Goal: Task Accomplishment & Management: Complete application form

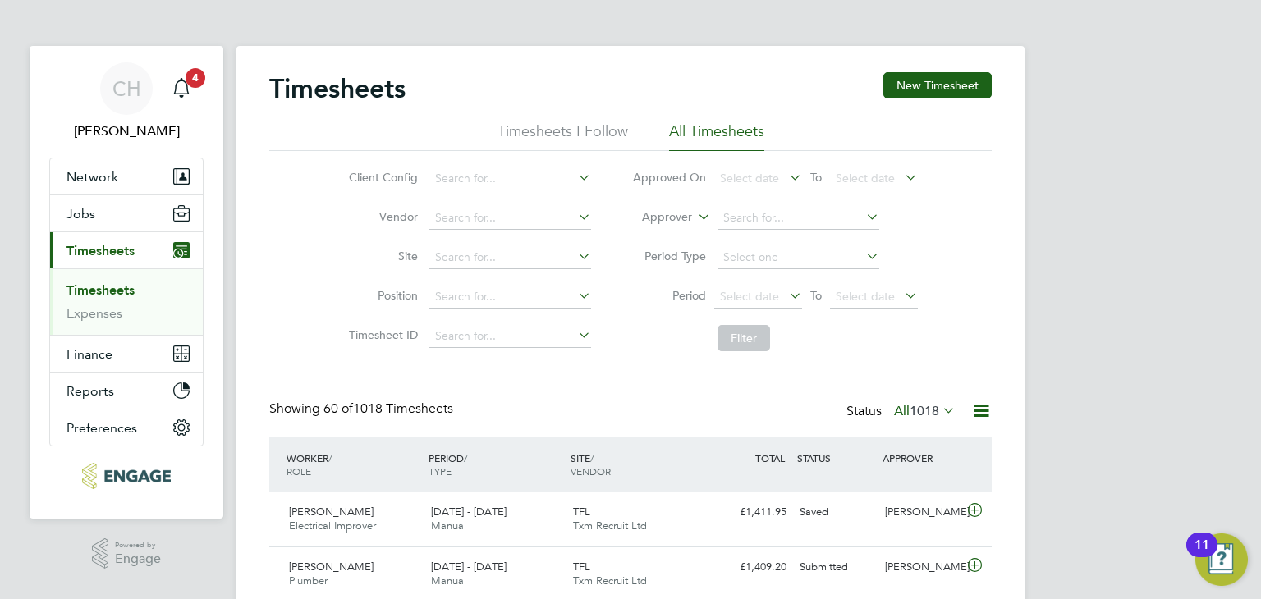
click at [100, 287] on link "Timesheets" at bounding box center [100, 290] width 68 height 16
click at [961, 80] on button "New Timesheet" at bounding box center [937, 85] width 108 height 26
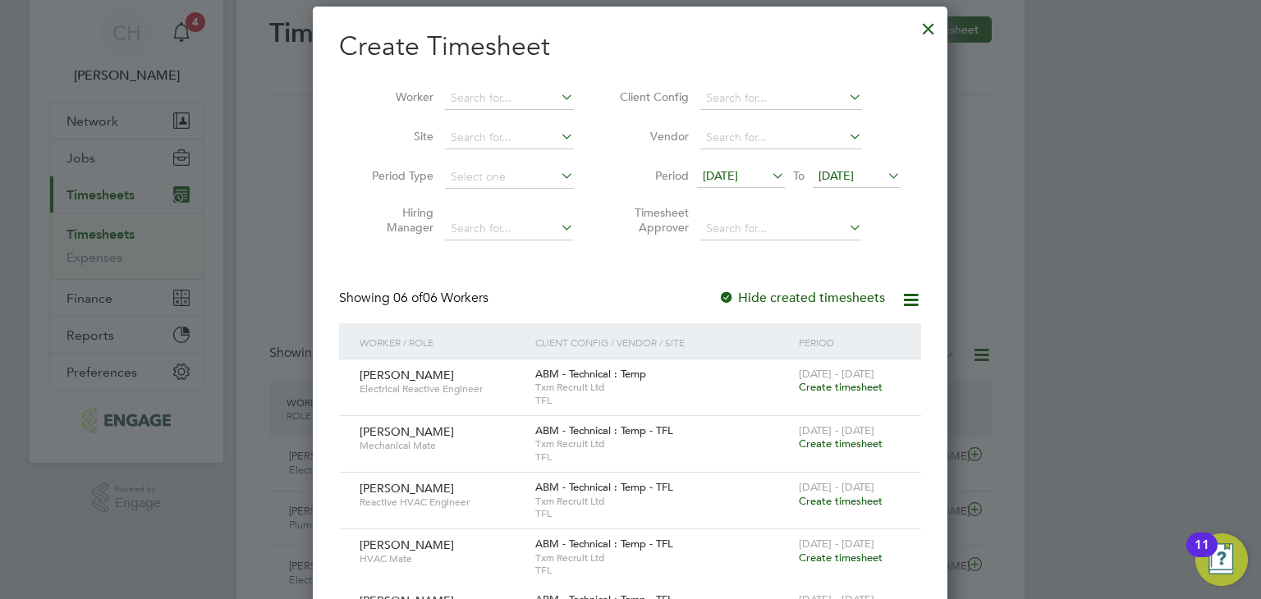
scroll to position [164, 0]
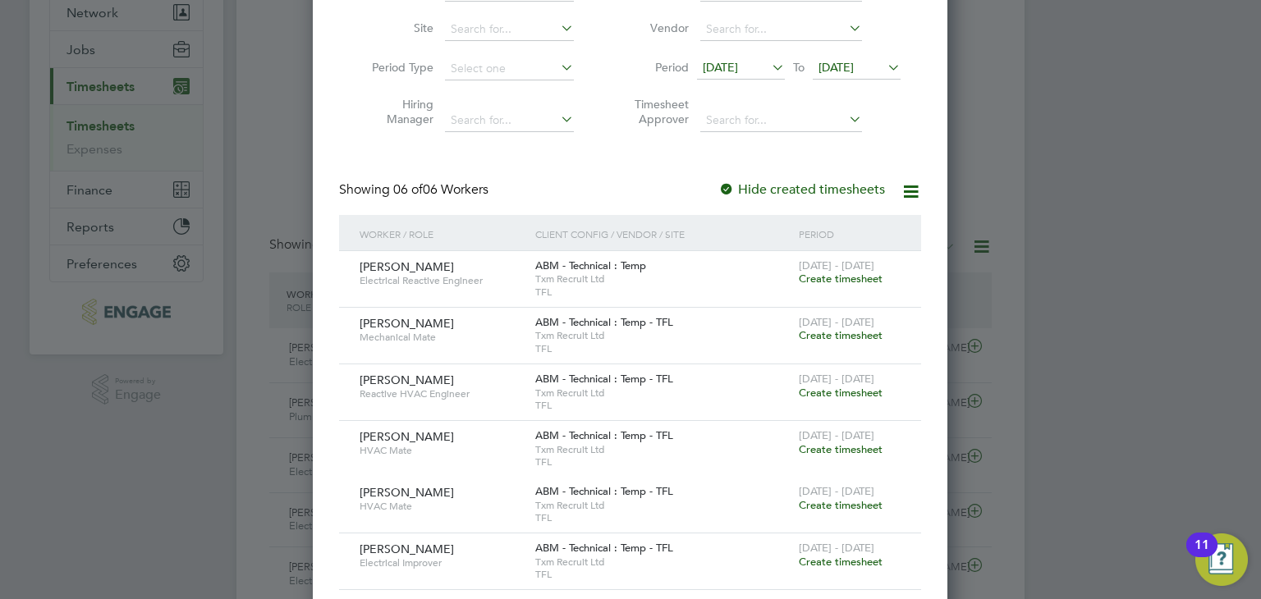
click at [857, 277] on span "Create timesheet" at bounding box center [841, 279] width 84 height 14
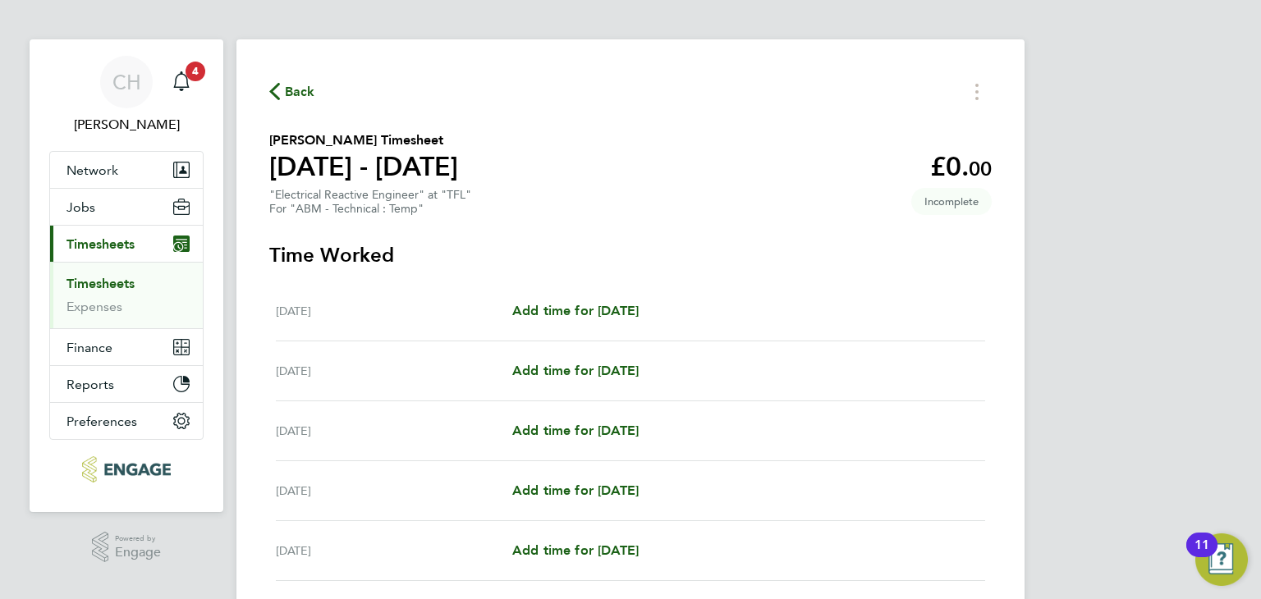
scroll to position [6, 0]
click at [974, 85] on button "Timesheets Menu" at bounding box center [977, 92] width 30 height 25
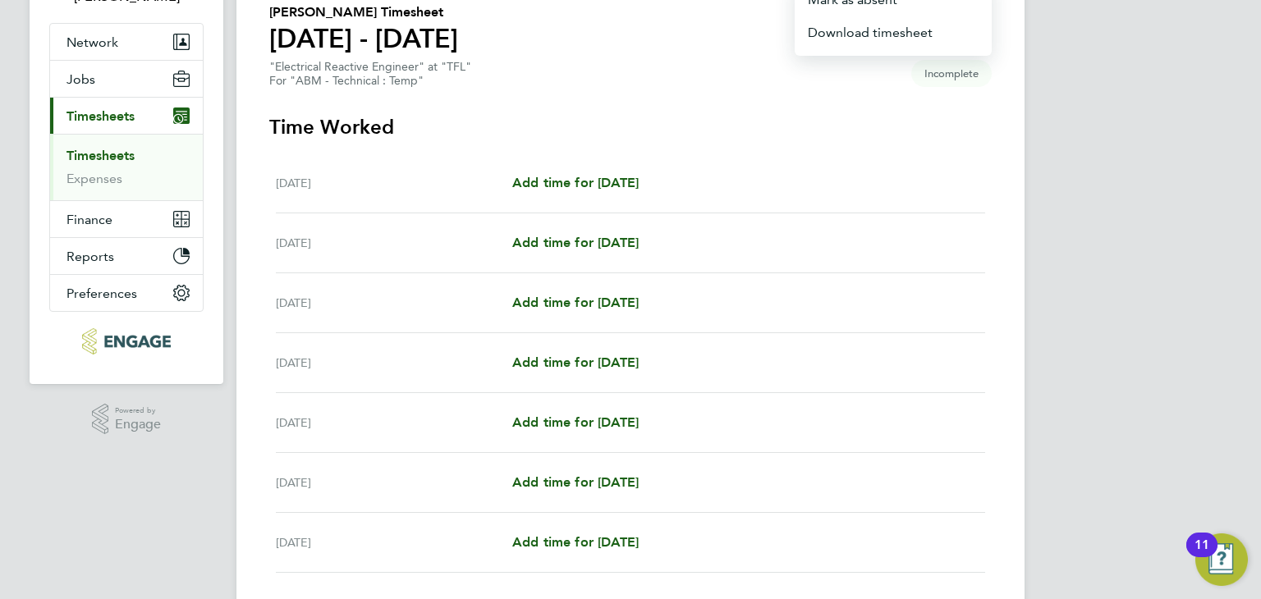
scroll to position [252, 0]
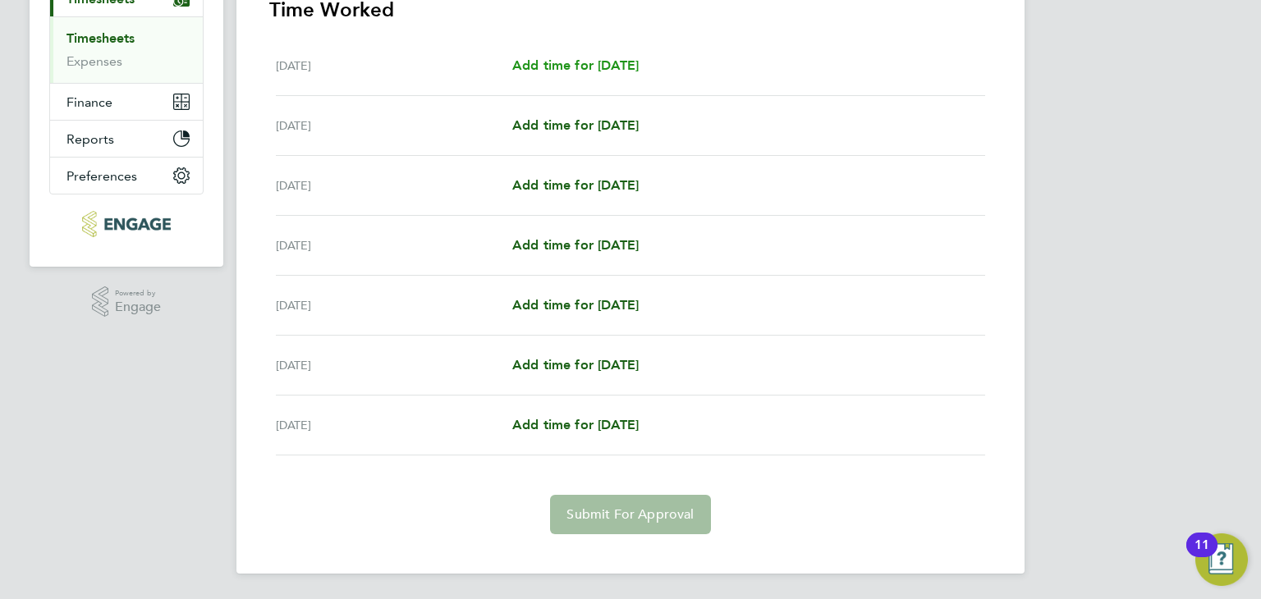
click at [613, 69] on span "Add time for Sat 16 Aug" at bounding box center [575, 65] width 126 height 16
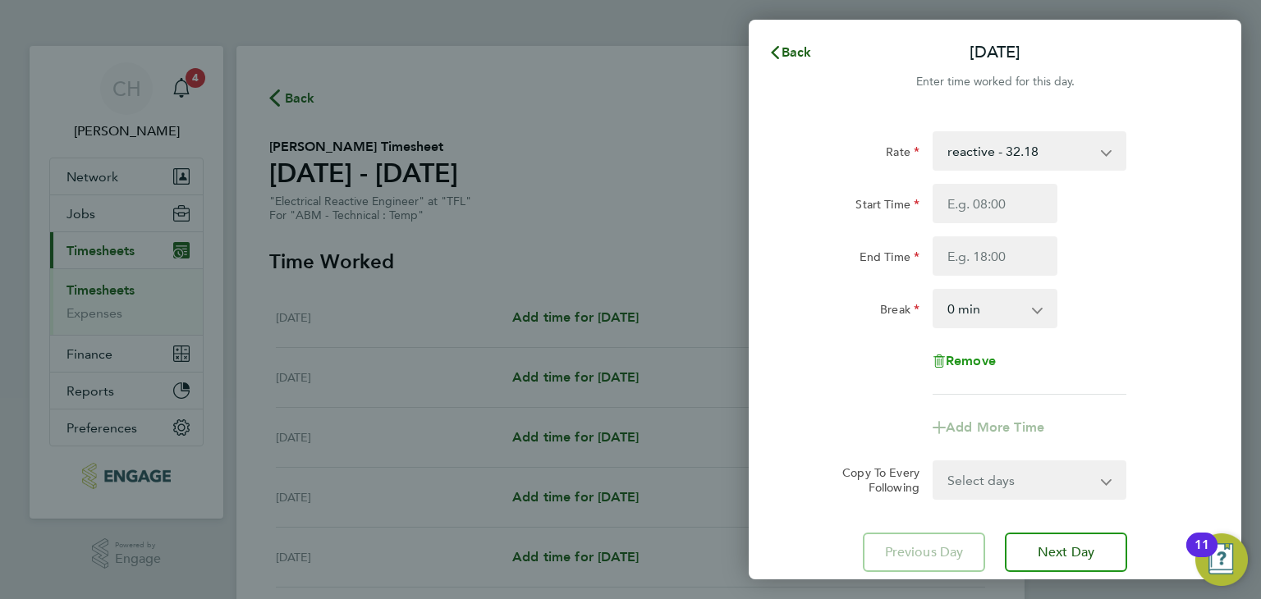
click at [975, 359] on span "Remove" at bounding box center [971, 361] width 50 height 16
select select "null"
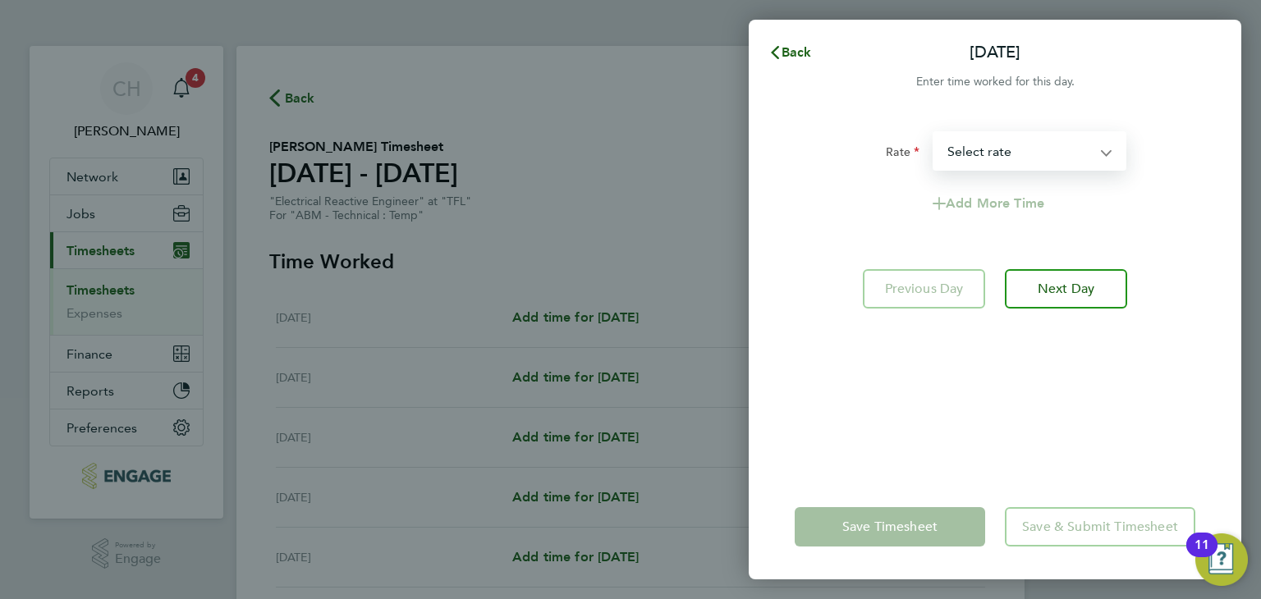
click at [989, 137] on select "Electrician - 264.37 reactive - 32.18 Select rate" at bounding box center [1019, 151] width 171 height 36
click at [790, 56] on span "Back" at bounding box center [797, 52] width 30 height 16
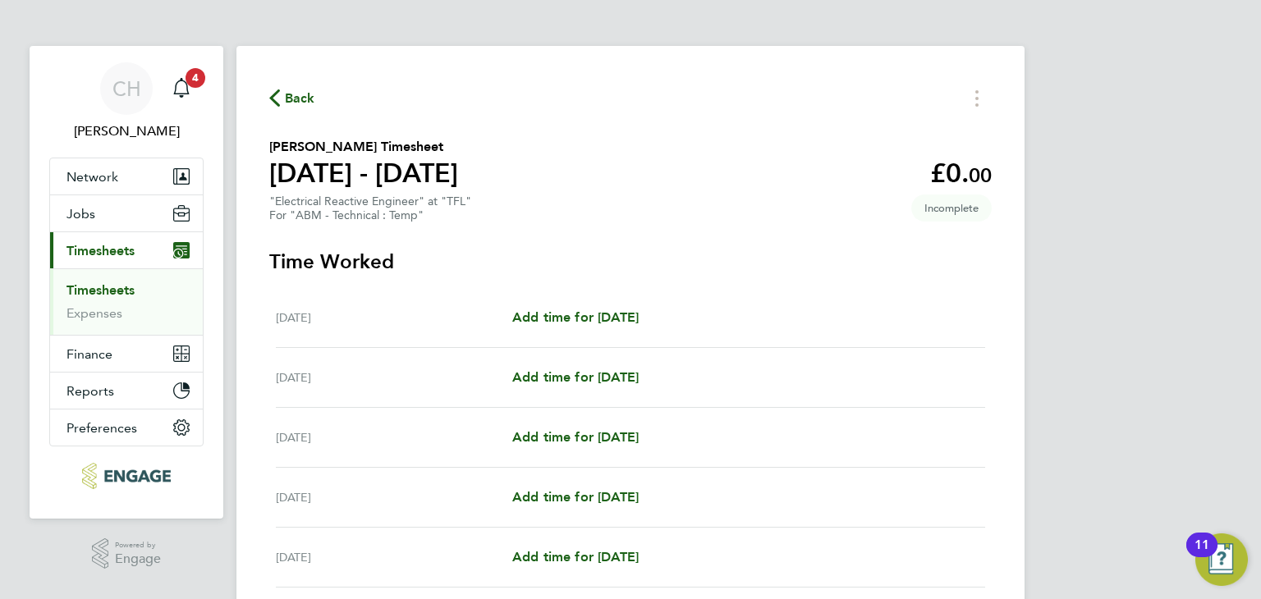
click at [103, 275] on ul "Timesheets Expenses" at bounding box center [126, 301] width 153 height 66
click at [103, 287] on link "Timesheets" at bounding box center [100, 290] width 68 height 16
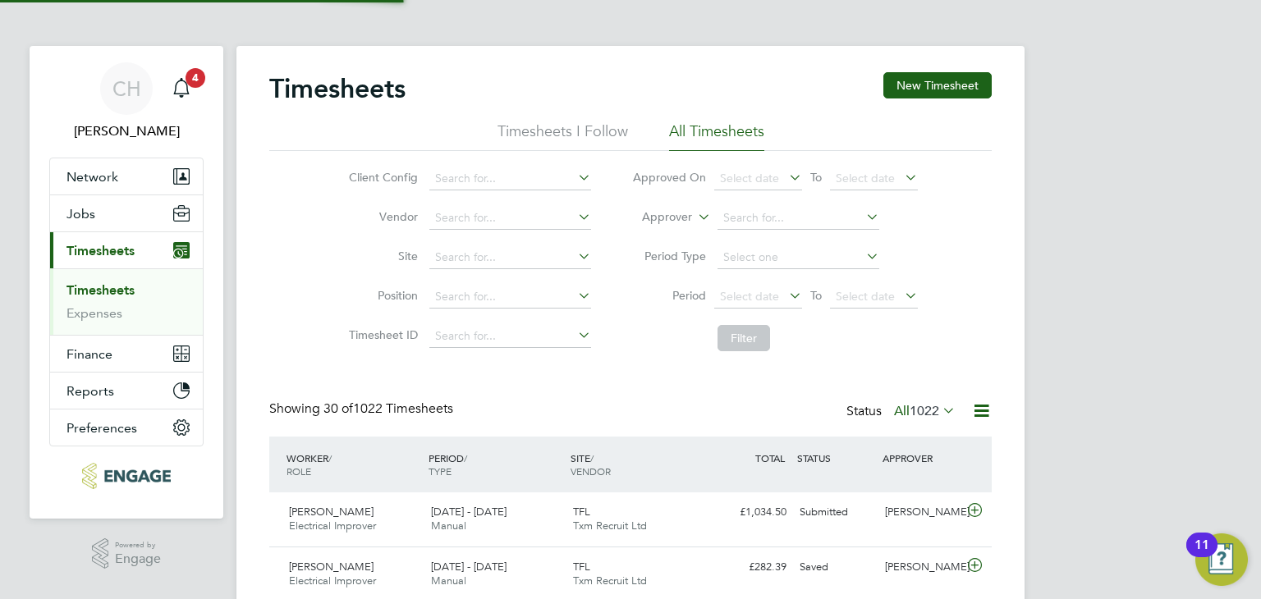
scroll to position [41, 143]
click at [917, 91] on button "New Timesheet" at bounding box center [937, 85] width 108 height 26
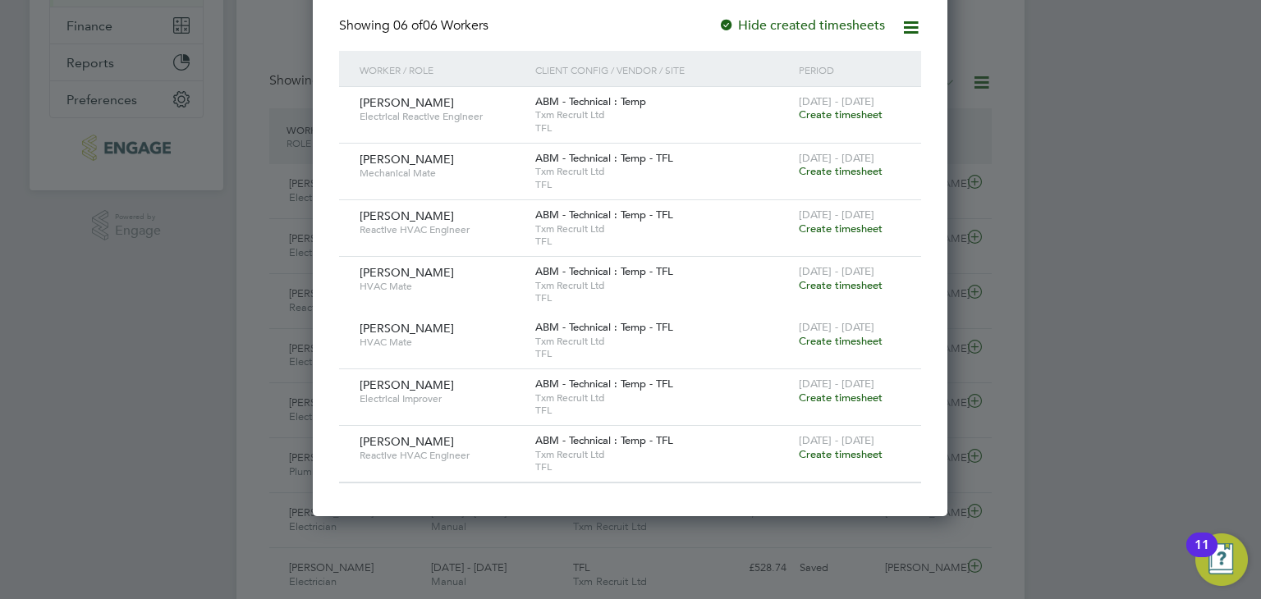
click at [840, 454] on span "Create timesheet" at bounding box center [841, 454] width 84 height 14
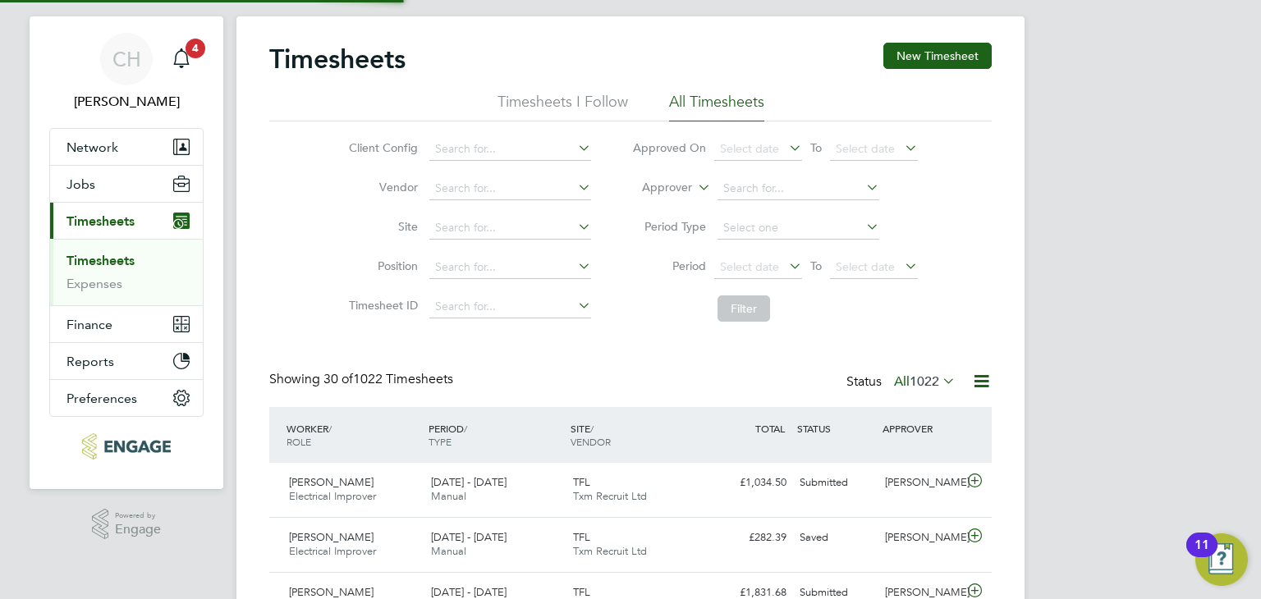
scroll to position [7, 8]
click at [926, 377] on span "1022" at bounding box center [925, 382] width 30 height 16
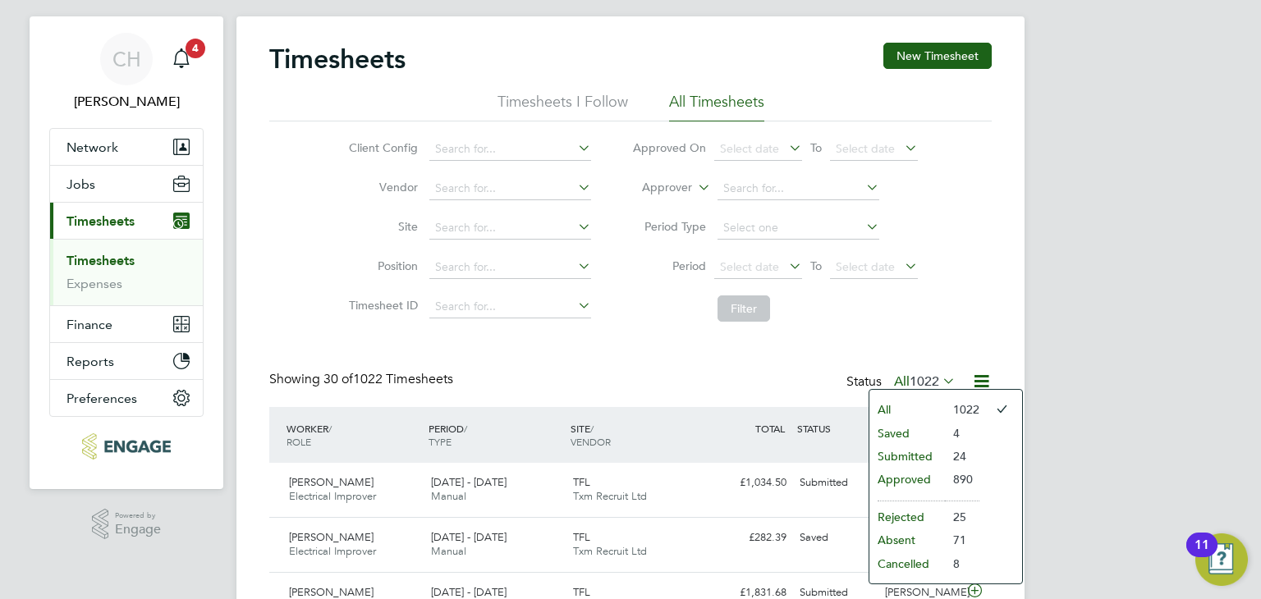
click at [928, 447] on li "Submitted" at bounding box center [907, 456] width 76 height 23
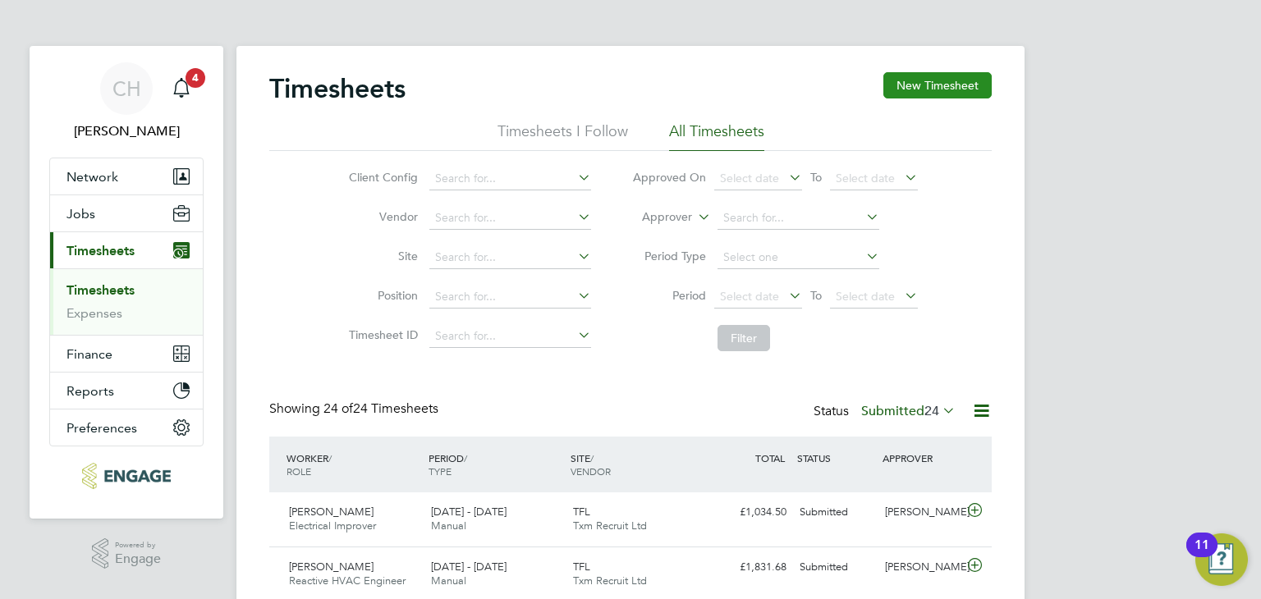
click at [965, 80] on button "New Timesheet" at bounding box center [937, 85] width 108 height 26
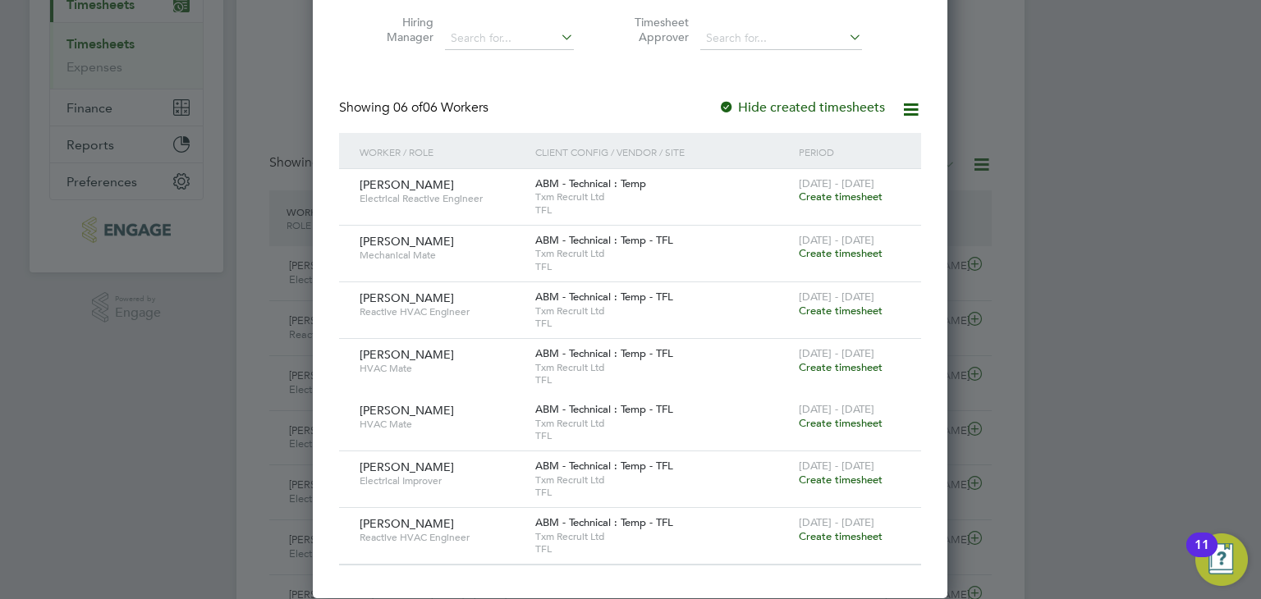
click at [1120, 224] on div at bounding box center [630, 299] width 1261 height 599
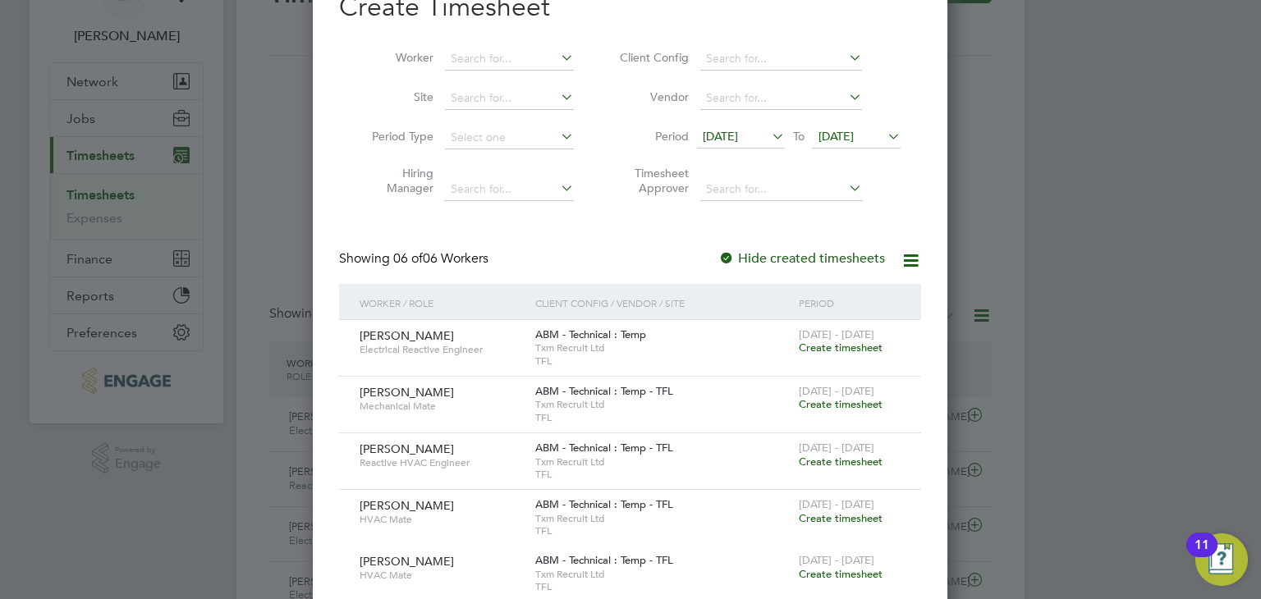
scroll to position [0, 0]
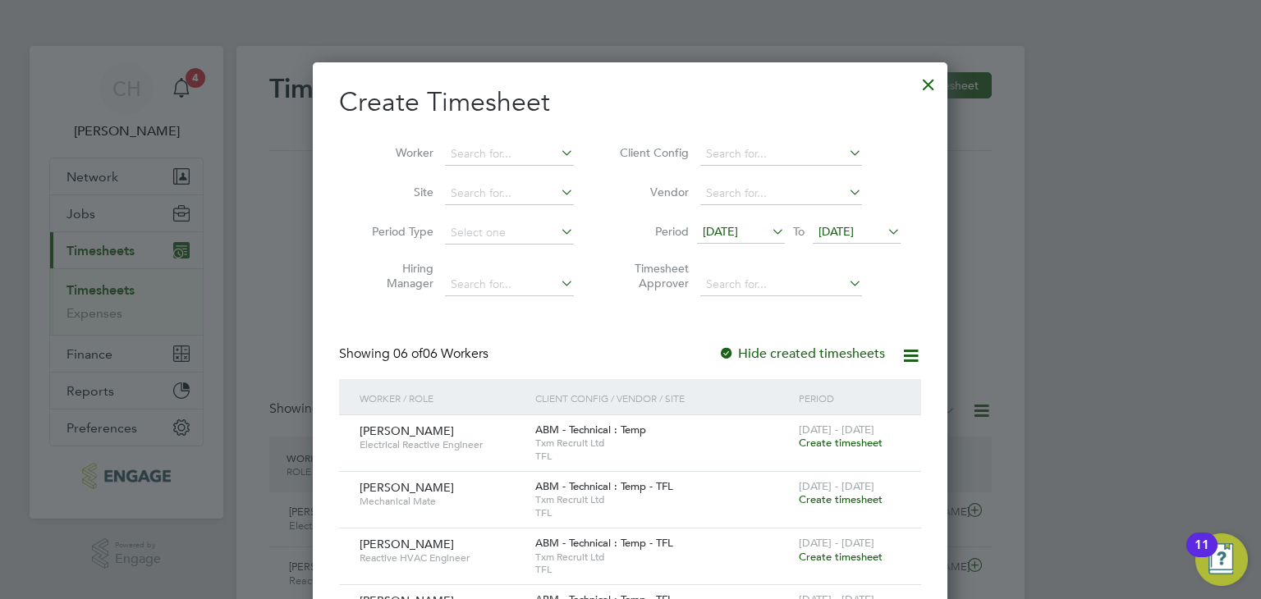
click at [926, 78] on div at bounding box center [929, 81] width 30 height 30
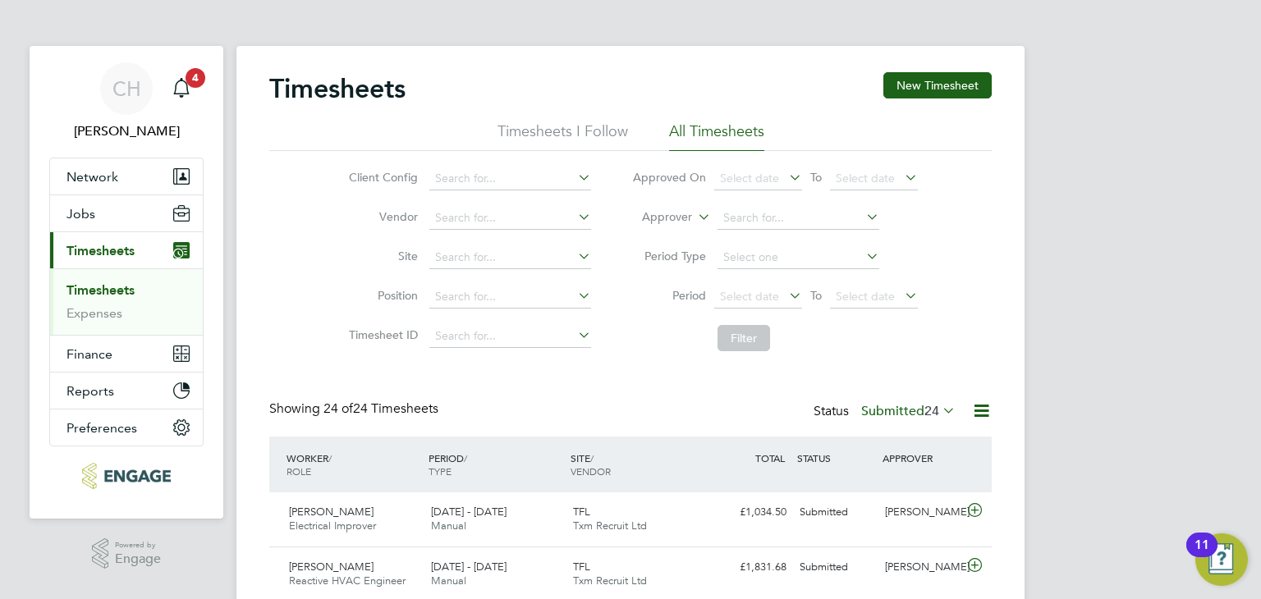
scroll to position [41, 143]
click at [773, 291] on span "Select date" at bounding box center [749, 296] width 59 height 15
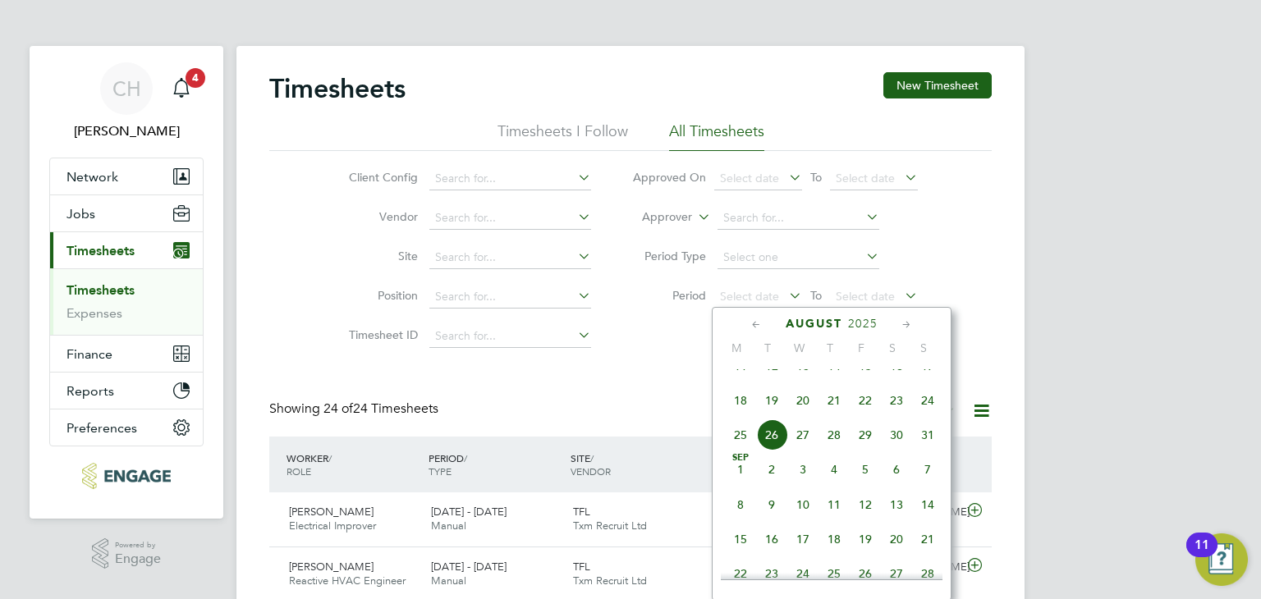
click at [762, 323] on icon at bounding box center [757, 325] width 16 height 18
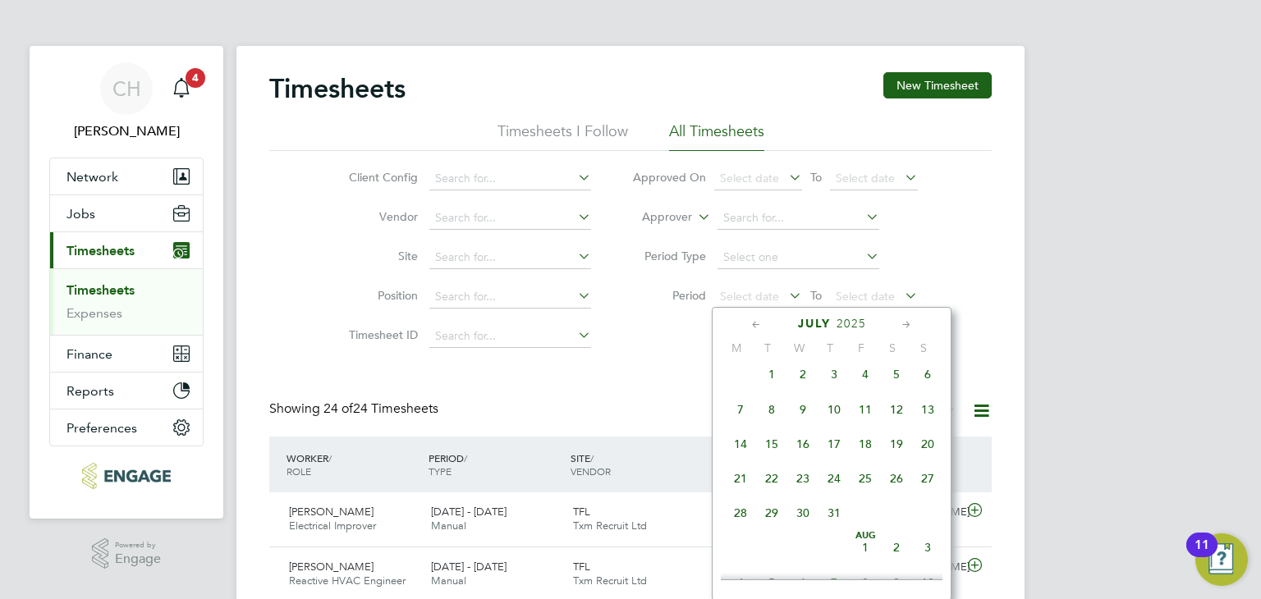
click at [743, 491] on span "21" at bounding box center [740, 478] width 31 height 31
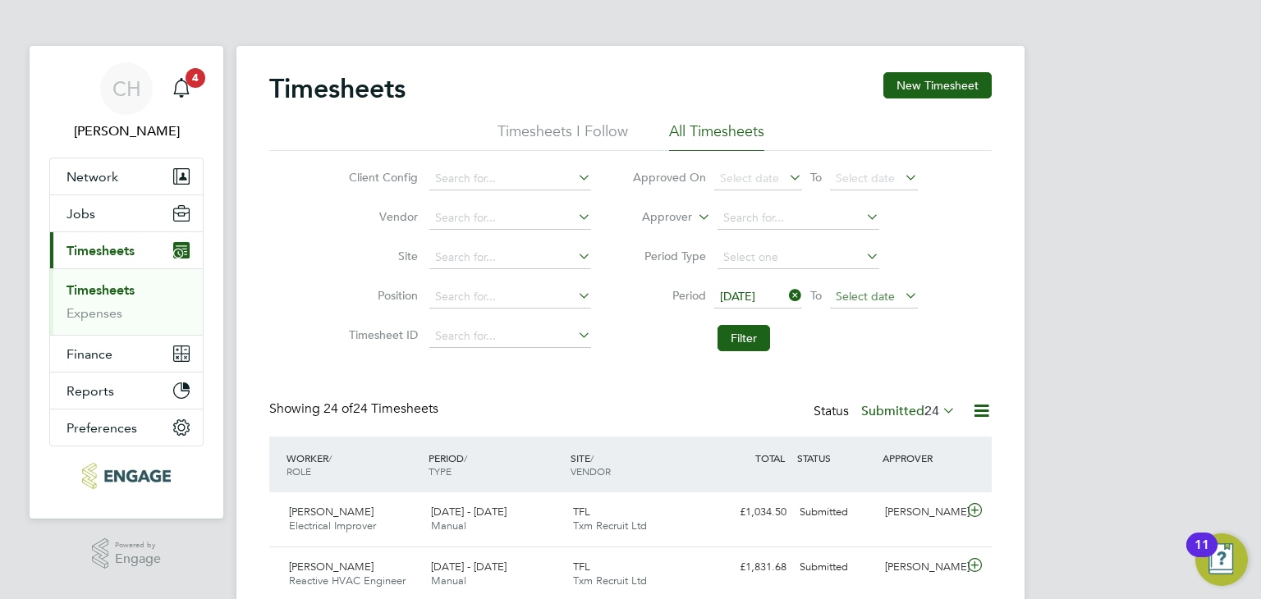
click at [886, 301] on span "Select date" at bounding box center [865, 296] width 59 height 15
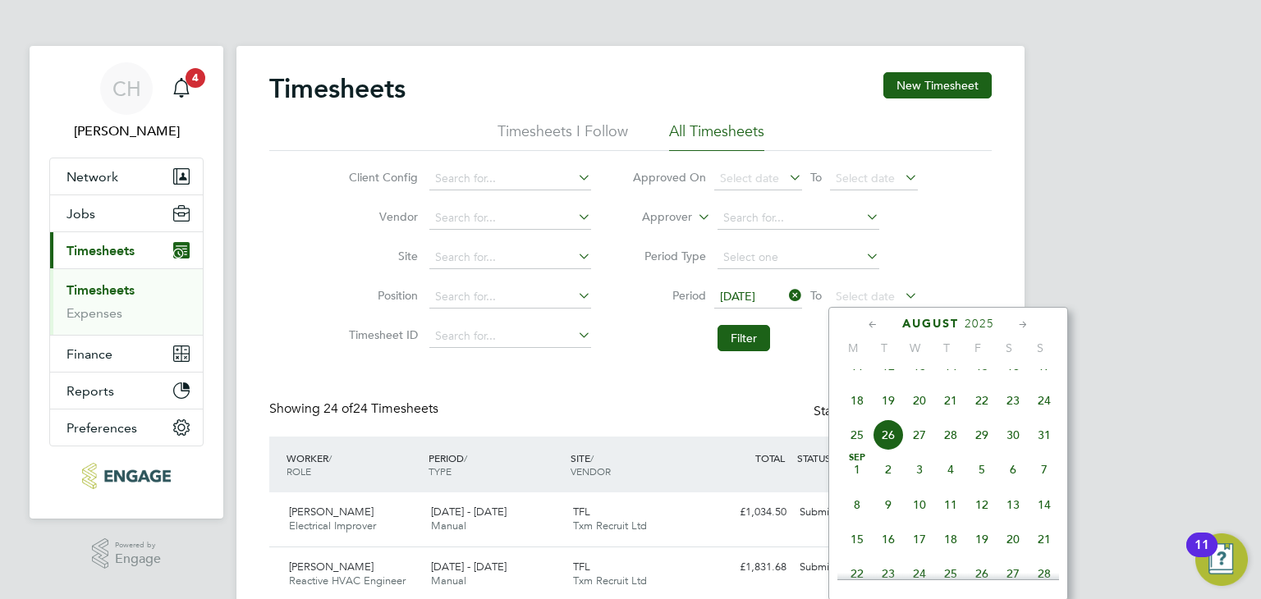
click at [868, 328] on icon at bounding box center [873, 325] width 16 height 18
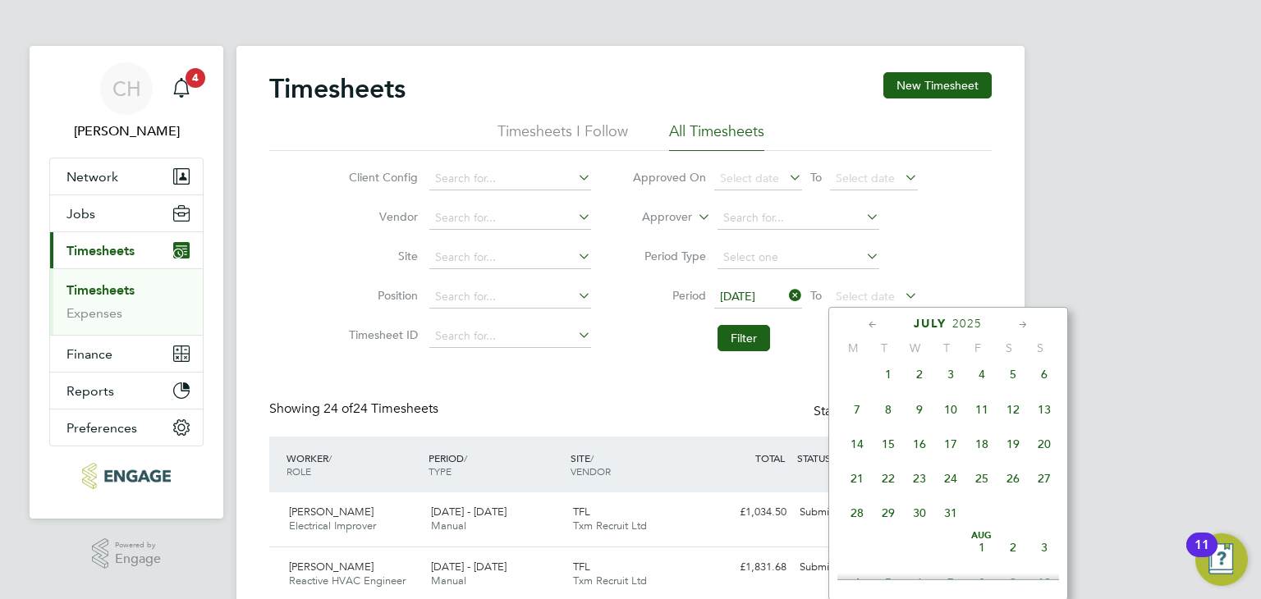
click at [1039, 488] on span "27" at bounding box center [1044, 478] width 31 height 31
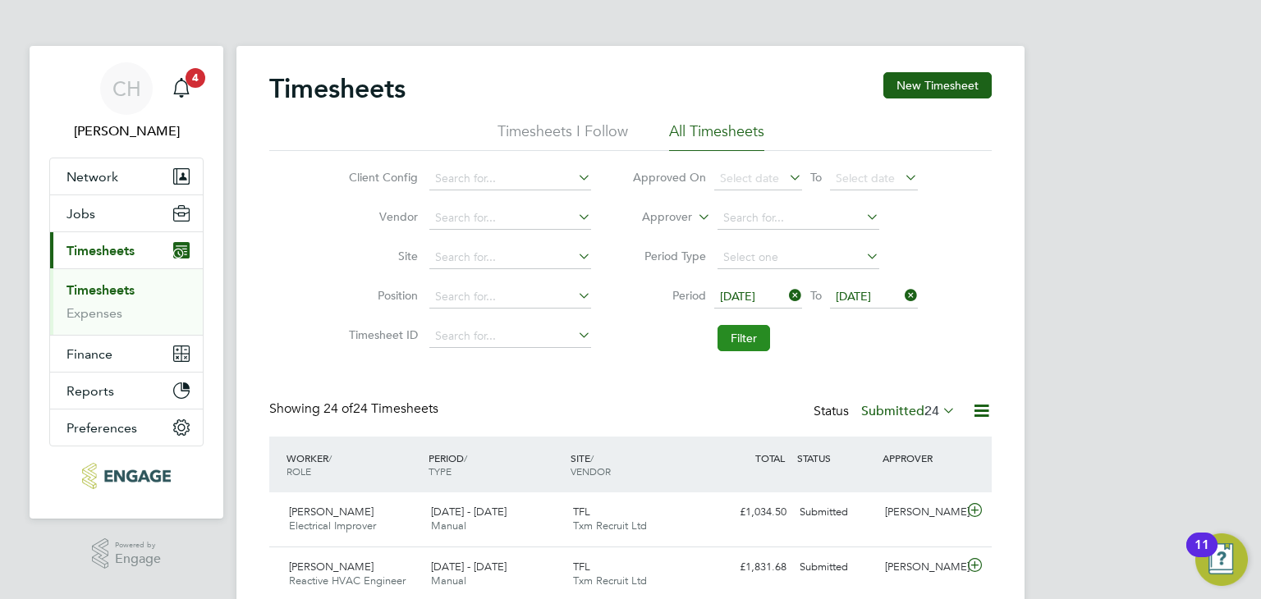
click at [754, 342] on button "Filter" at bounding box center [744, 338] width 53 height 26
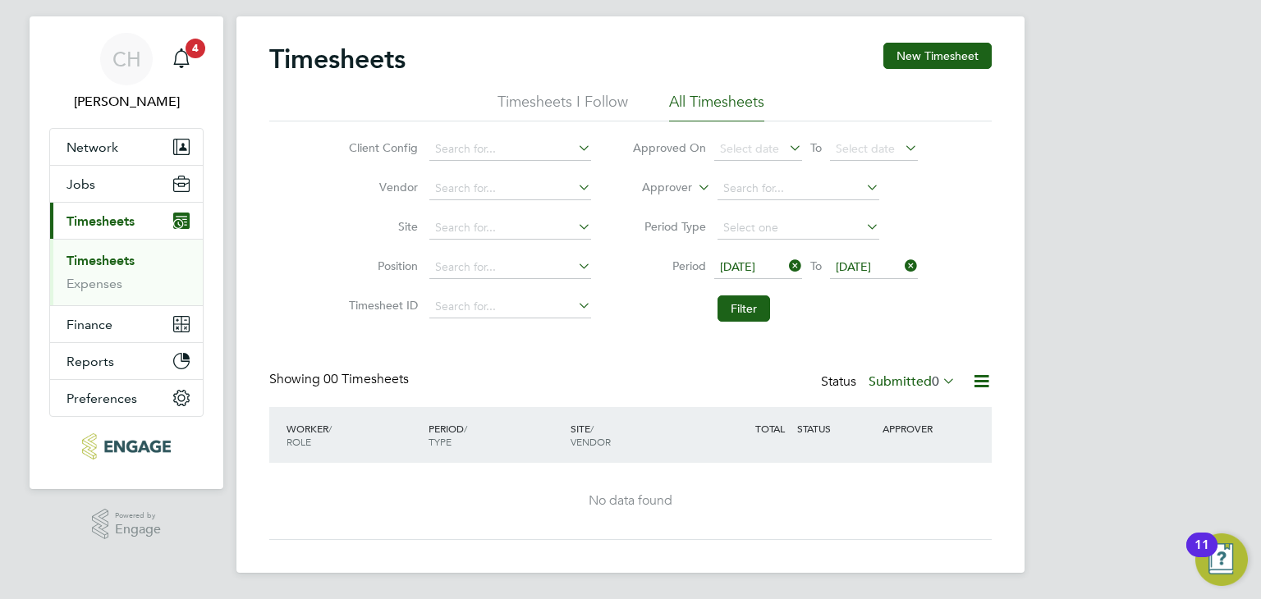
click at [913, 374] on label "Submitted 0" at bounding box center [912, 382] width 87 height 16
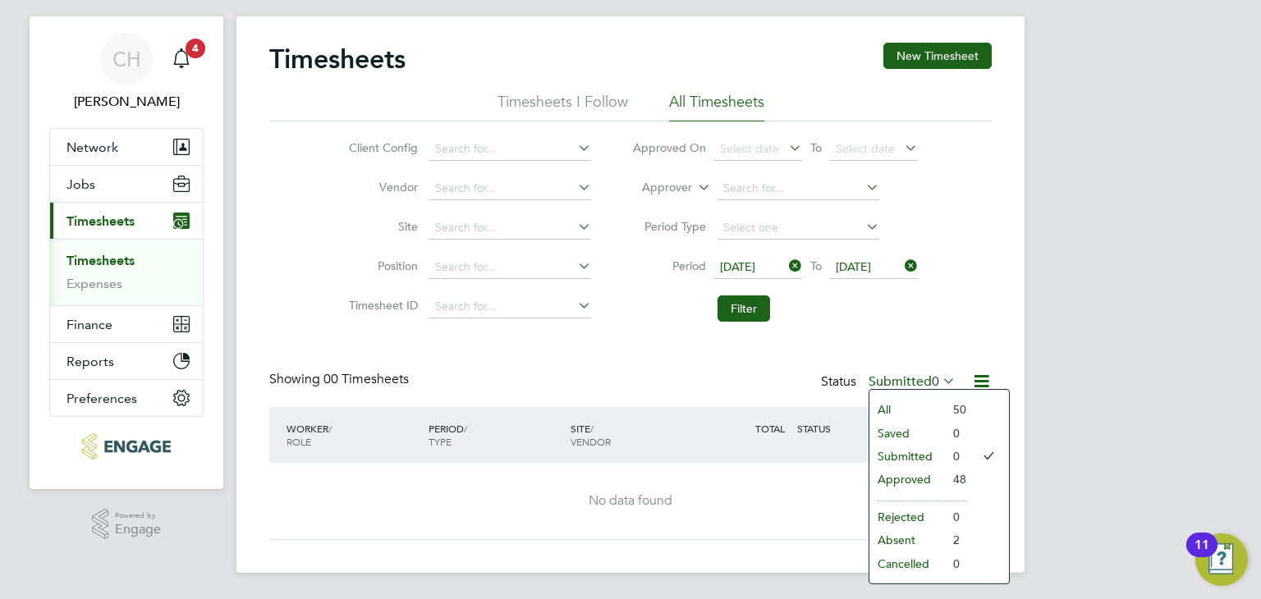
click at [905, 408] on li "All" at bounding box center [907, 409] width 76 height 23
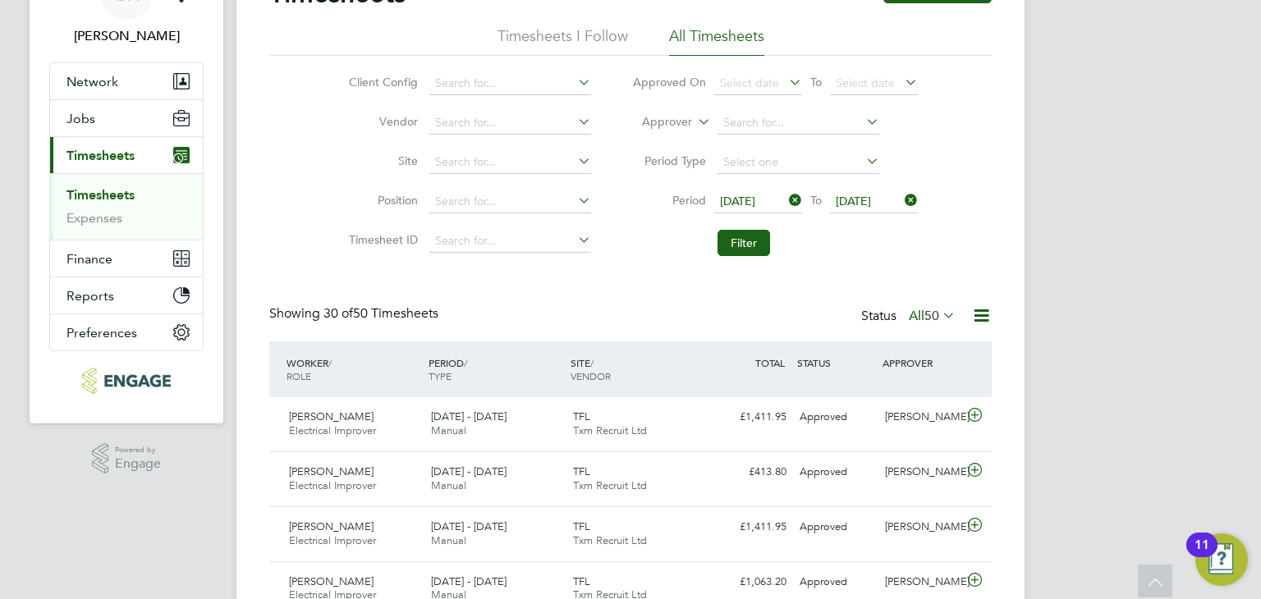
click at [755, 199] on span "21 Jul 2025" at bounding box center [737, 201] width 35 height 15
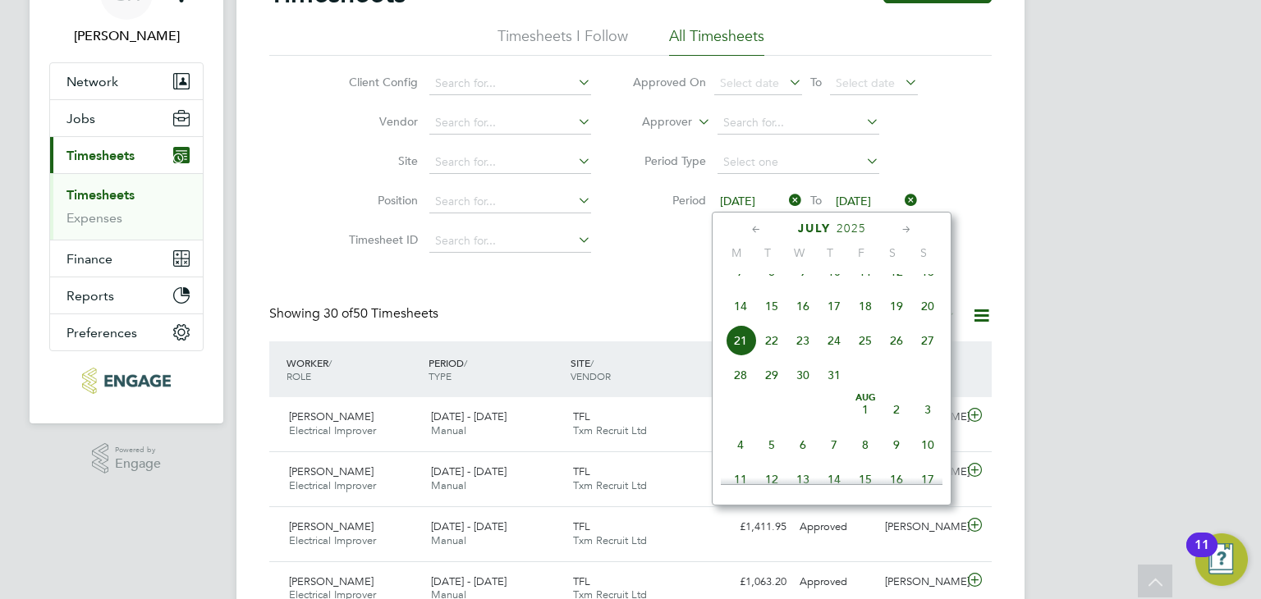
click at [736, 281] on span "7" at bounding box center [740, 271] width 31 height 31
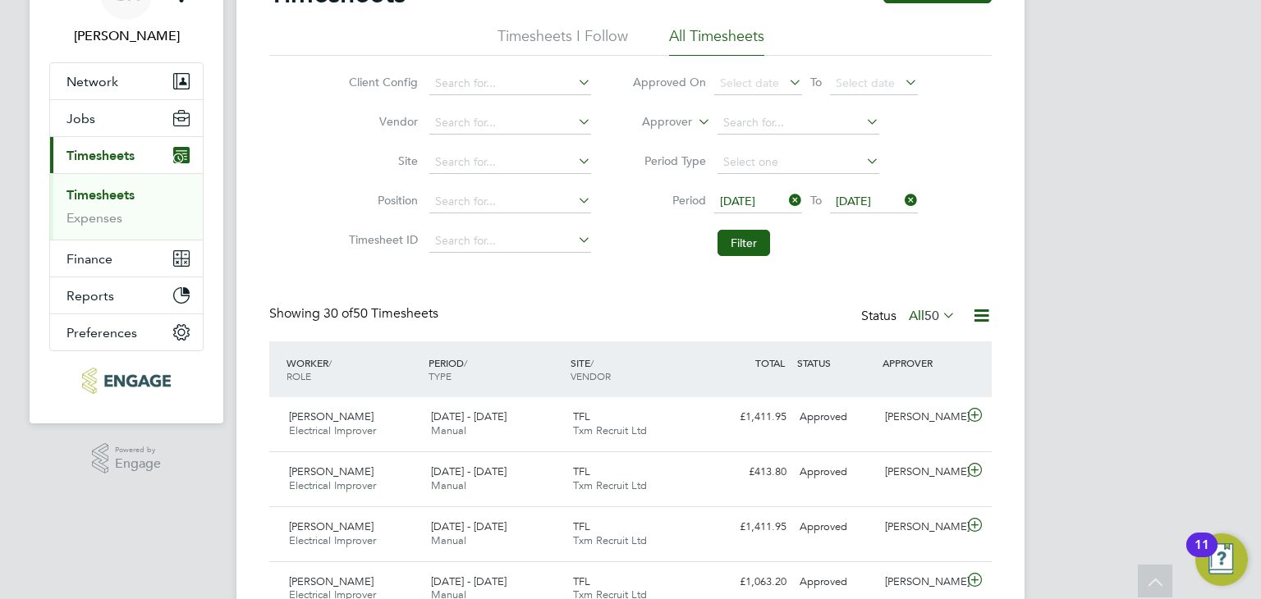
click at [864, 199] on span "27 Jul 2025" at bounding box center [853, 201] width 35 height 15
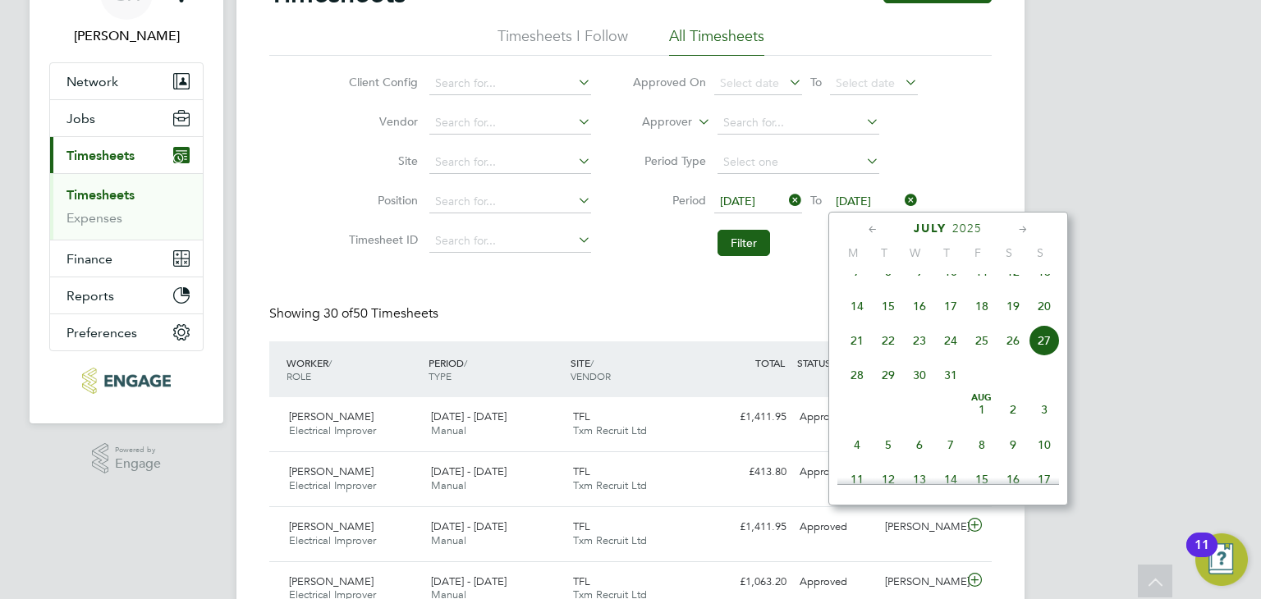
click at [1039, 283] on span "13" at bounding box center [1044, 271] width 31 height 31
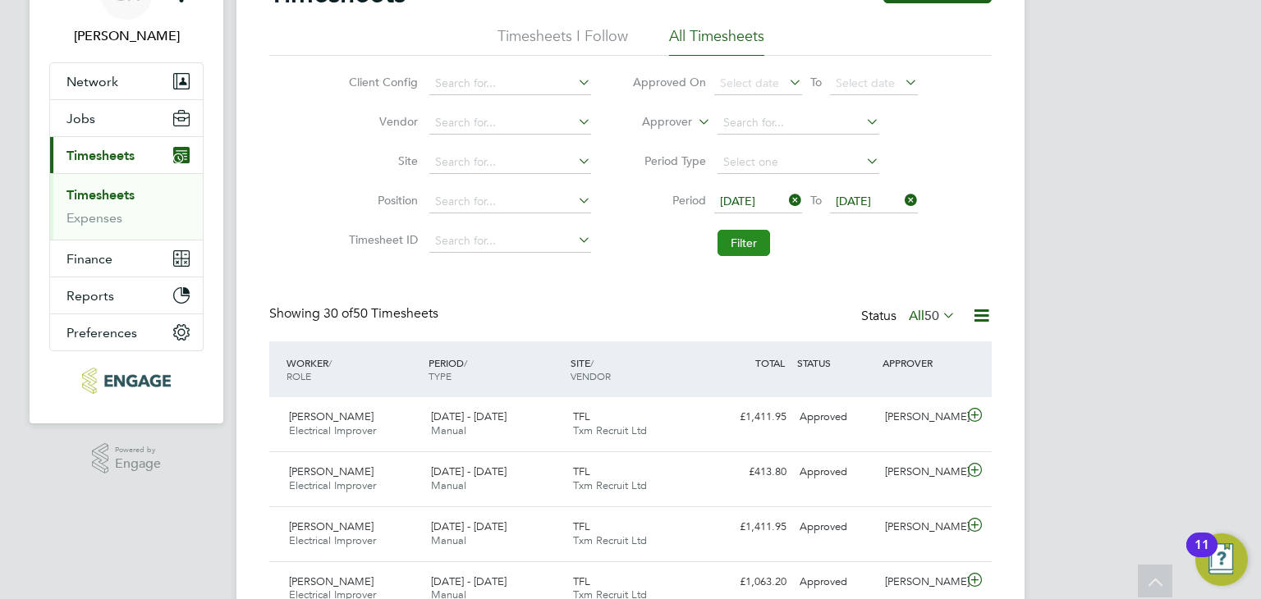
click at [720, 236] on button "Filter" at bounding box center [744, 243] width 53 height 26
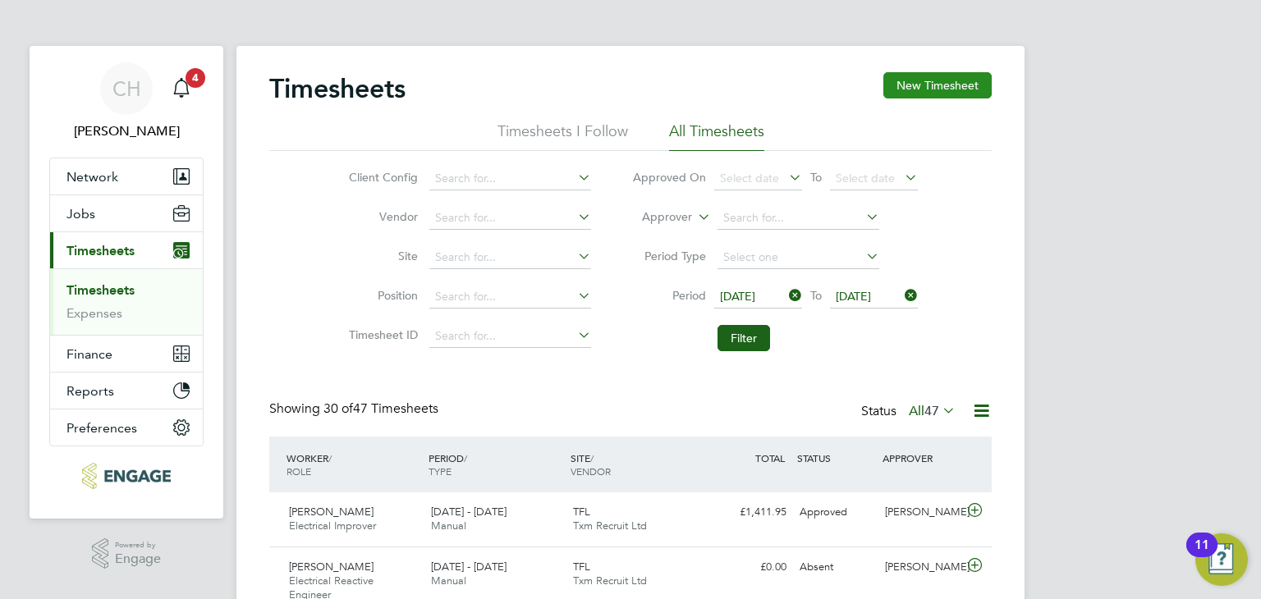
click at [929, 87] on button "New Timesheet" at bounding box center [937, 85] width 108 height 26
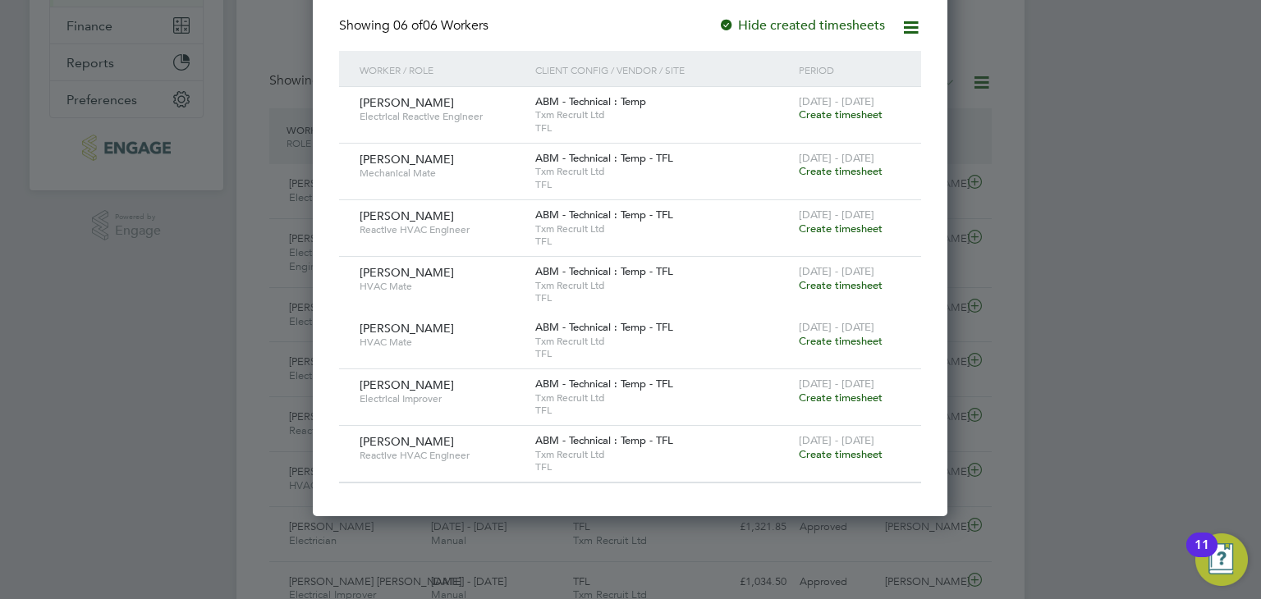
click at [1117, 349] on div at bounding box center [630, 299] width 1261 height 599
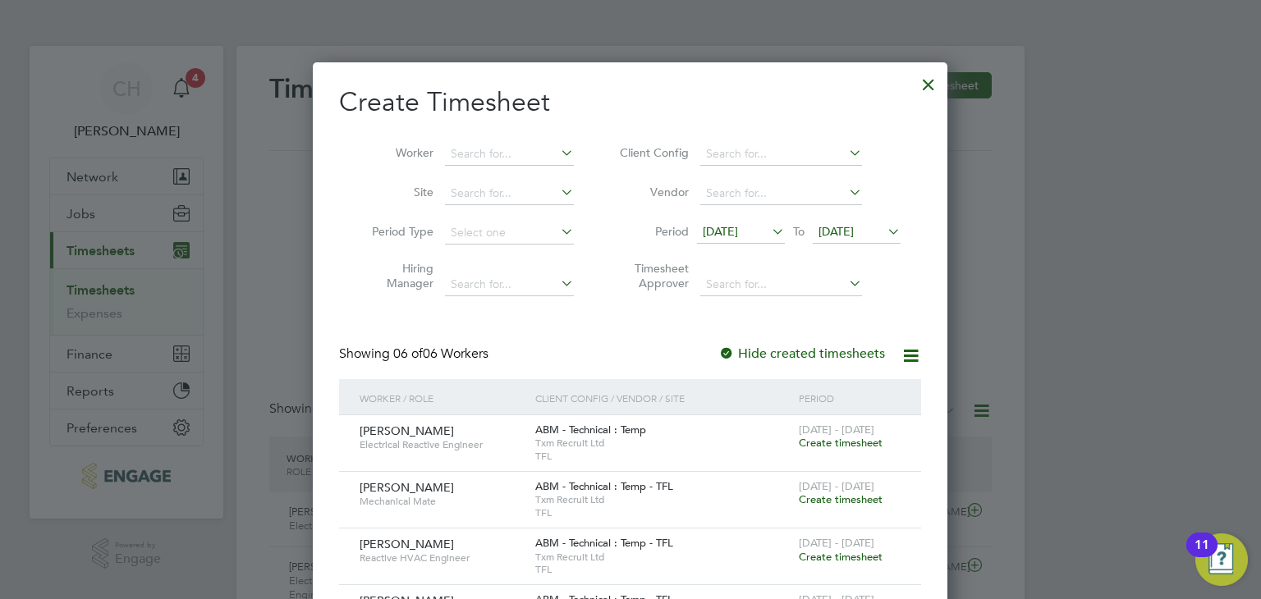
click at [929, 89] on div at bounding box center [929, 81] width 30 height 30
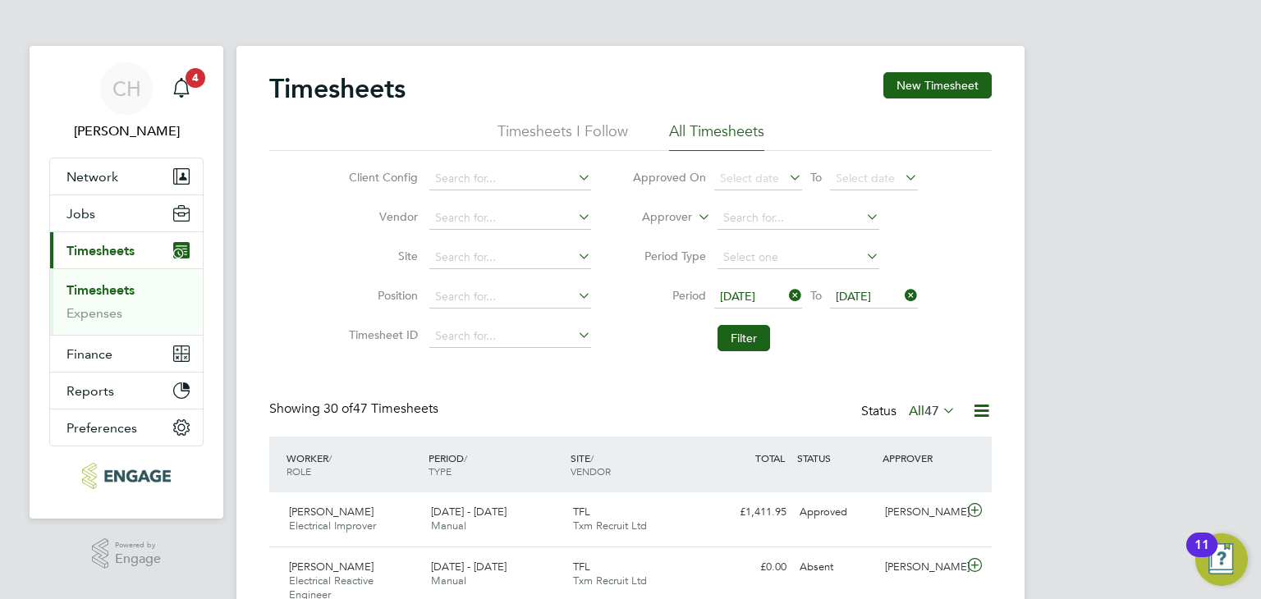
click at [914, 406] on label "All 47" at bounding box center [932, 411] width 47 height 16
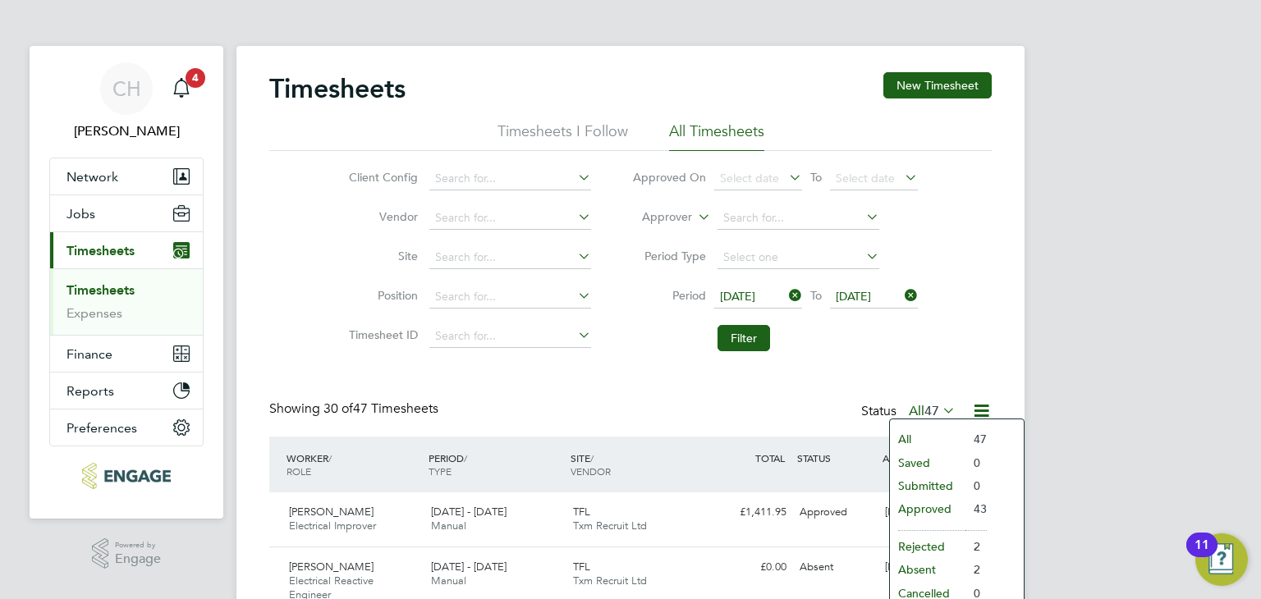
click at [936, 478] on li "Submitted" at bounding box center [928, 486] width 76 height 23
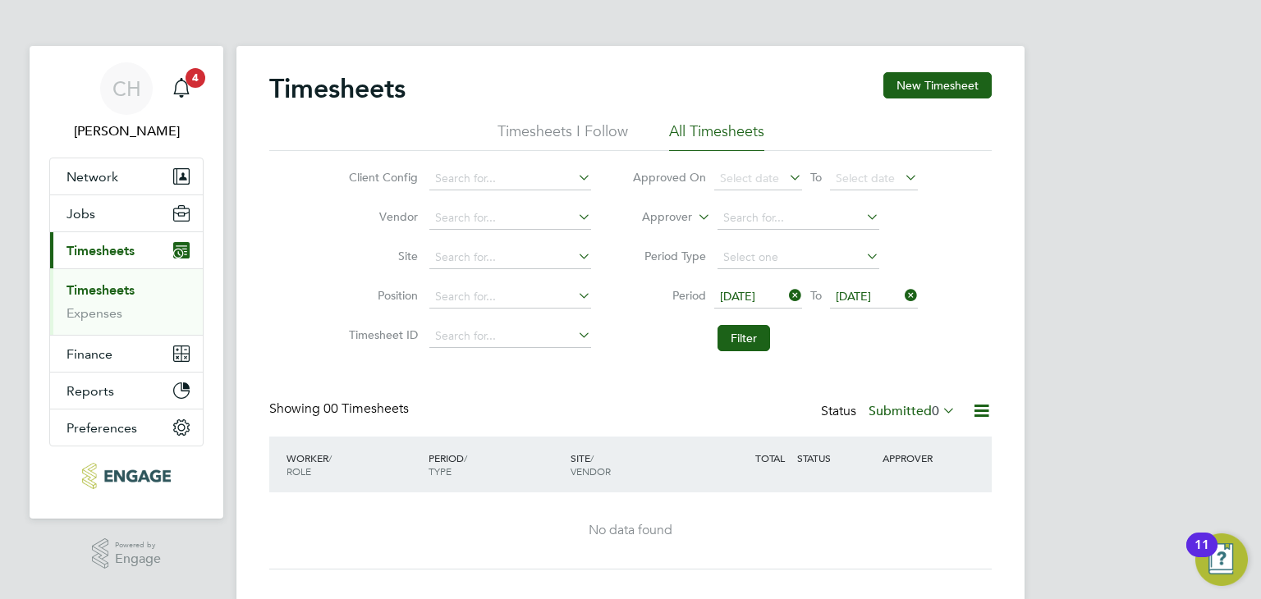
click at [796, 305] on span "07 Jul 2025" at bounding box center [758, 298] width 88 height 22
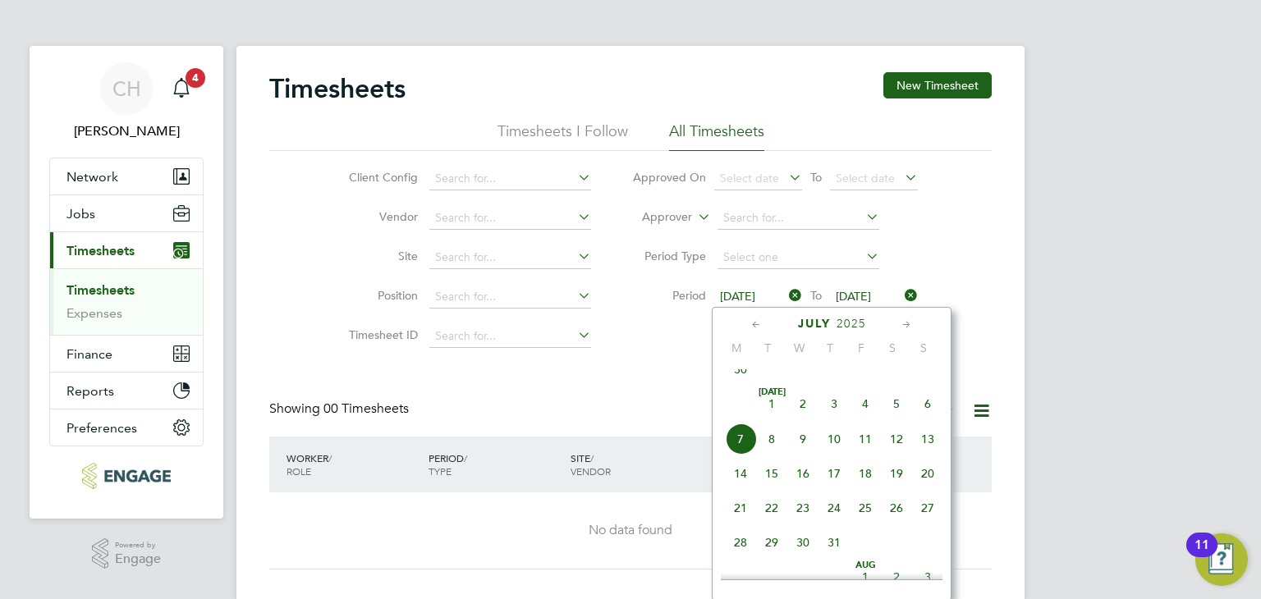
click at [901, 298] on icon at bounding box center [901, 295] width 0 height 23
click at [786, 297] on icon at bounding box center [786, 295] width 0 height 23
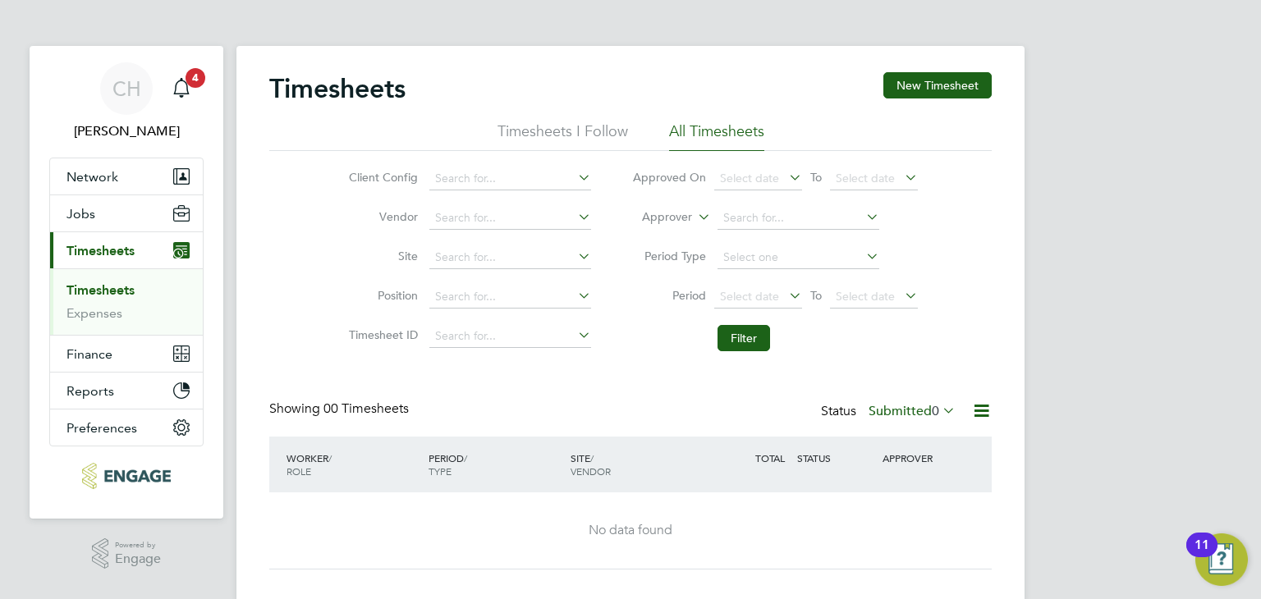
click at [911, 411] on label "Submitted 0" at bounding box center [912, 411] width 87 height 16
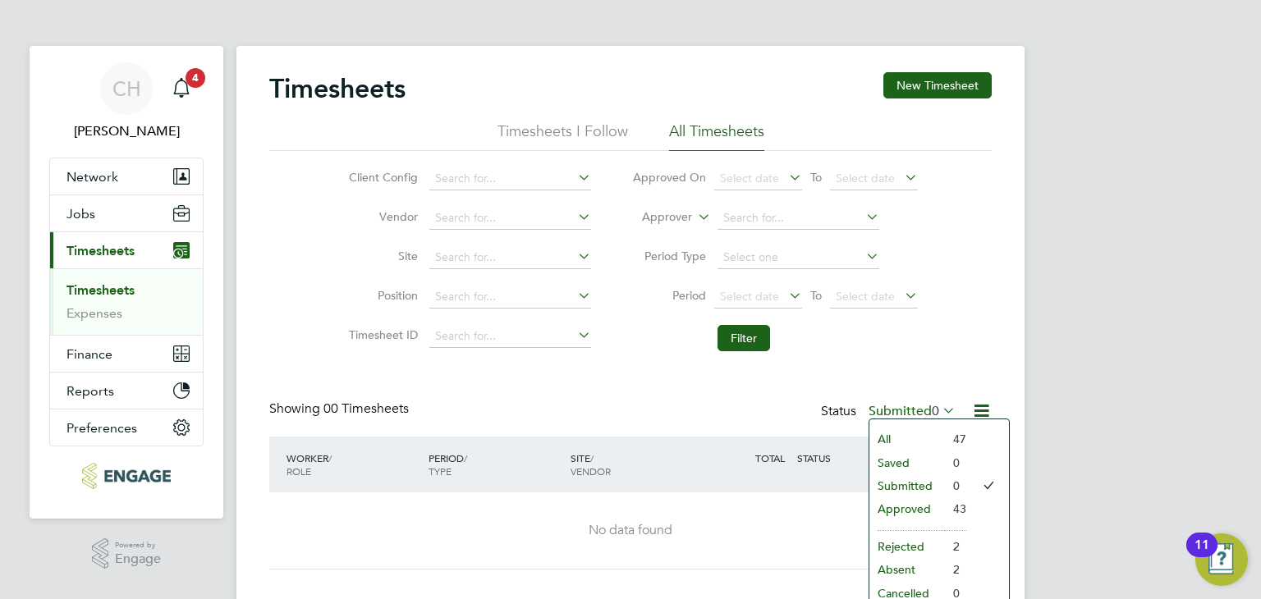
click at [1084, 383] on div "CH Chloe Harding Notifications 4 Applications: Network Team Members Businesses …" at bounding box center [630, 314] width 1261 height 629
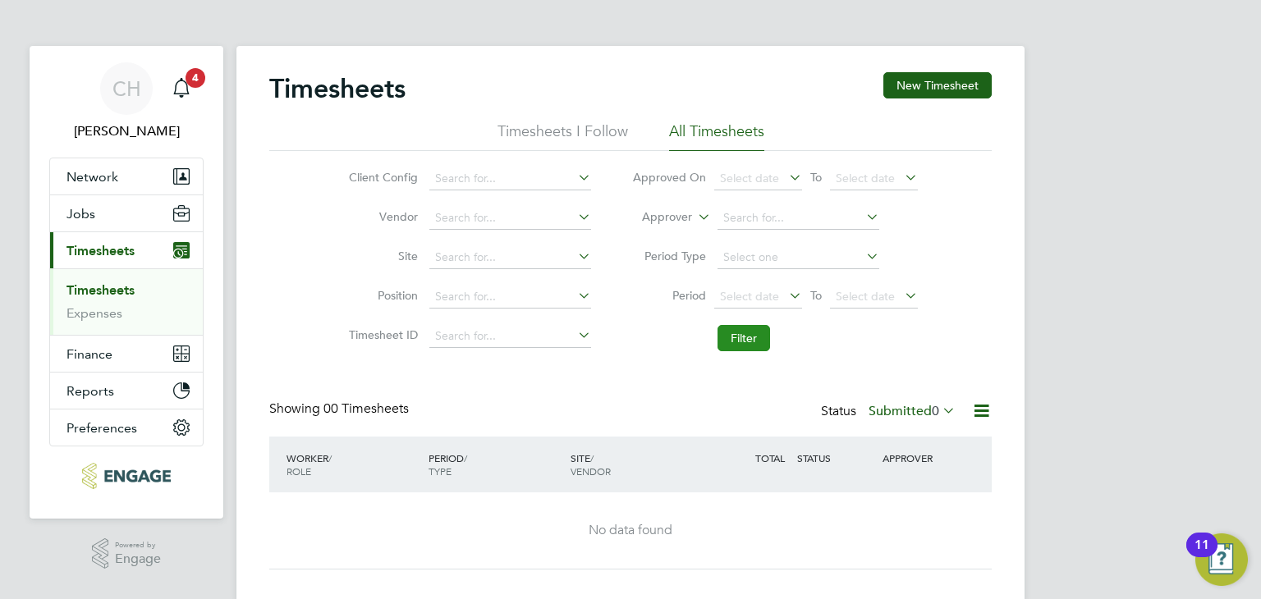
click at [721, 339] on button "Filter" at bounding box center [744, 338] width 53 height 26
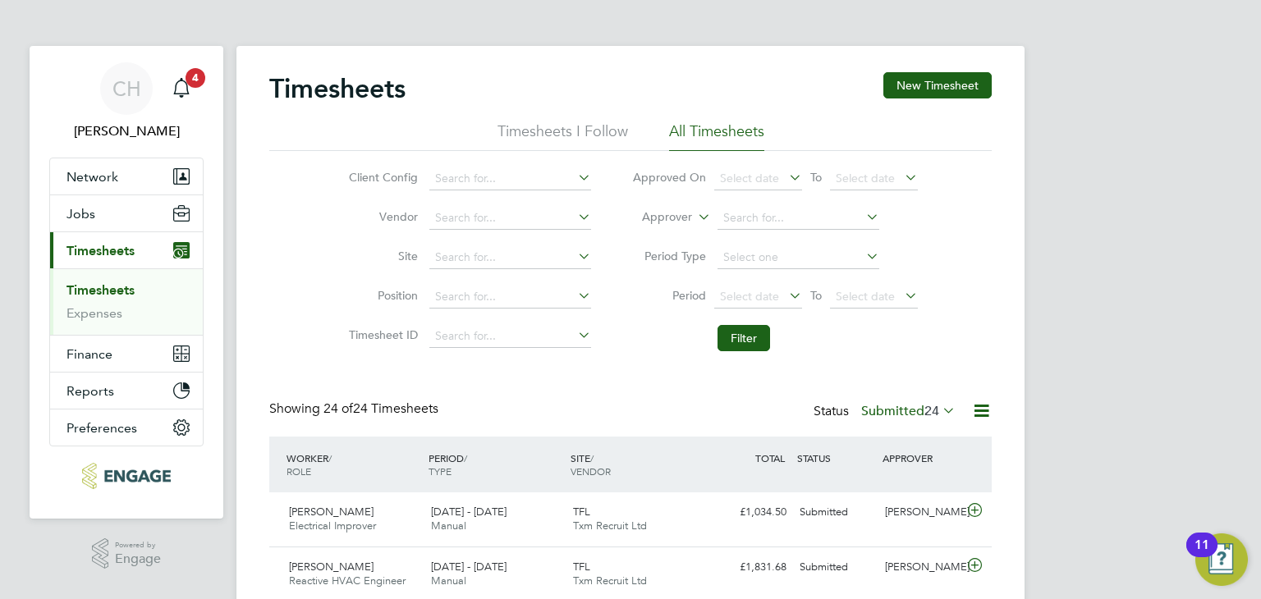
click at [897, 413] on label "Submitted 24" at bounding box center [908, 411] width 94 height 16
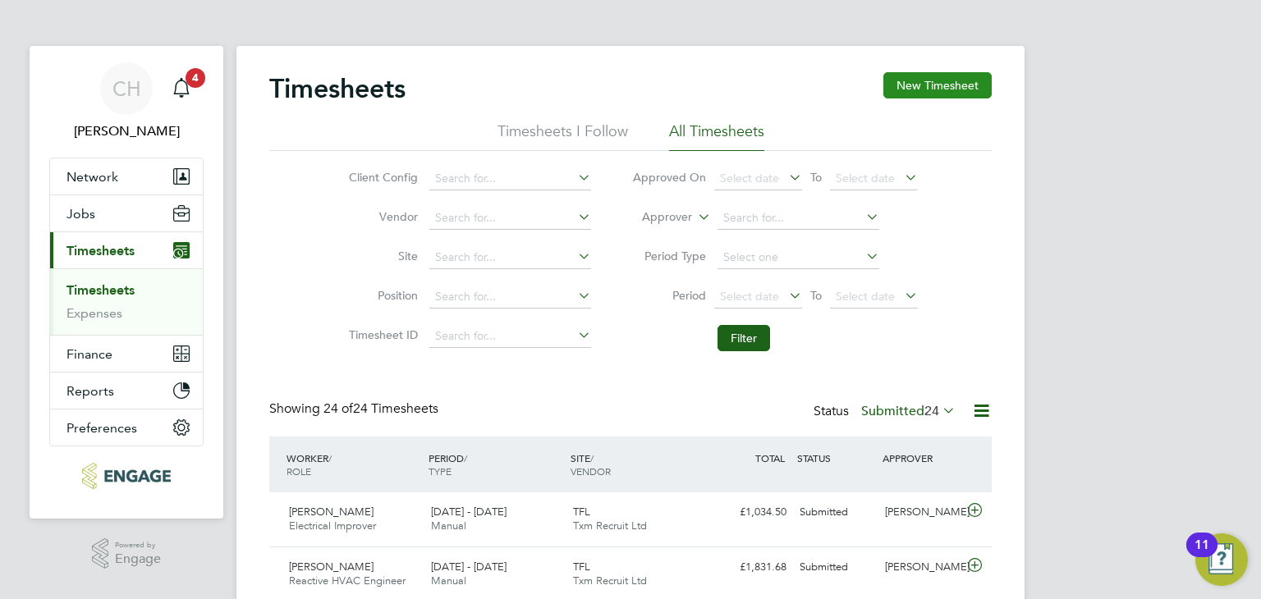
click at [951, 94] on button "New Timesheet" at bounding box center [937, 85] width 108 height 26
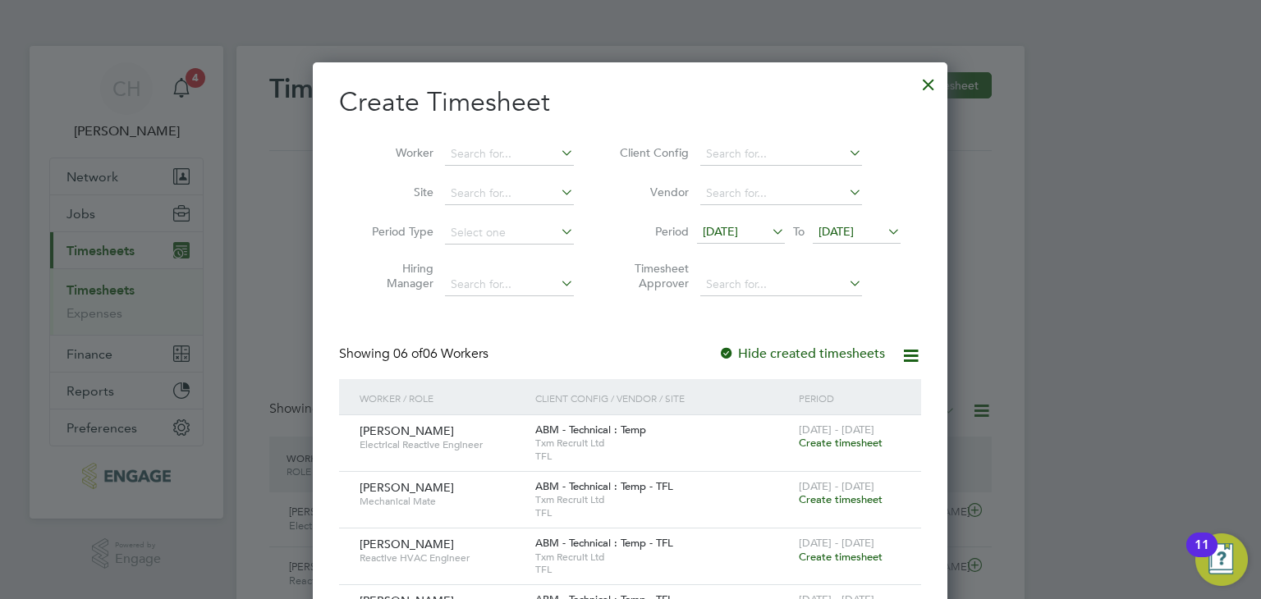
click at [738, 227] on span "[DATE]" at bounding box center [720, 231] width 35 height 15
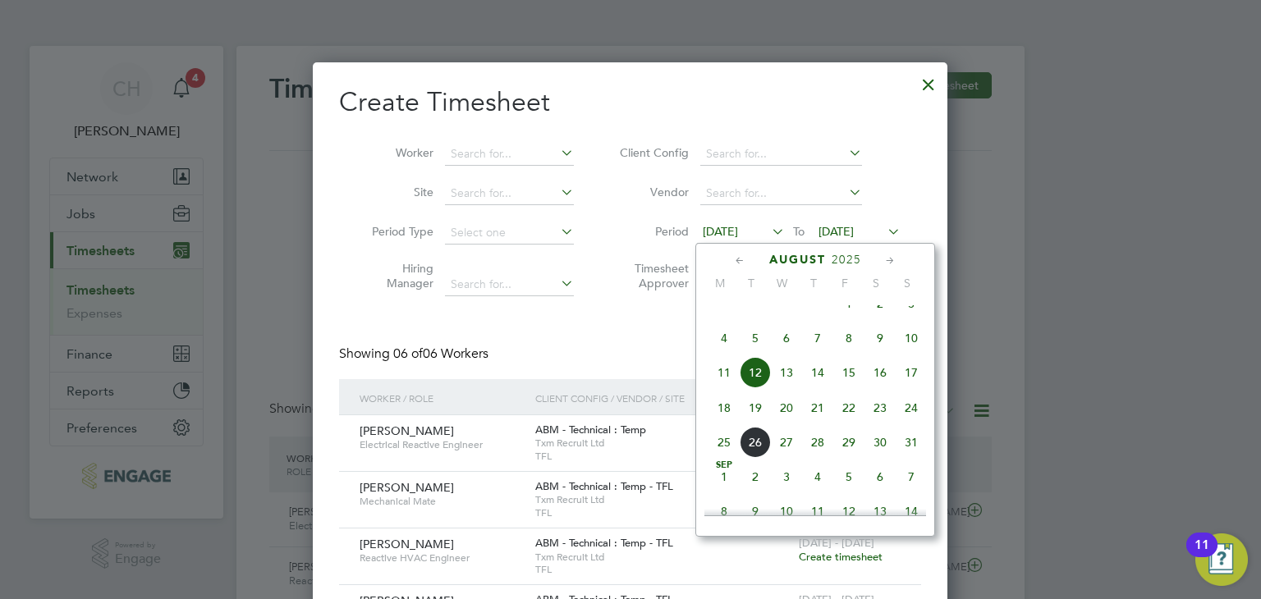
click at [722, 388] on span "11" at bounding box center [723, 372] width 31 height 31
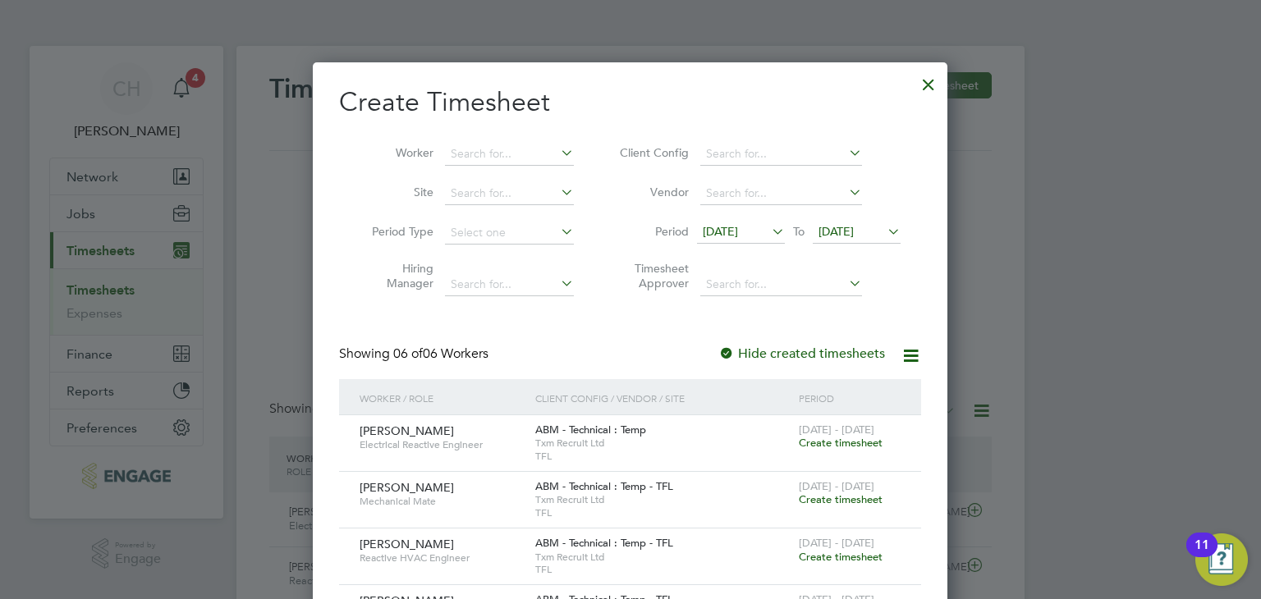
click at [846, 238] on span "[DATE]" at bounding box center [857, 233] width 88 height 22
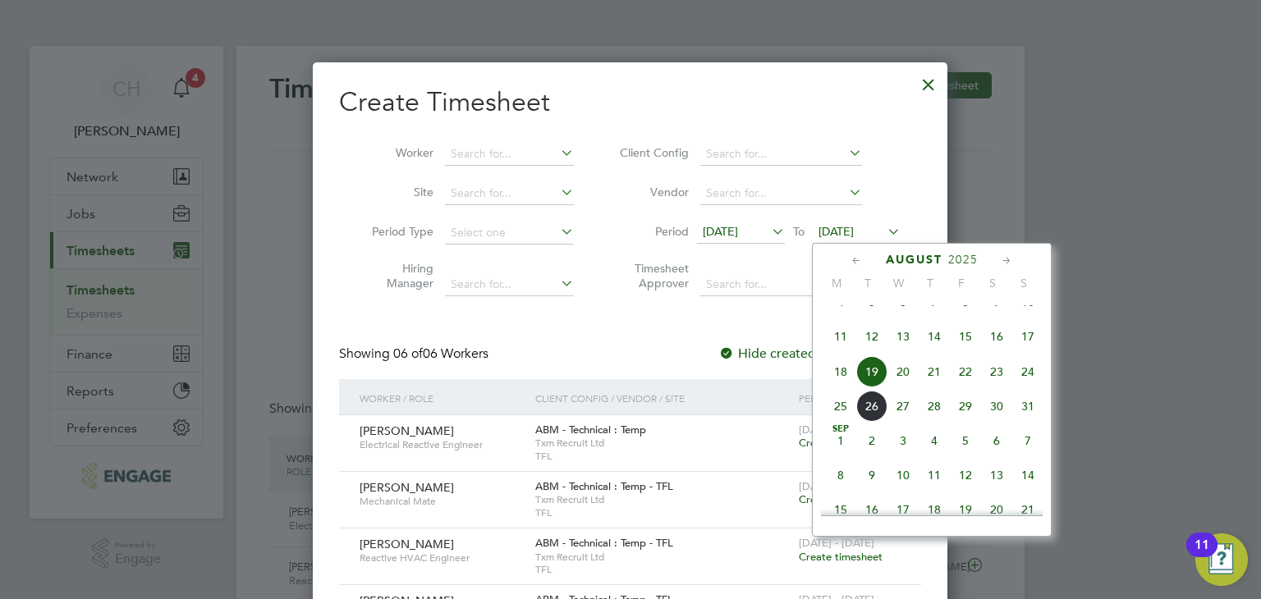
click at [870, 385] on span "19" at bounding box center [871, 371] width 31 height 31
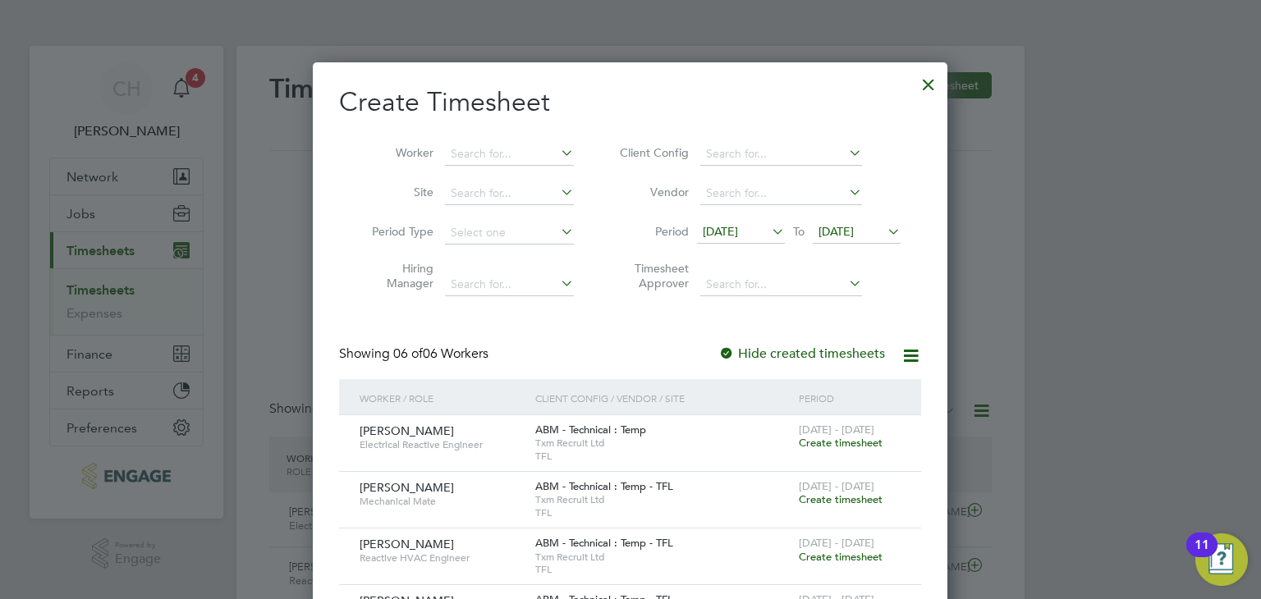
click at [738, 234] on span "11 Aug 2025" at bounding box center [720, 231] width 35 height 15
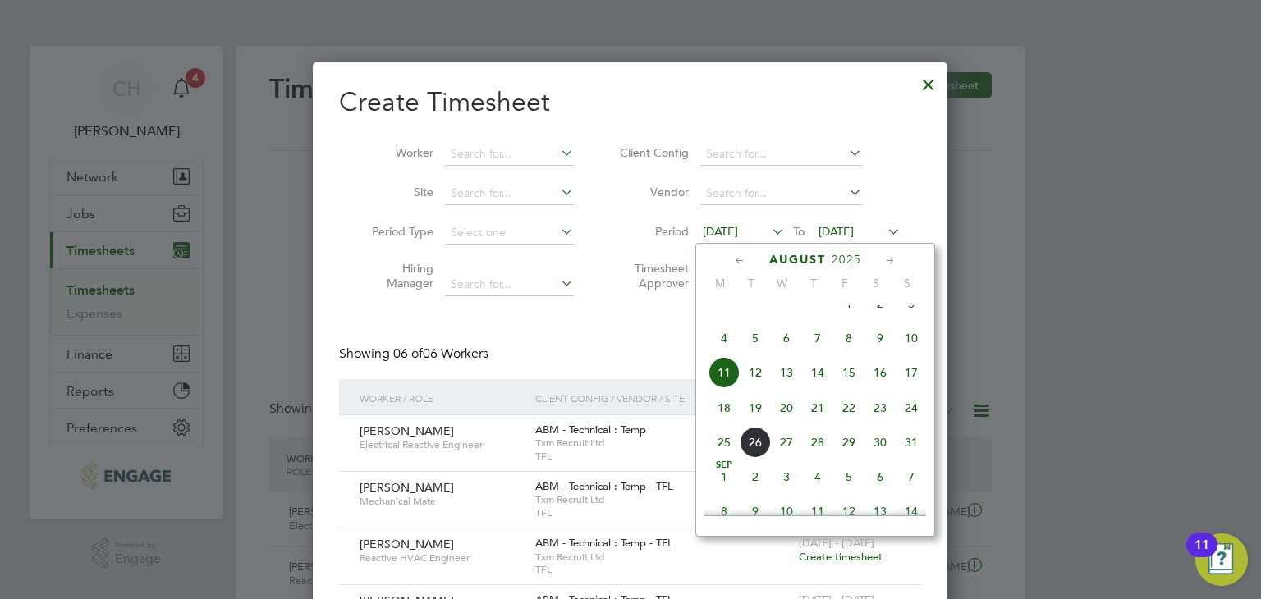
click at [753, 424] on span "19" at bounding box center [755, 407] width 31 height 31
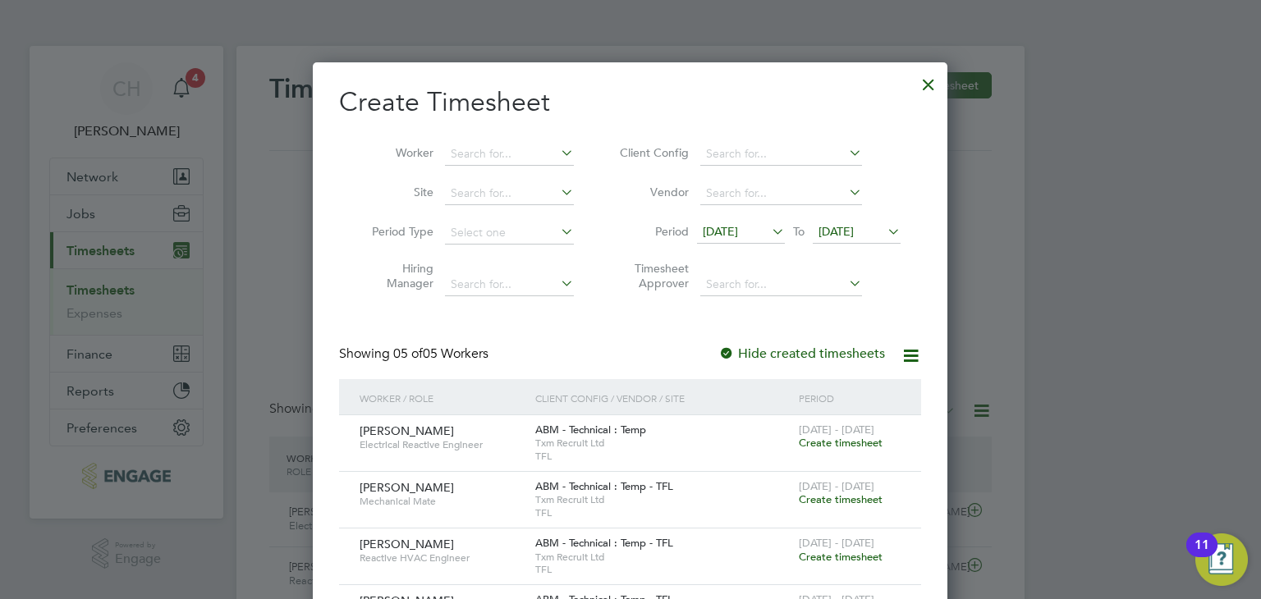
click at [854, 233] on span "[DATE]" at bounding box center [835, 231] width 35 height 15
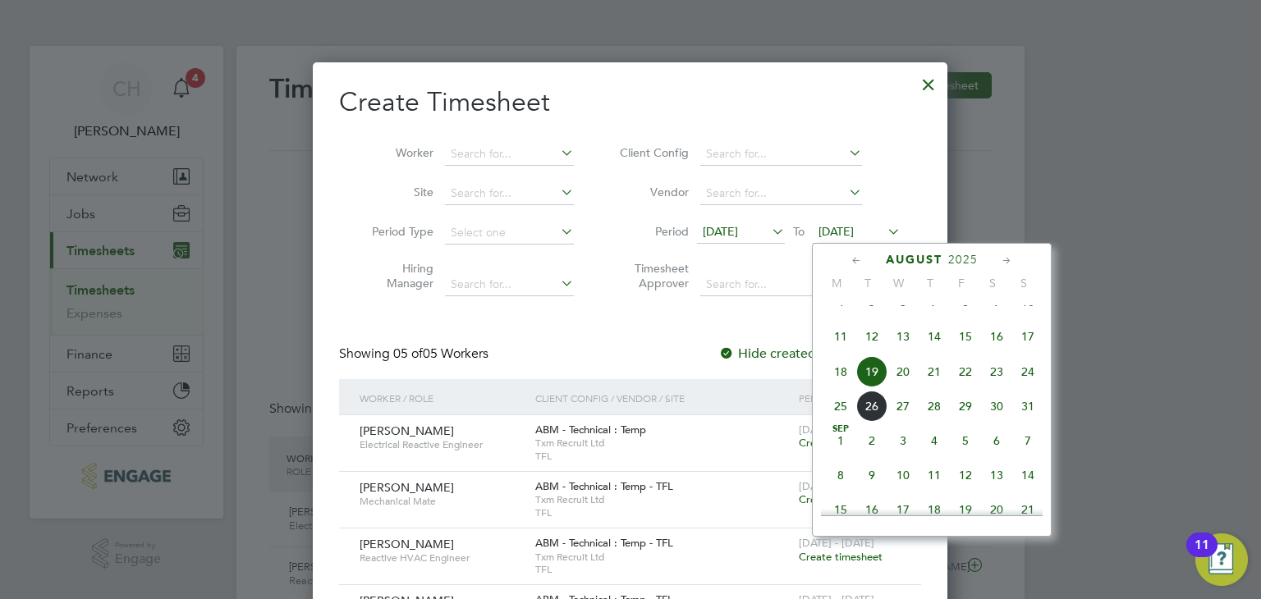
click at [1031, 387] on span "24" at bounding box center [1027, 371] width 31 height 31
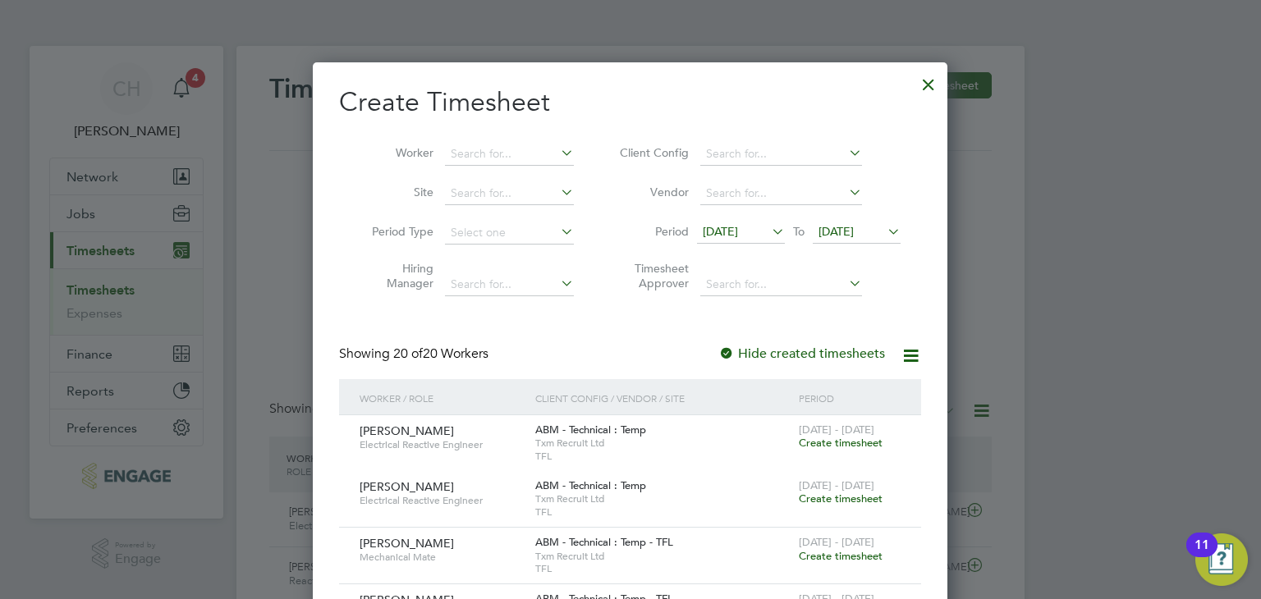
click at [848, 238] on span "24 Aug 2025" at bounding box center [857, 233] width 88 height 22
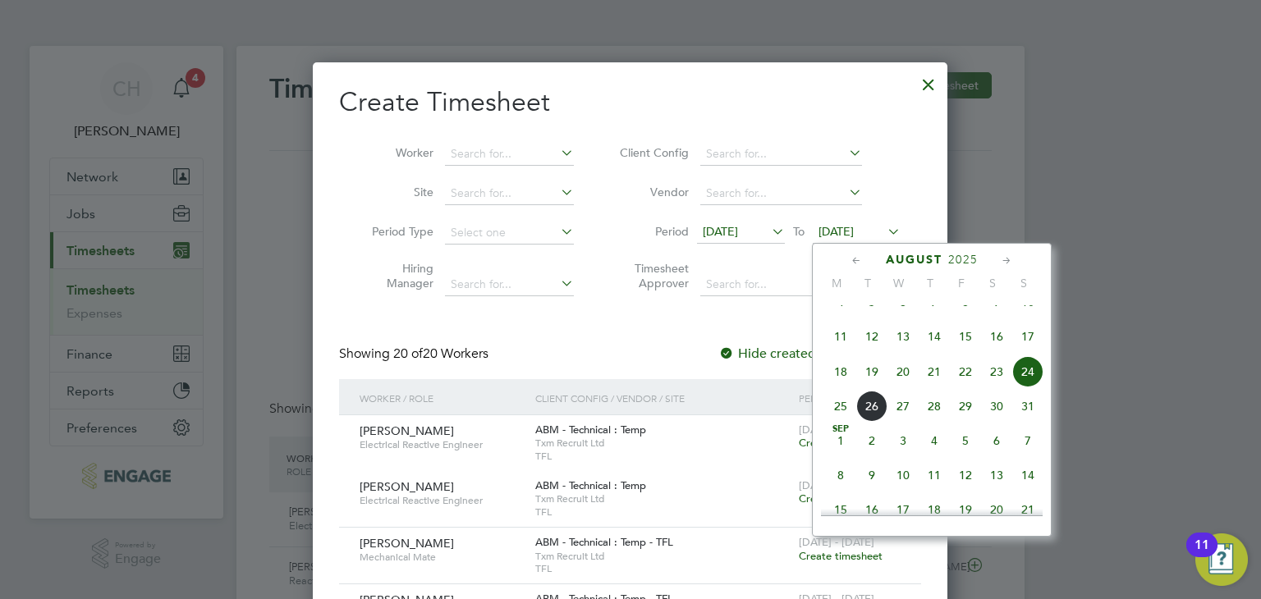
click at [1202, 308] on div at bounding box center [630, 299] width 1261 height 599
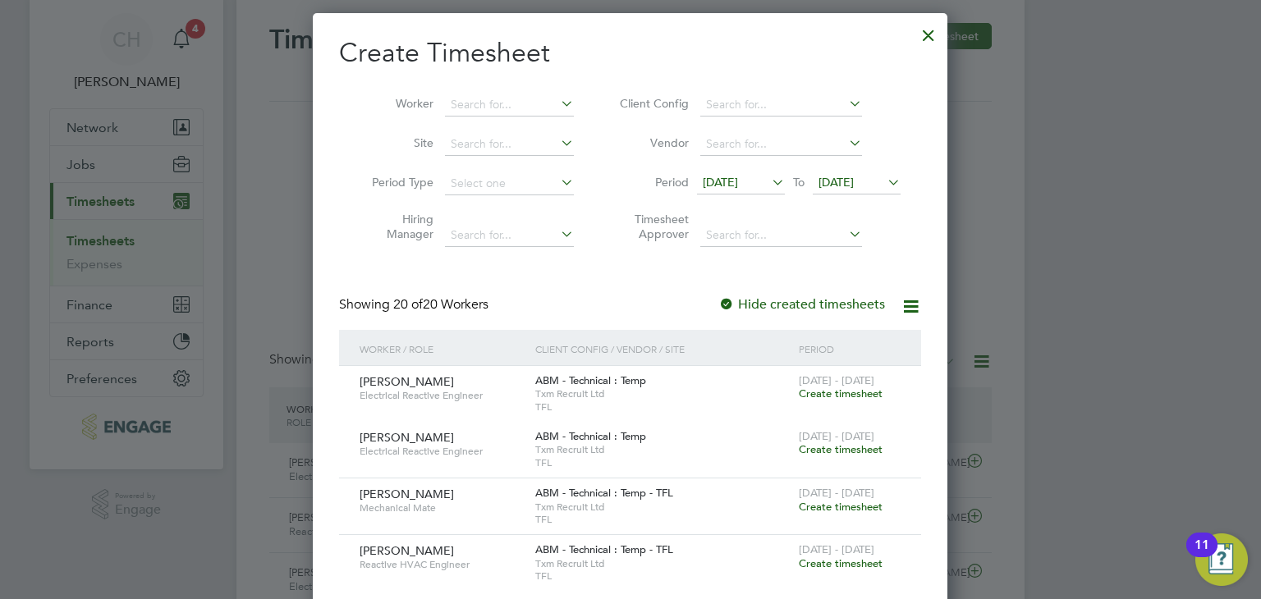
scroll to position [0, 0]
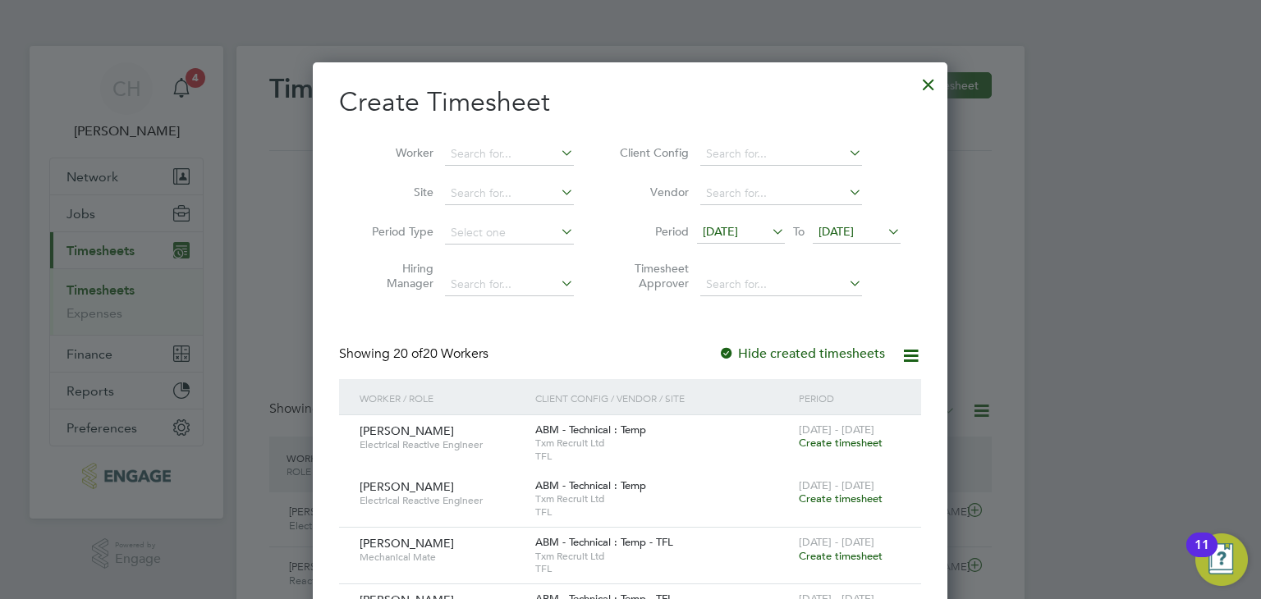
click at [854, 228] on span "24 Aug 2025" at bounding box center [835, 231] width 35 height 15
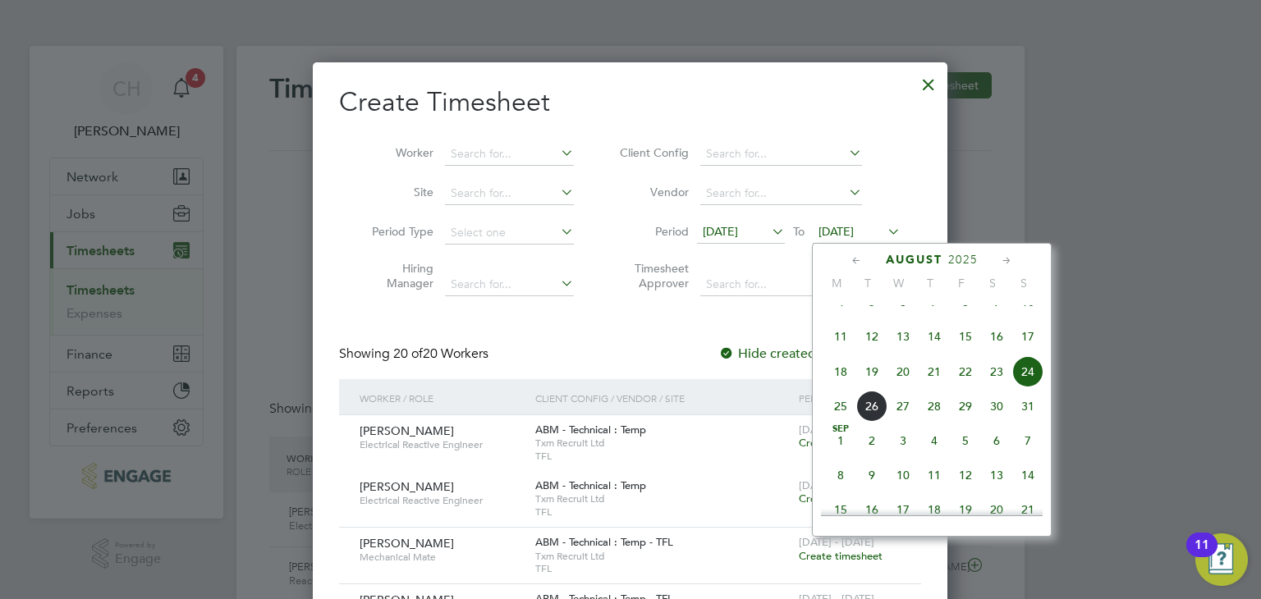
click at [993, 387] on span "23" at bounding box center [996, 371] width 31 height 31
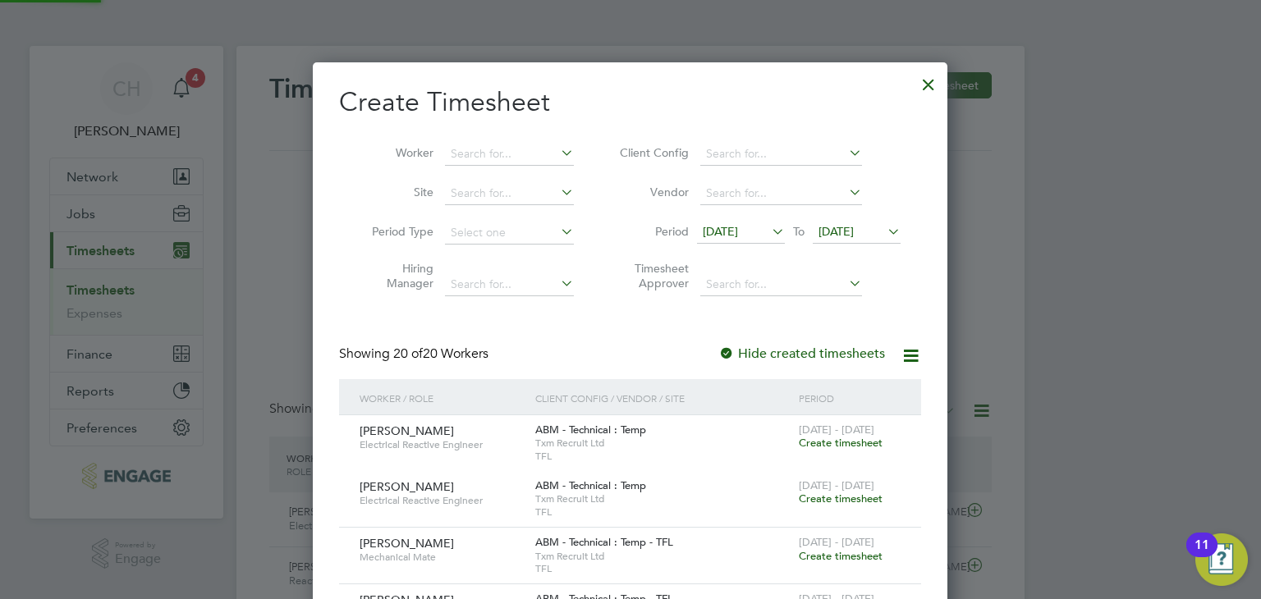
scroll to position [8, 8]
click at [884, 234] on icon at bounding box center [884, 231] width 0 height 23
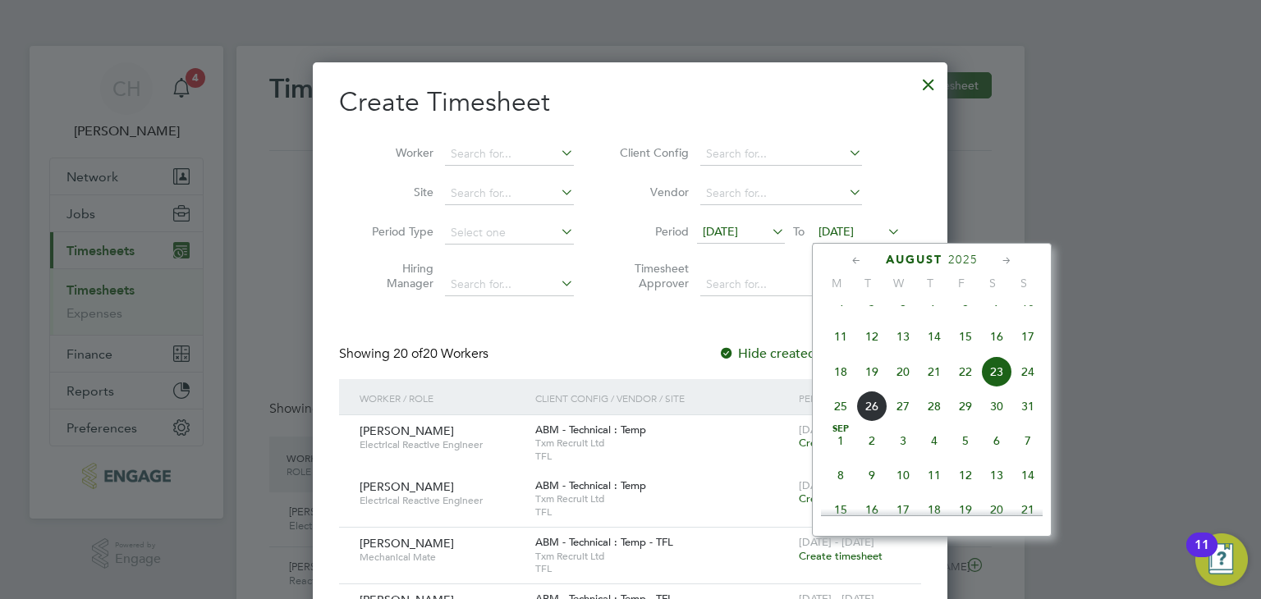
click at [919, 86] on div at bounding box center [929, 81] width 30 height 30
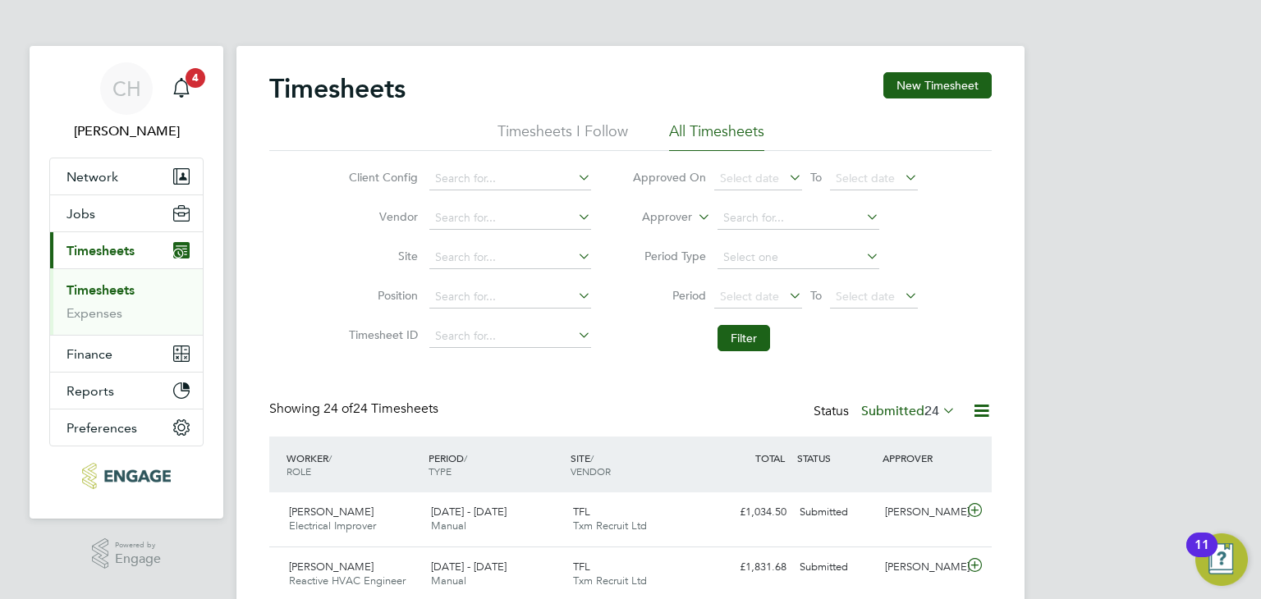
scroll to position [41, 143]
click at [110, 287] on link "Timesheets" at bounding box center [100, 290] width 68 height 16
click at [907, 408] on label "Submitted 24" at bounding box center [908, 411] width 94 height 16
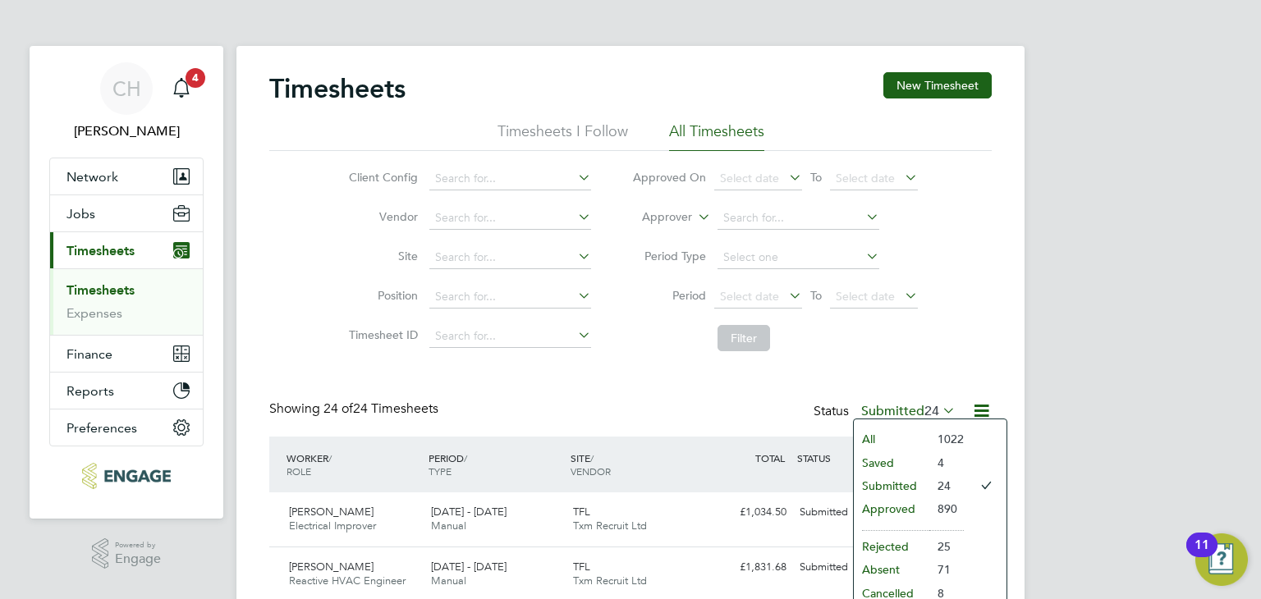
click at [901, 458] on li "Saved" at bounding box center [892, 463] width 76 height 23
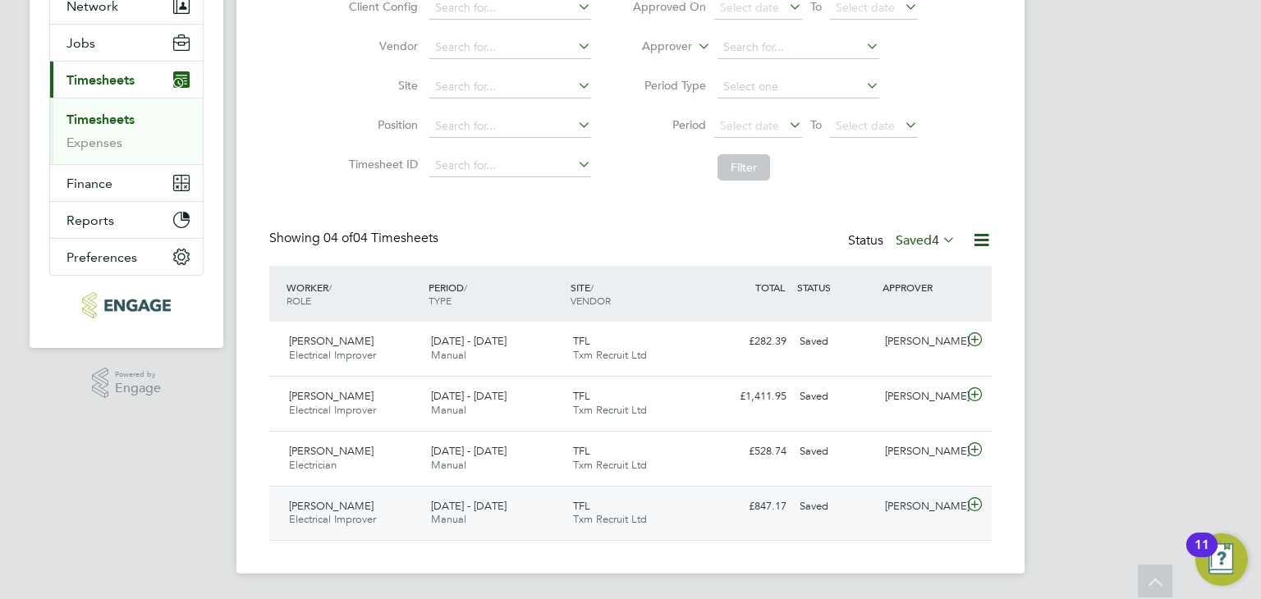
click at [785, 503] on div "£847.17 Saved" at bounding box center [750, 506] width 85 height 27
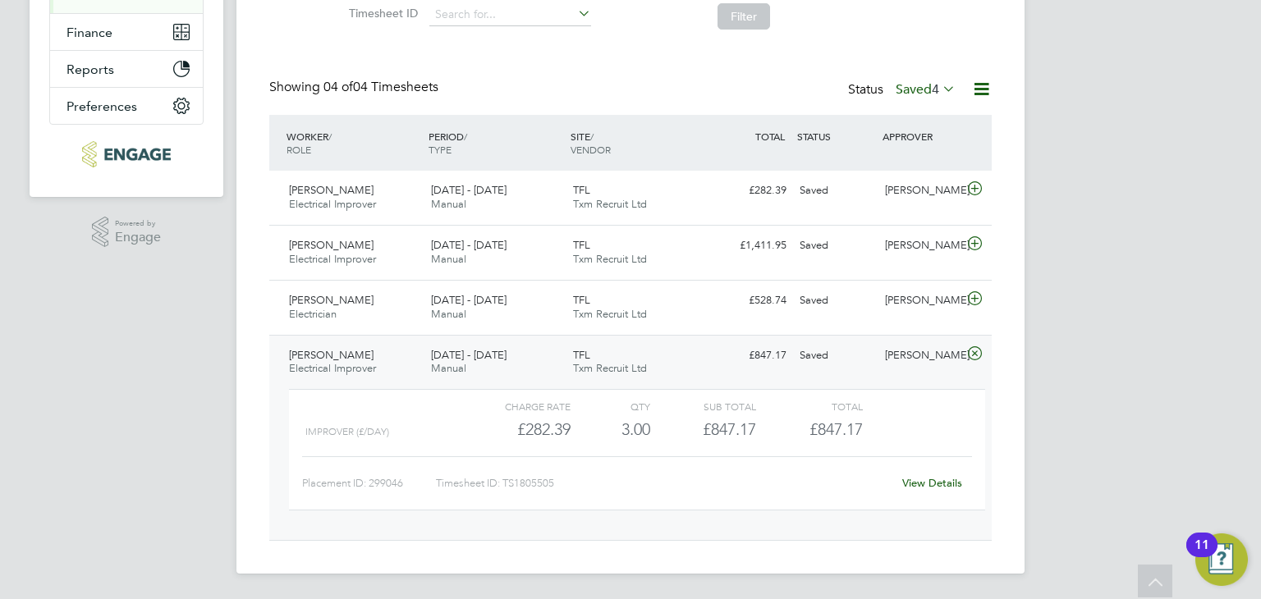
click at [931, 477] on link "View Details" at bounding box center [932, 483] width 60 height 14
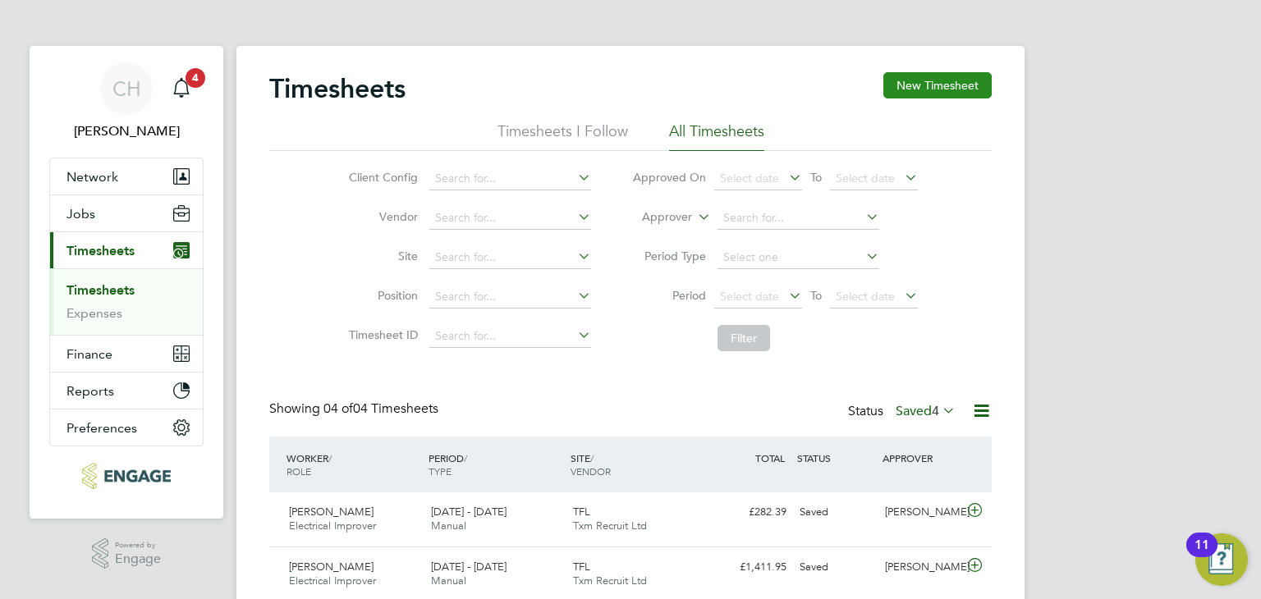
click at [925, 92] on button "New Timesheet" at bounding box center [937, 85] width 108 height 26
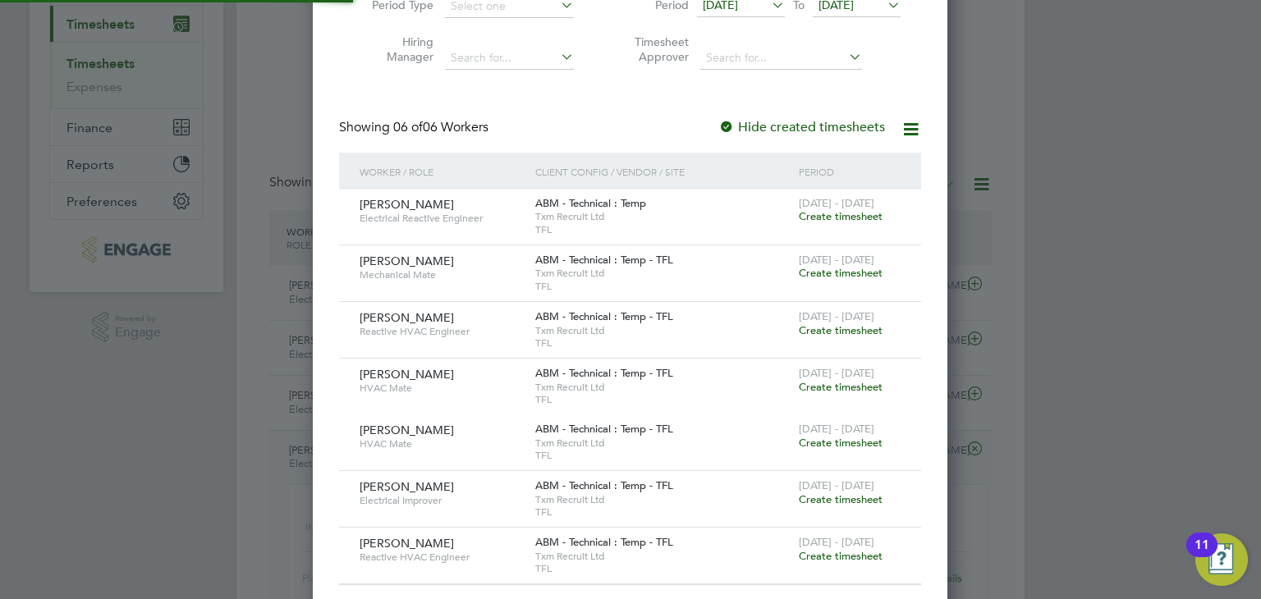
scroll to position [322, 0]
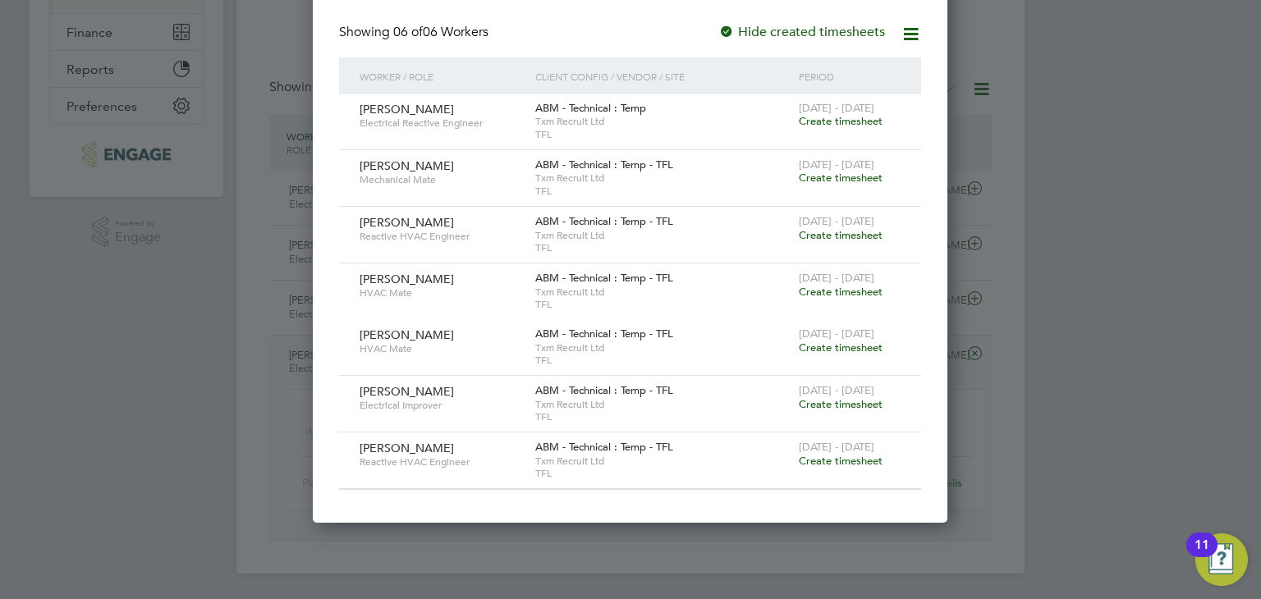
click at [699, 224] on div "ABM - Technical : Temp - TFL Txm Recruit Ltd TFL" at bounding box center [663, 235] width 264 height 56
click at [1146, 83] on div at bounding box center [630, 299] width 1261 height 599
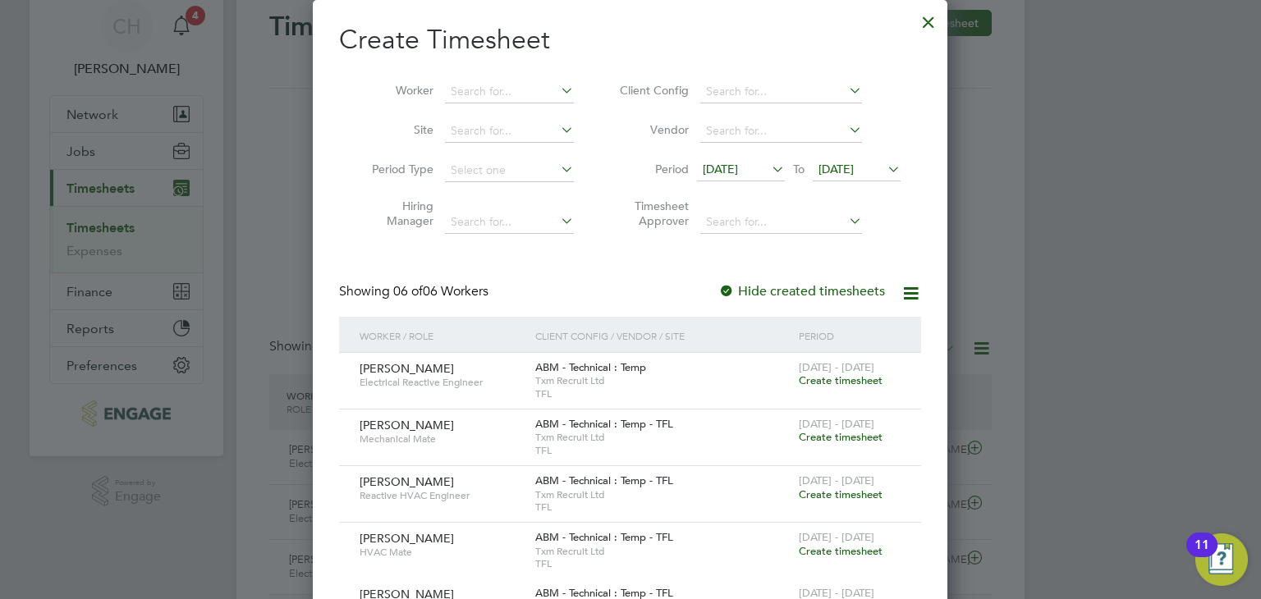
scroll to position [0, 0]
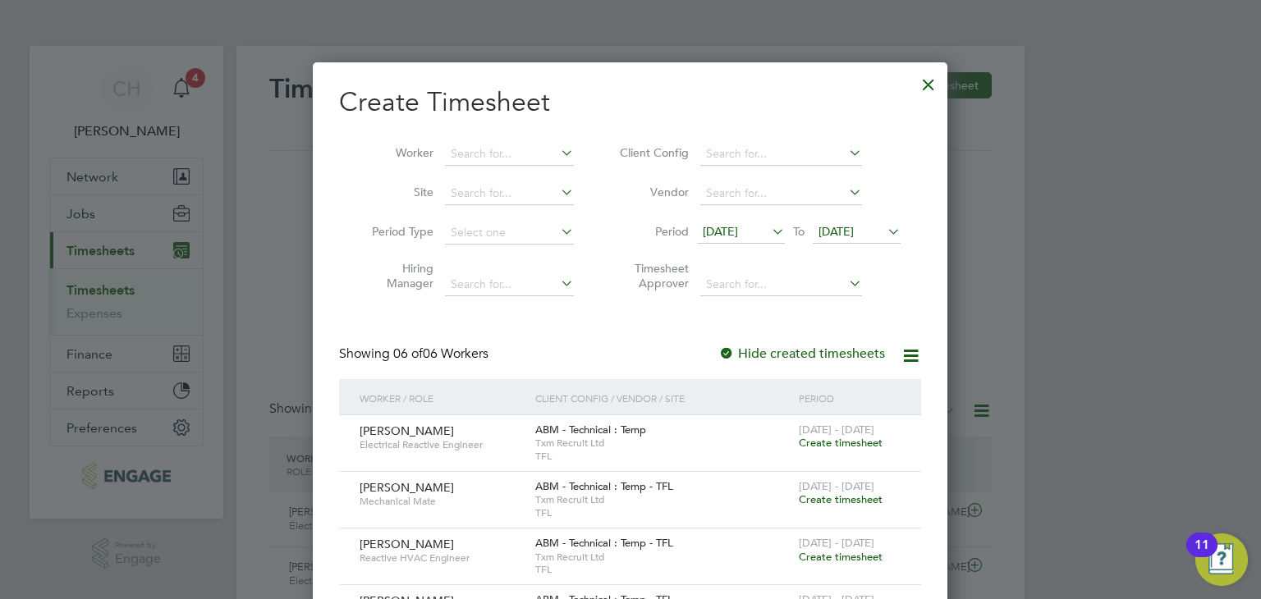
click at [929, 85] on div at bounding box center [929, 81] width 30 height 30
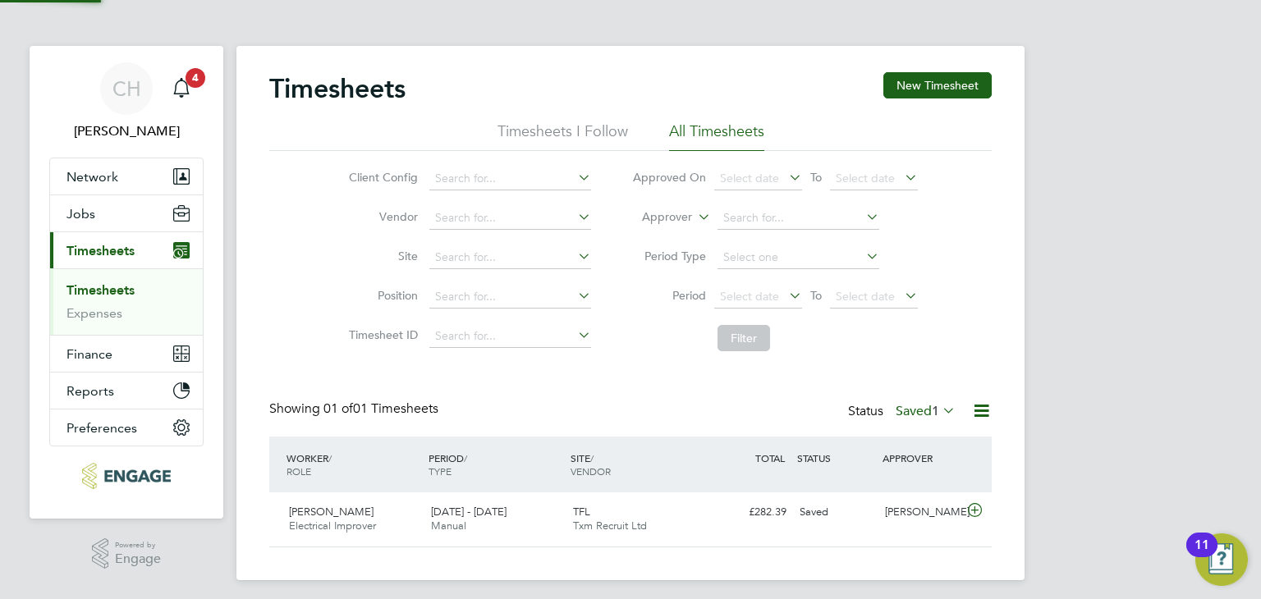
scroll to position [41, 143]
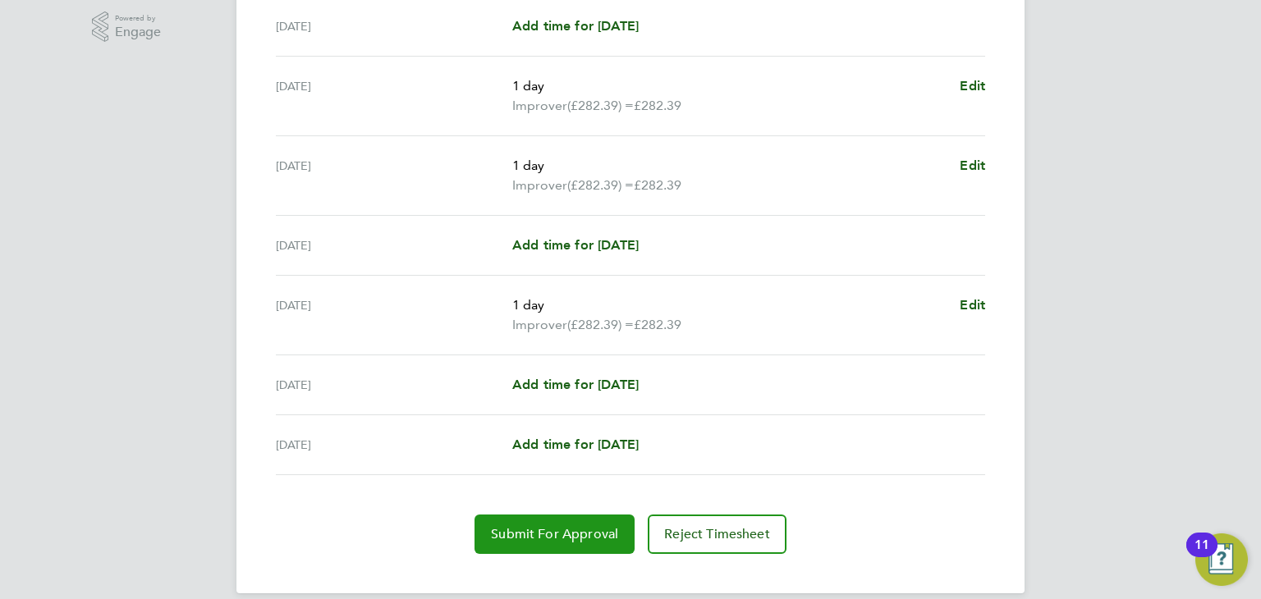
scroll to position [545, 0]
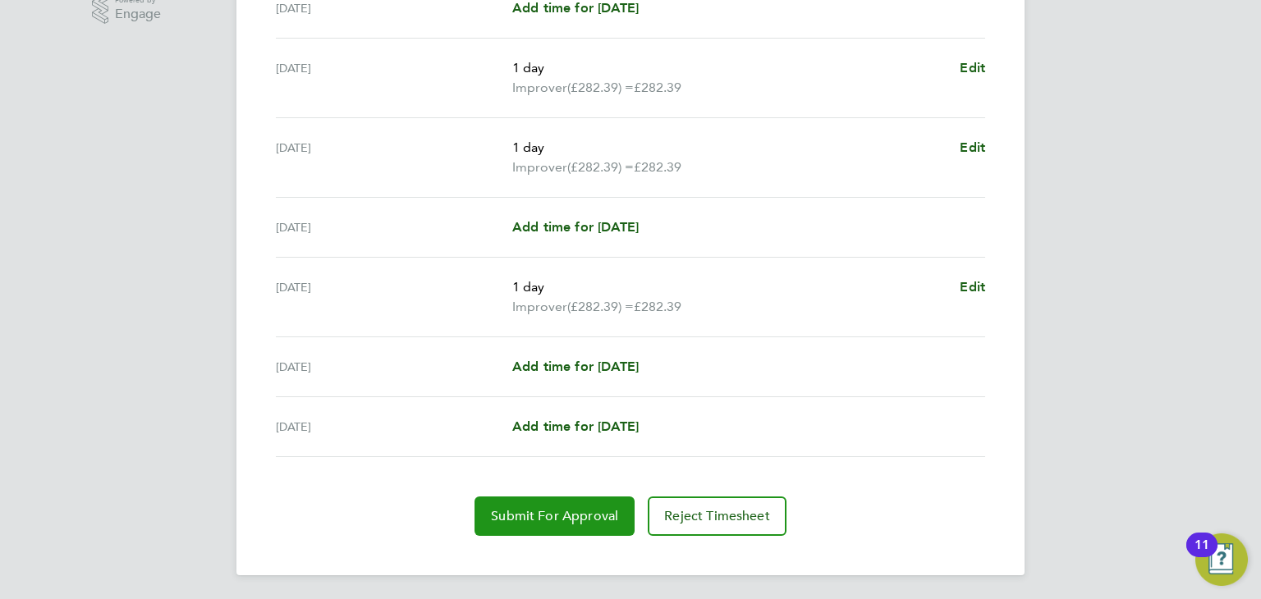
click at [543, 517] on span "Submit For Approval" at bounding box center [554, 516] width 127 height 16
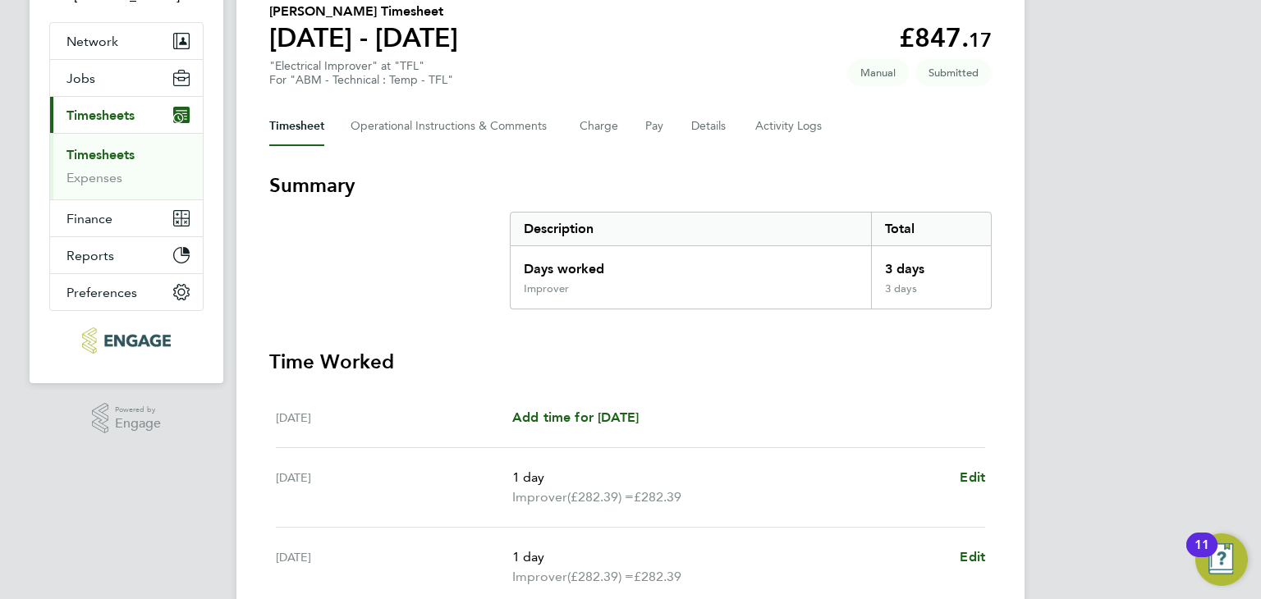
scroll to position [135, 0]
click at [98, 155] on link "Timesheets" at bounding box center [100, 156] width 68 height 16
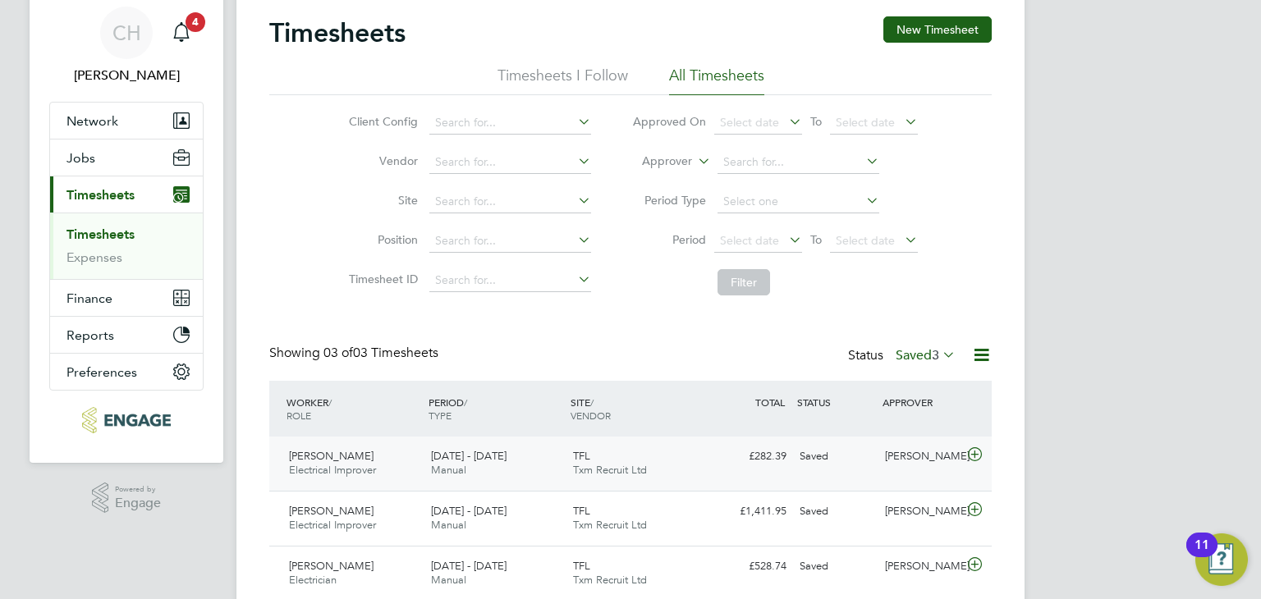
scroll to position [117, 0]
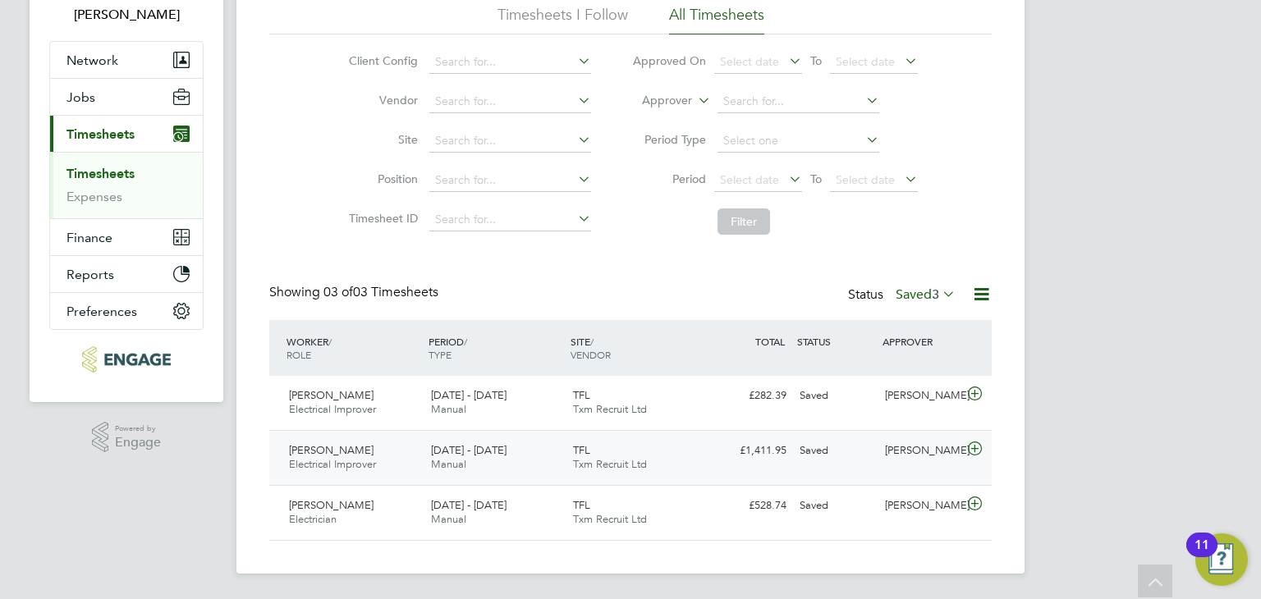
click at [867, 452] on div "Saved" at bounding box center [835, 451] width 85 height 27
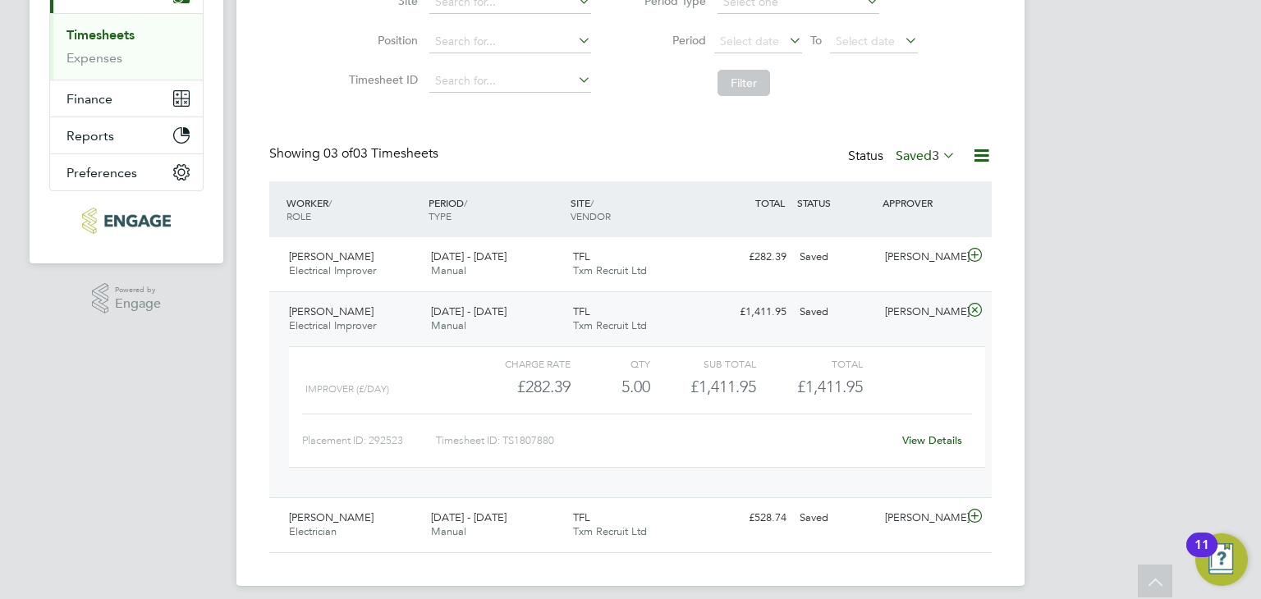
scroll to position [267, 0]
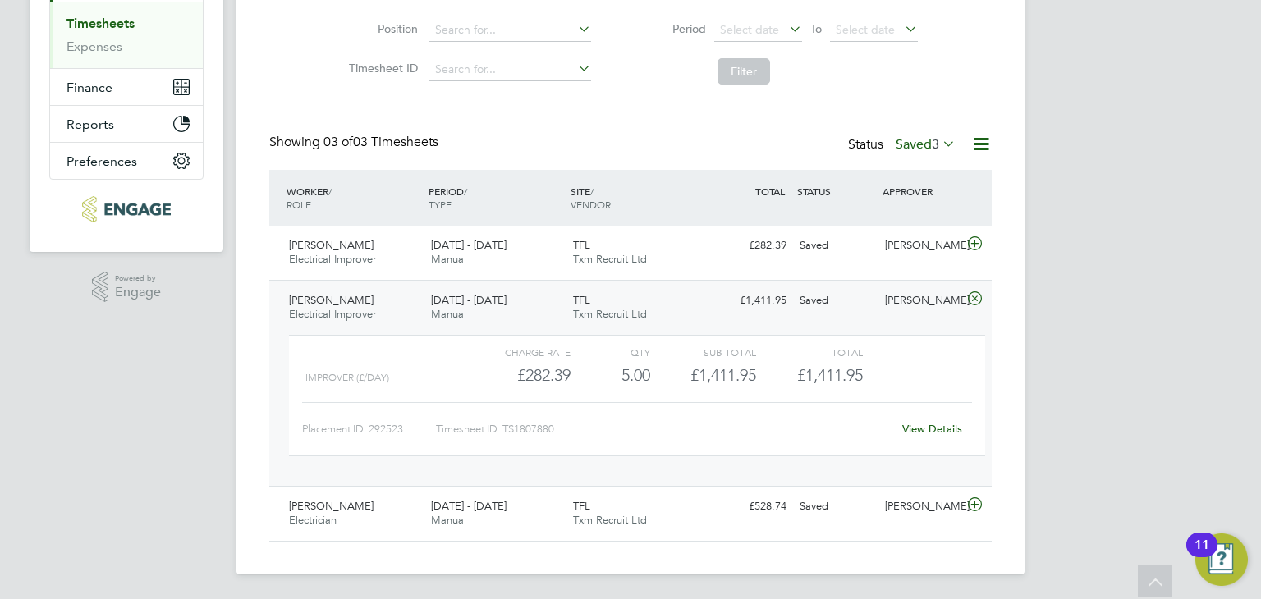
click at [929, 431] on link "View Details" at bounding box center [932, 429] width 60 height 14
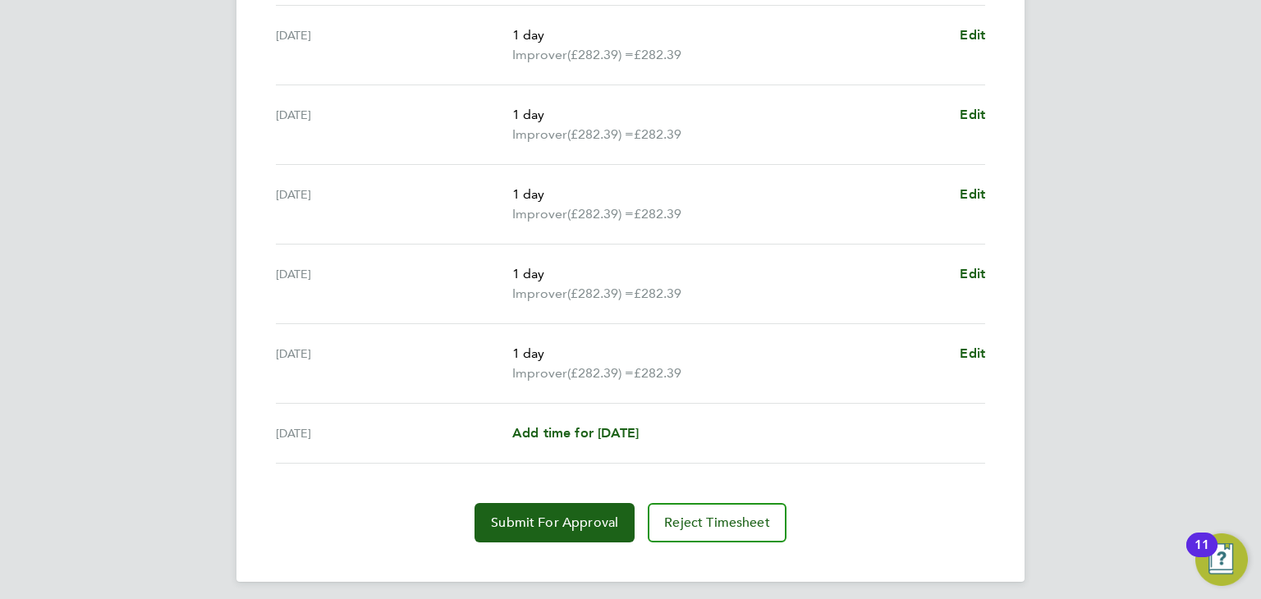
scroll to position [585, 0]
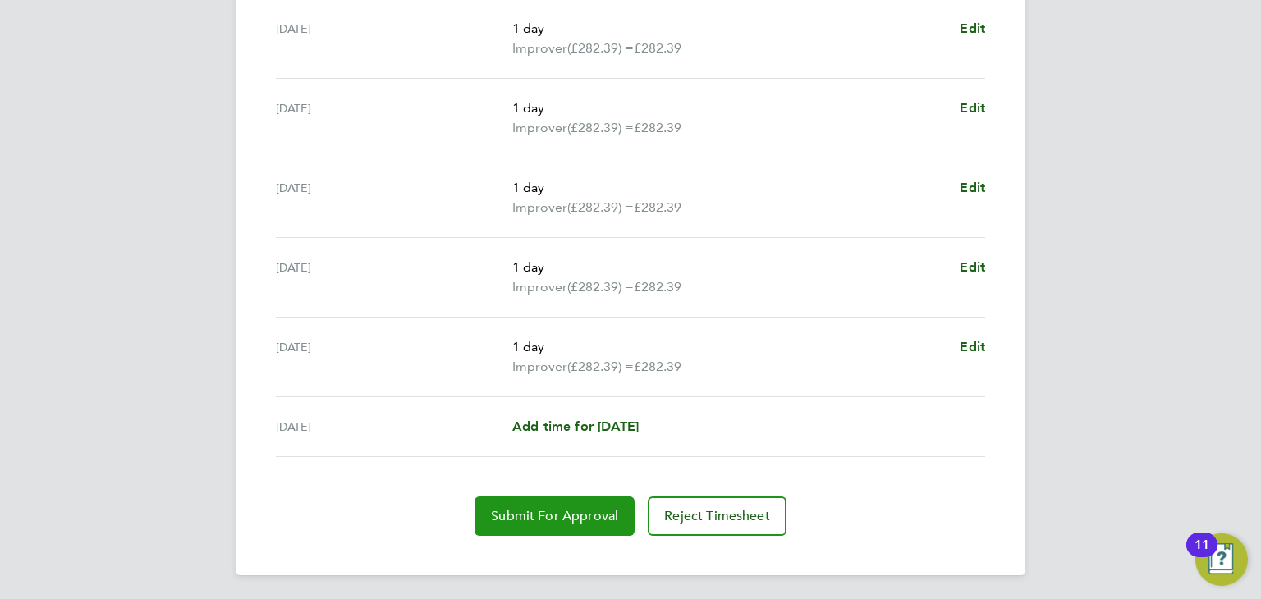
click at [527, 510] on span "Submit For Approval" at bounding box center [554, 516] width 127 height 16
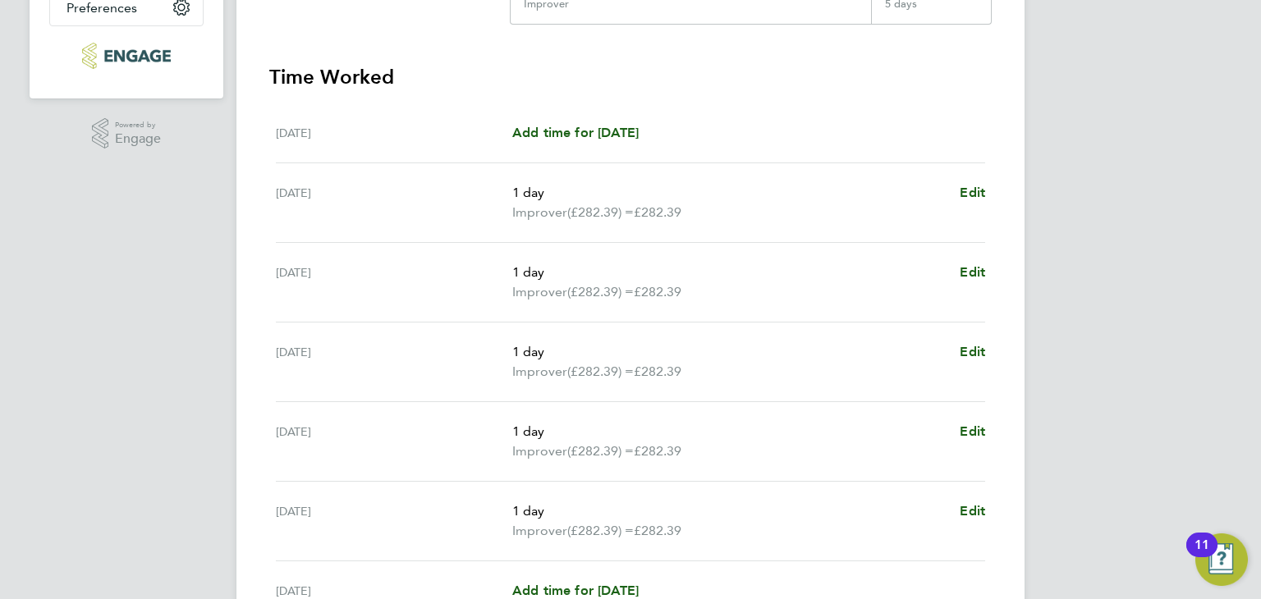
scroll to position [92, 0]
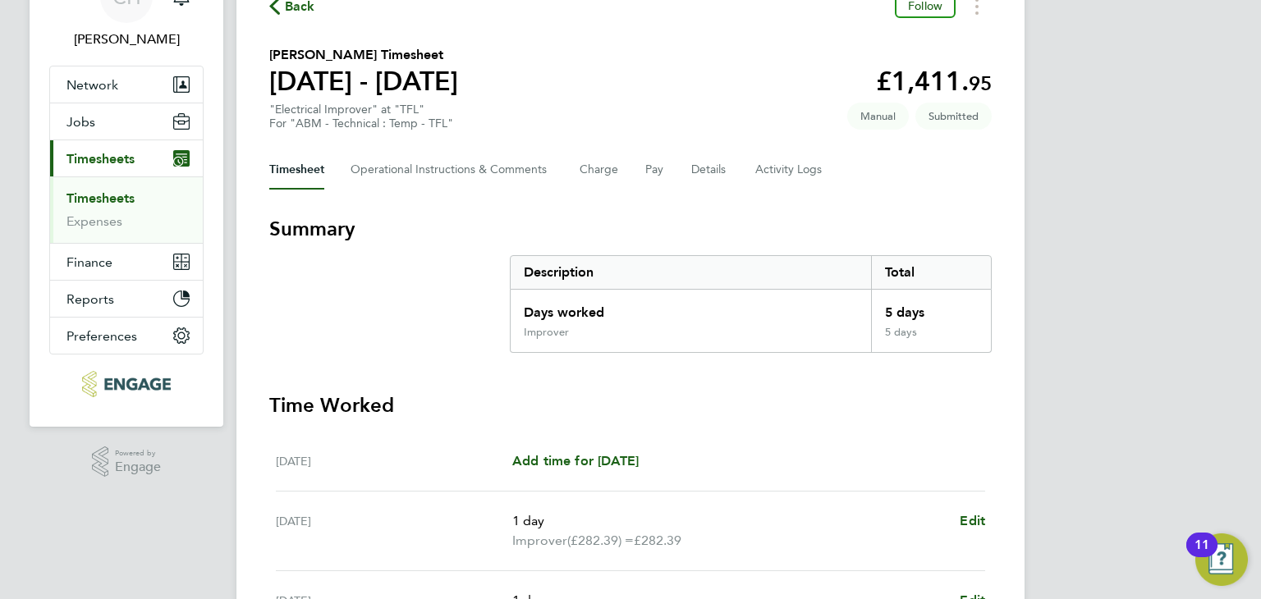
click at [103, 197] on link "Timesheets" at bounding box center [100, 198] width 68 height 16
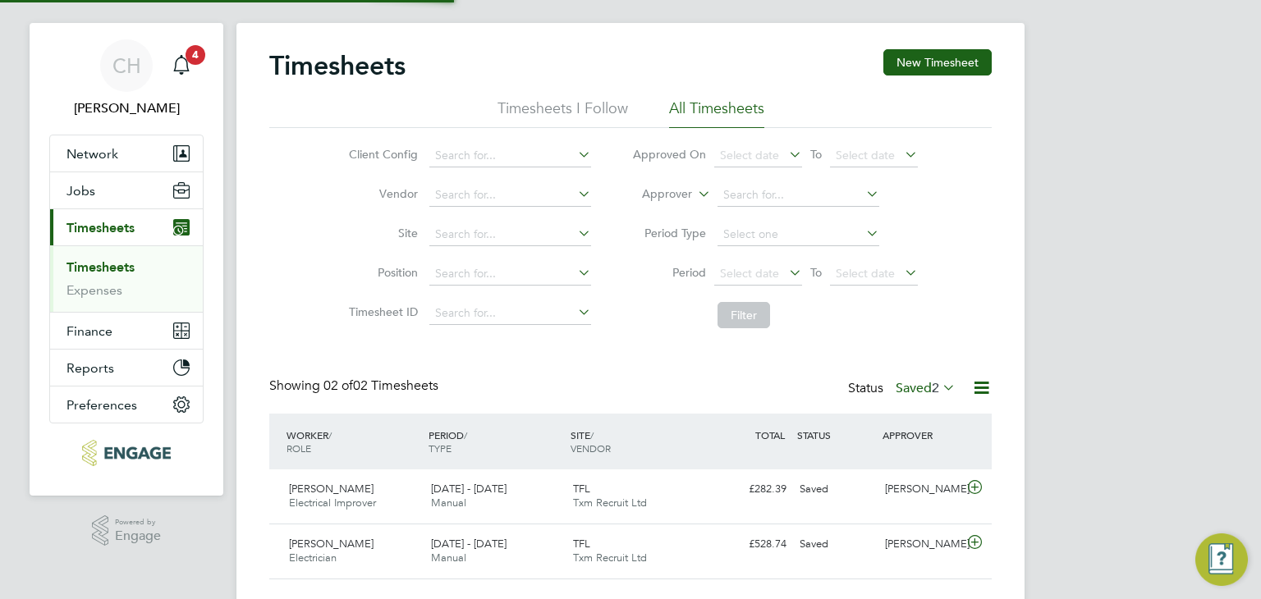
scroll to position [62, 0]
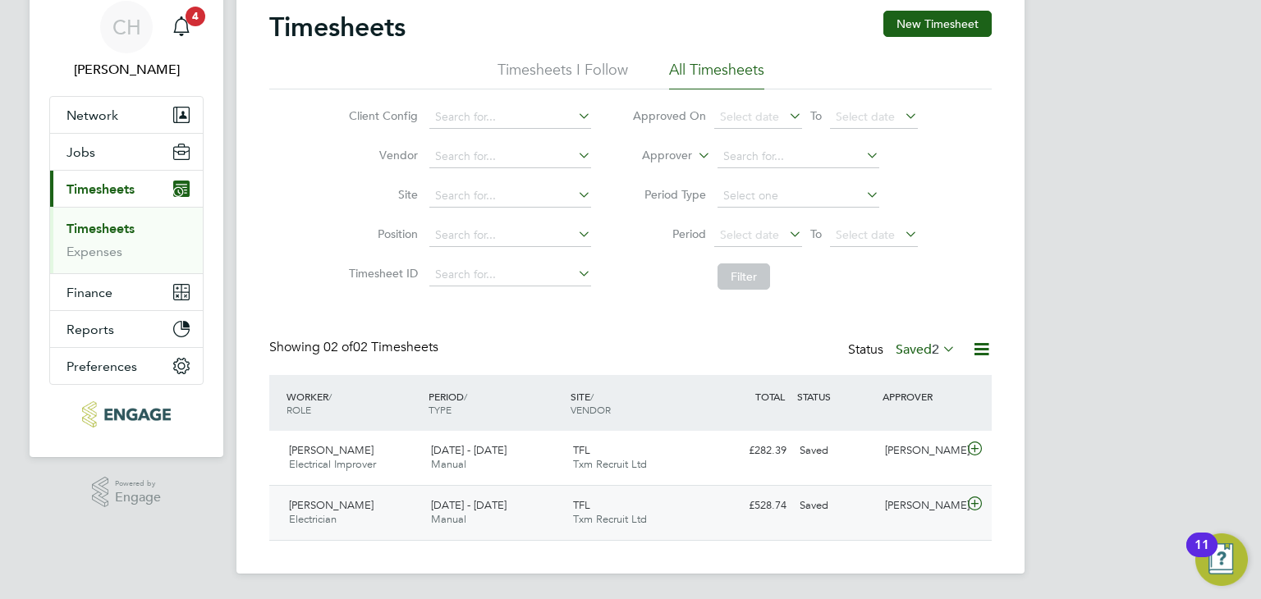
click at [857, 502] on div "Saved" at bounding box center [835, 506] width 85 height 27
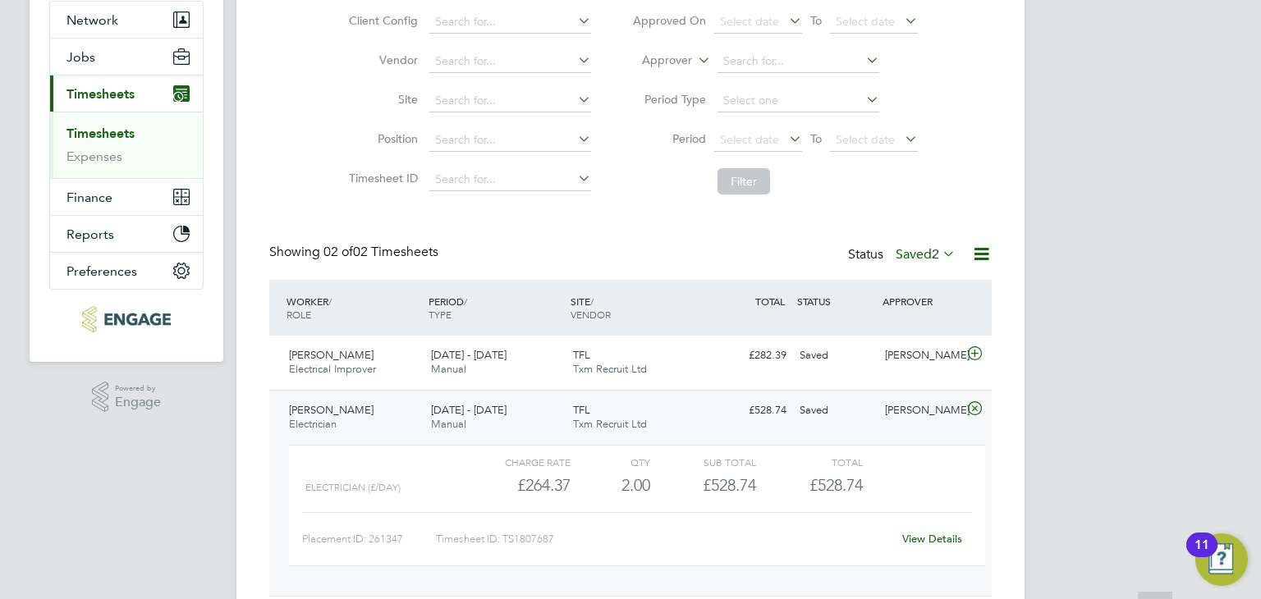
scroll to position [213, 0]
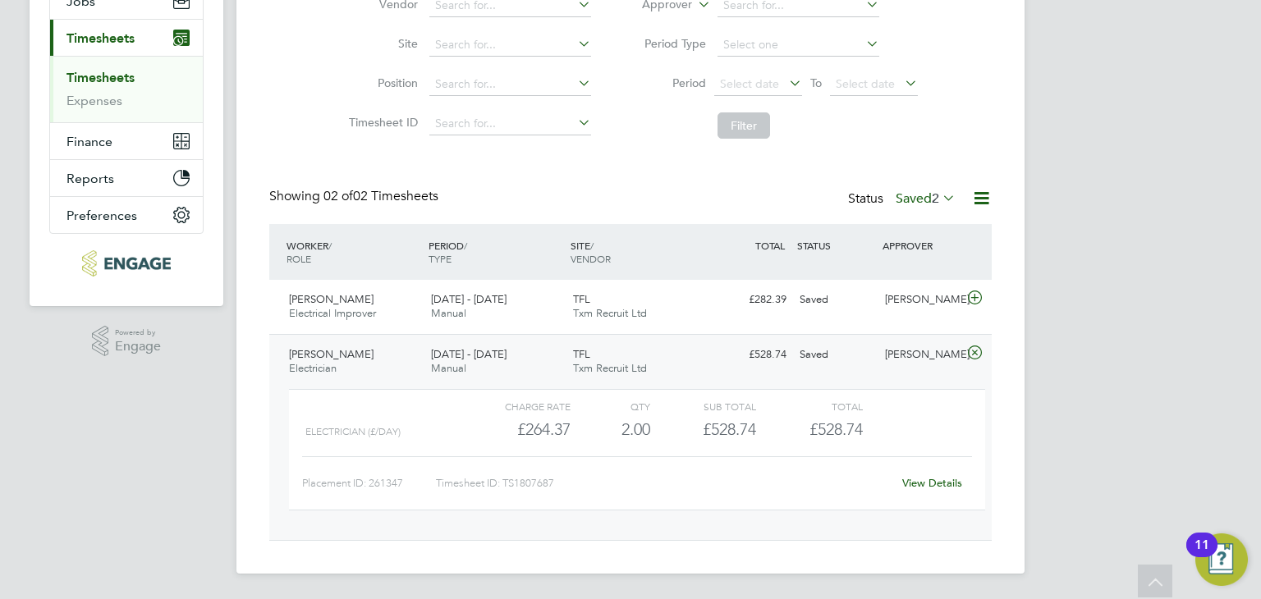
click at [929, 488] on link "View Details" at bounding box center [932, 483] width 60 height 14
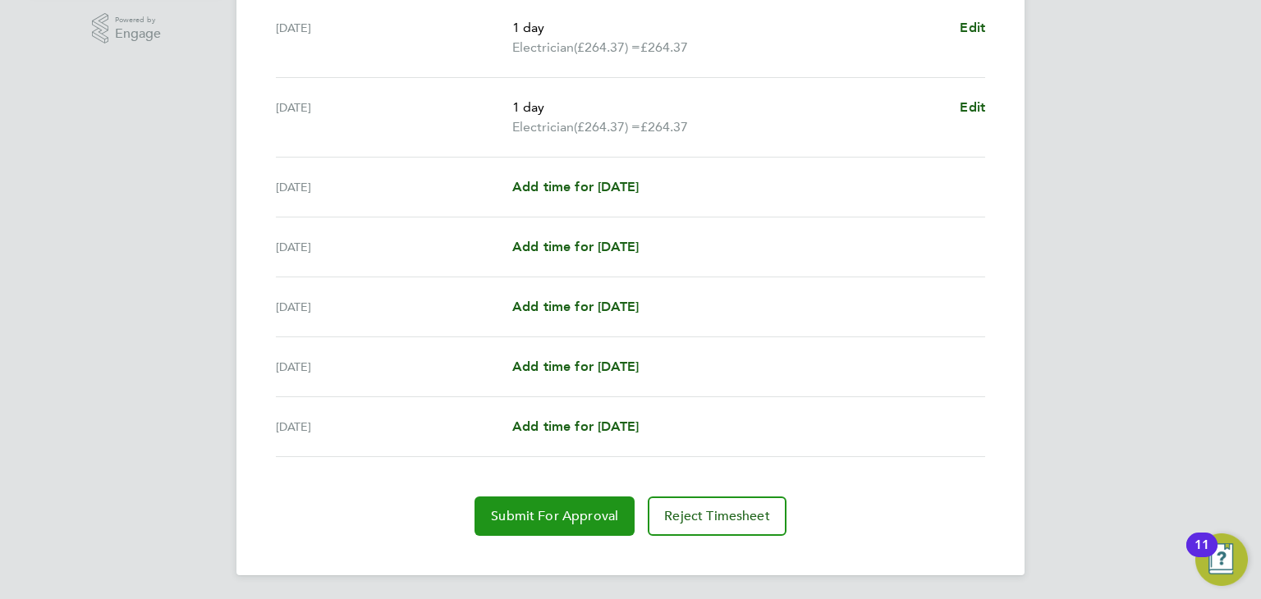
click at [500, 508] on span "Submit For Approval" at bounding box center [554, 516] width 127 height 16
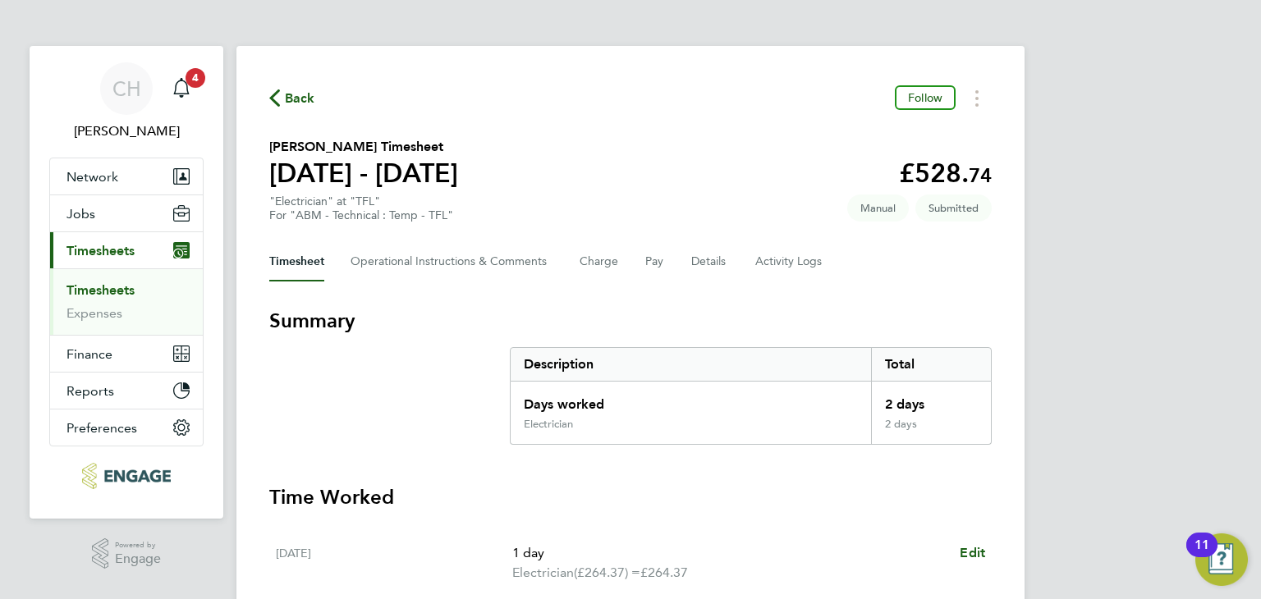
click at [103, 290] on link "Timesheets" at bounding box center [100, 290] width 68 height 16
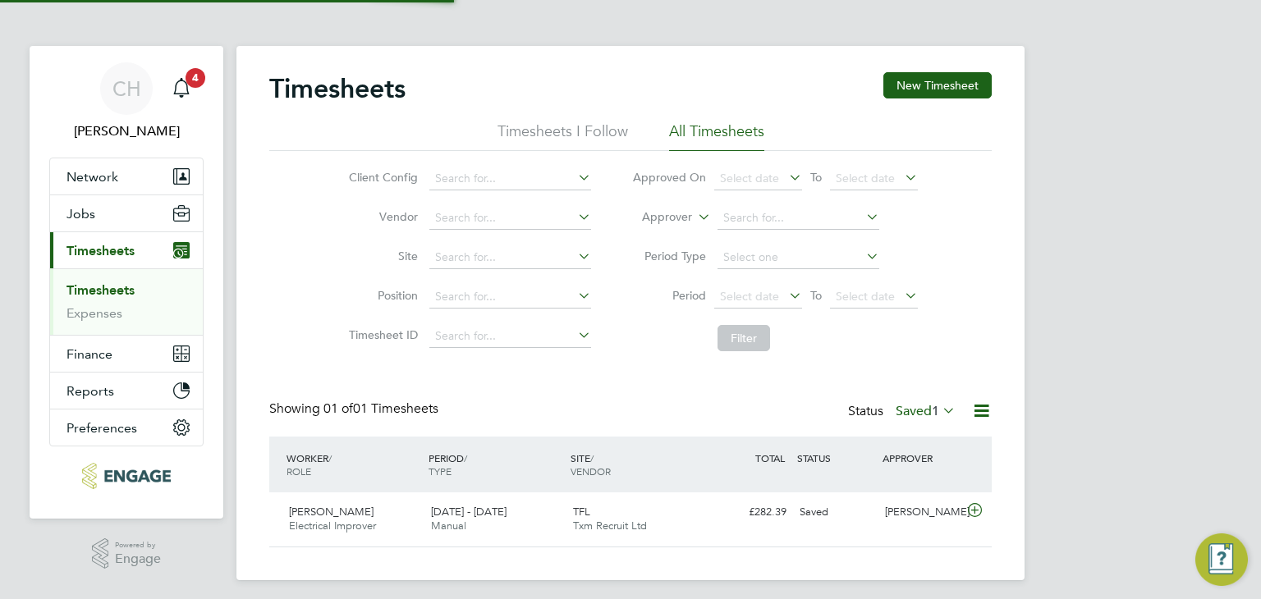
scroll to position [41, 143]
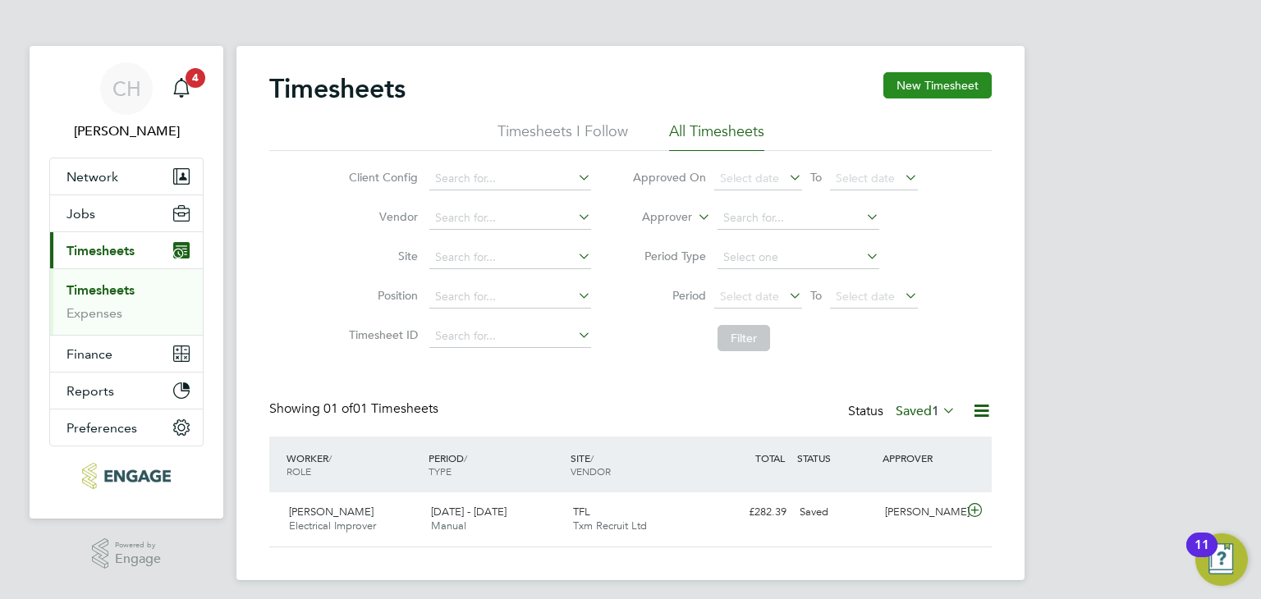
click at [947, 77] on button "New Timesheet" at bounding box center [937, 85] width 108 height 26
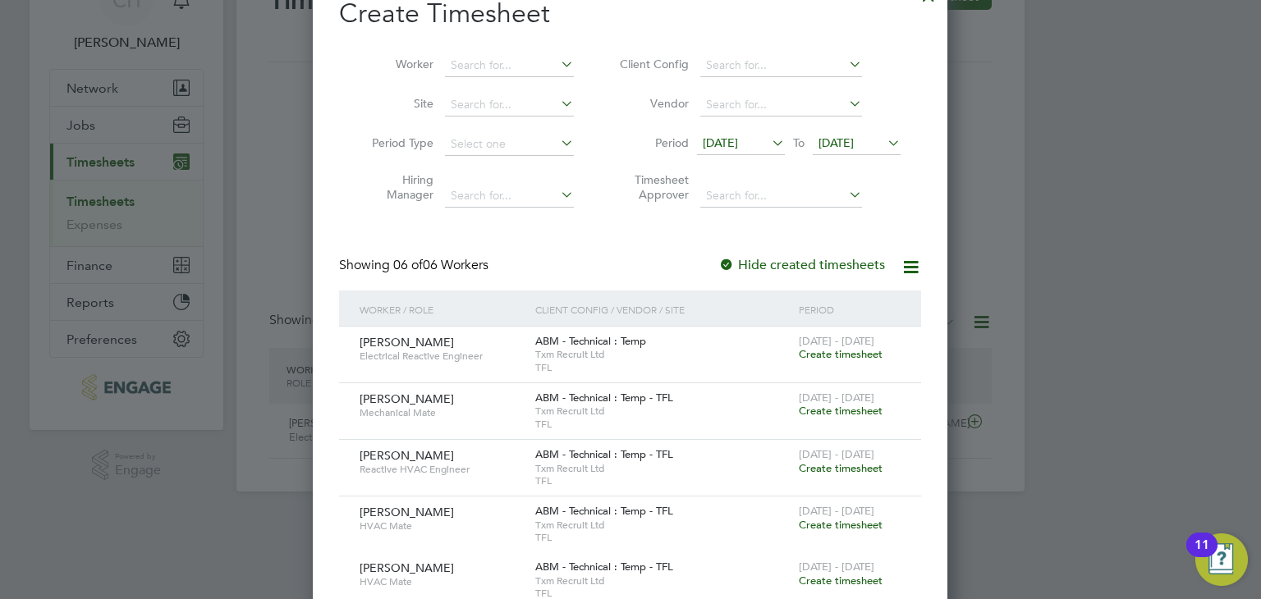
scroll to position [0, 0]
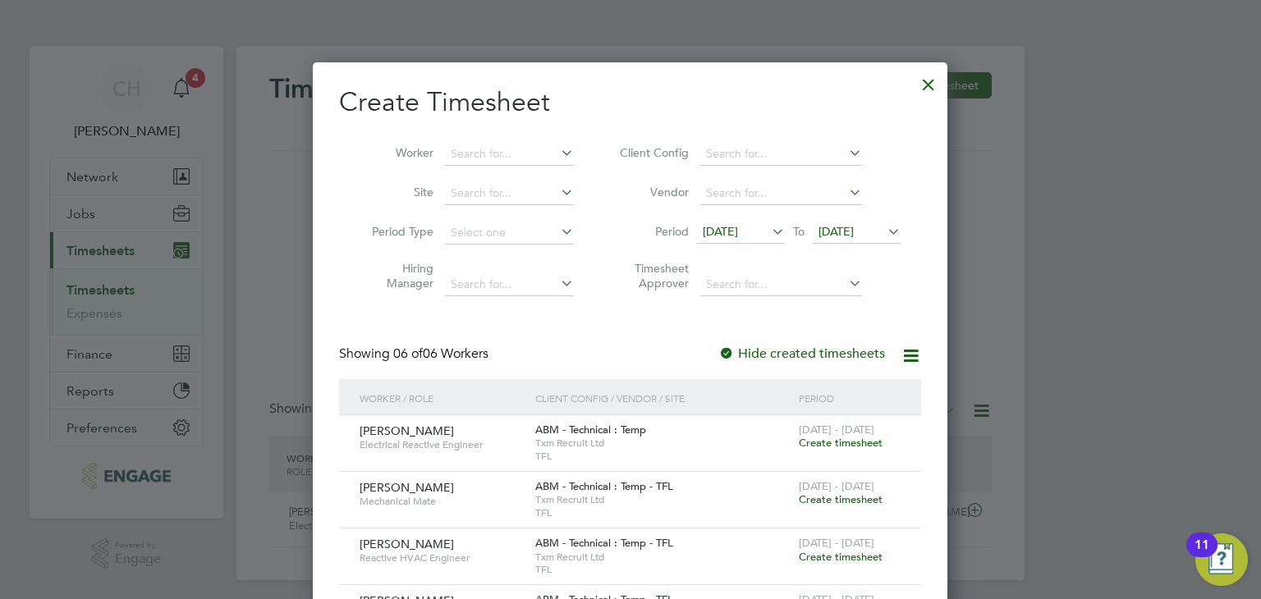
click at [922, 83] on div at bounding box center [929, 81] width 30 height 30
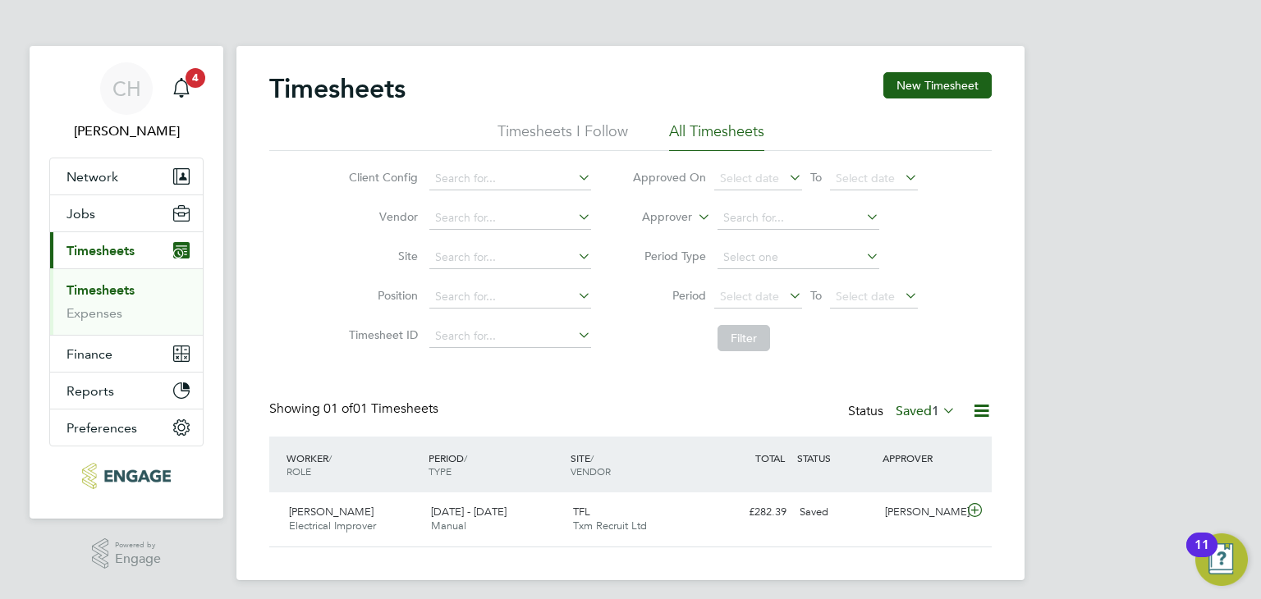
scroll to position [41, 143]
click at [923, 415] on label "Saved 1" at bounding box center [926, 411] width 60 height 16
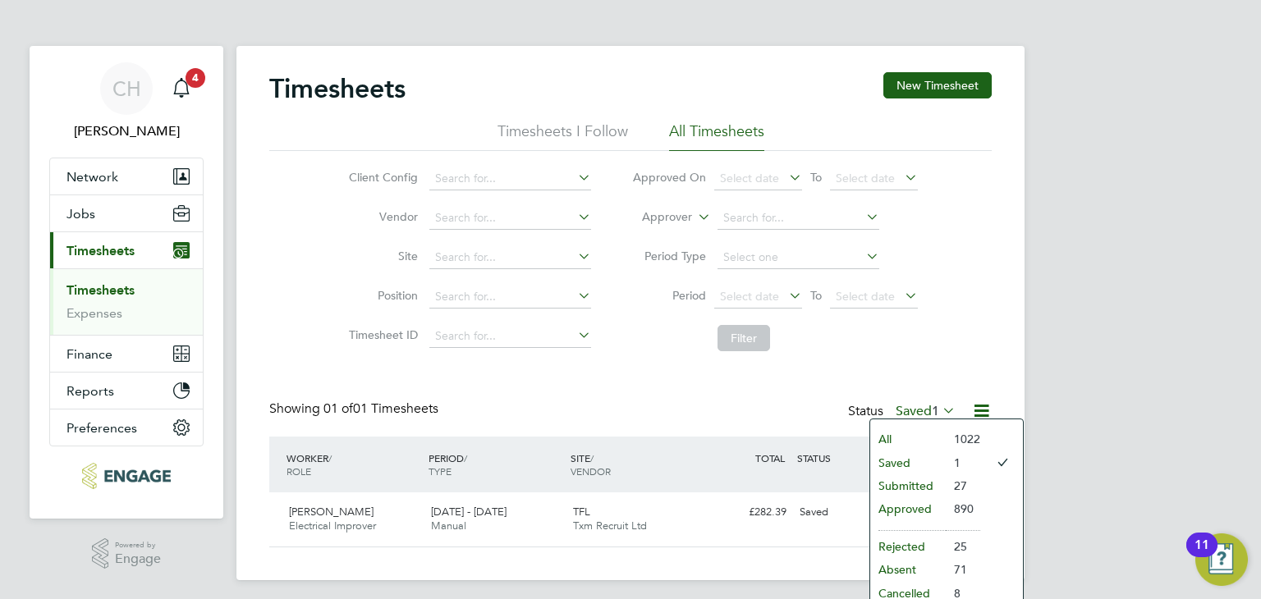
click at [905, 511] on li "Approved" at bounding box center [908, 508] width 76 height 23
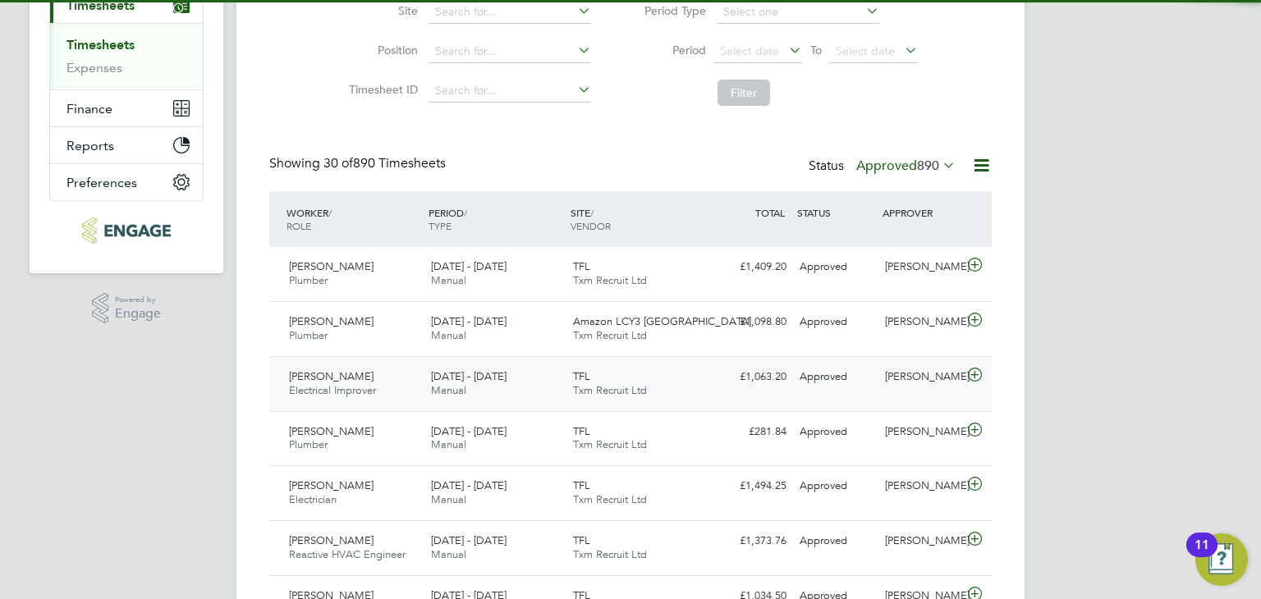
scroll to position [0, 0]
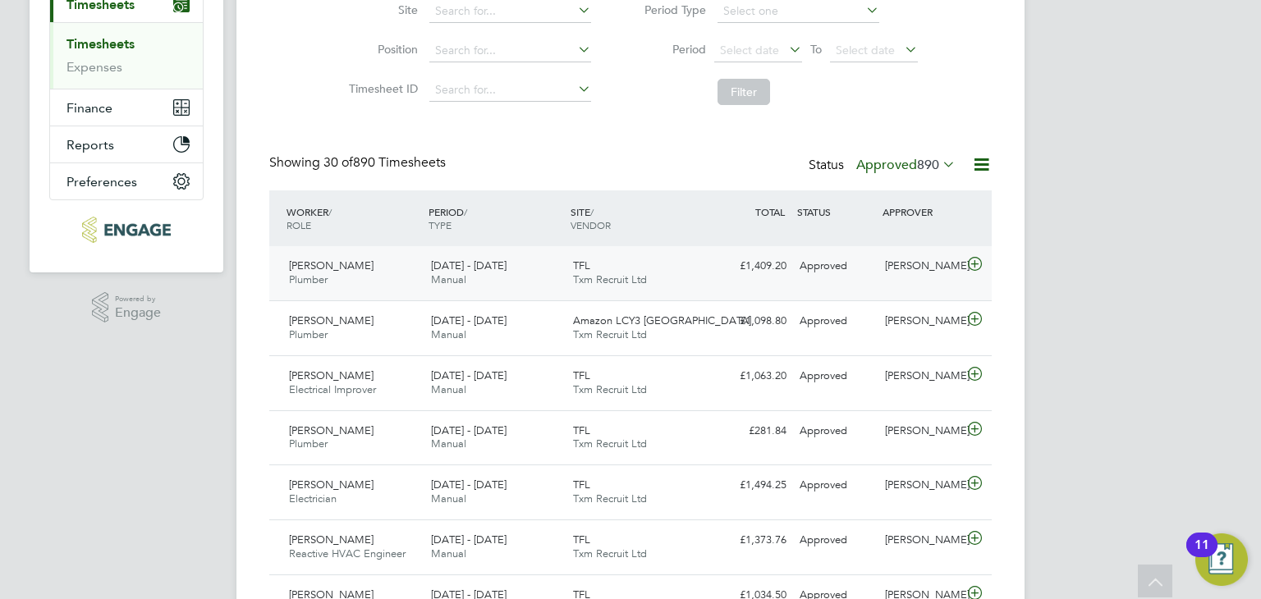
click at [749, 273] on div "£1,409.20 Approved" at bounding box center [750, 266] width 85 height 27
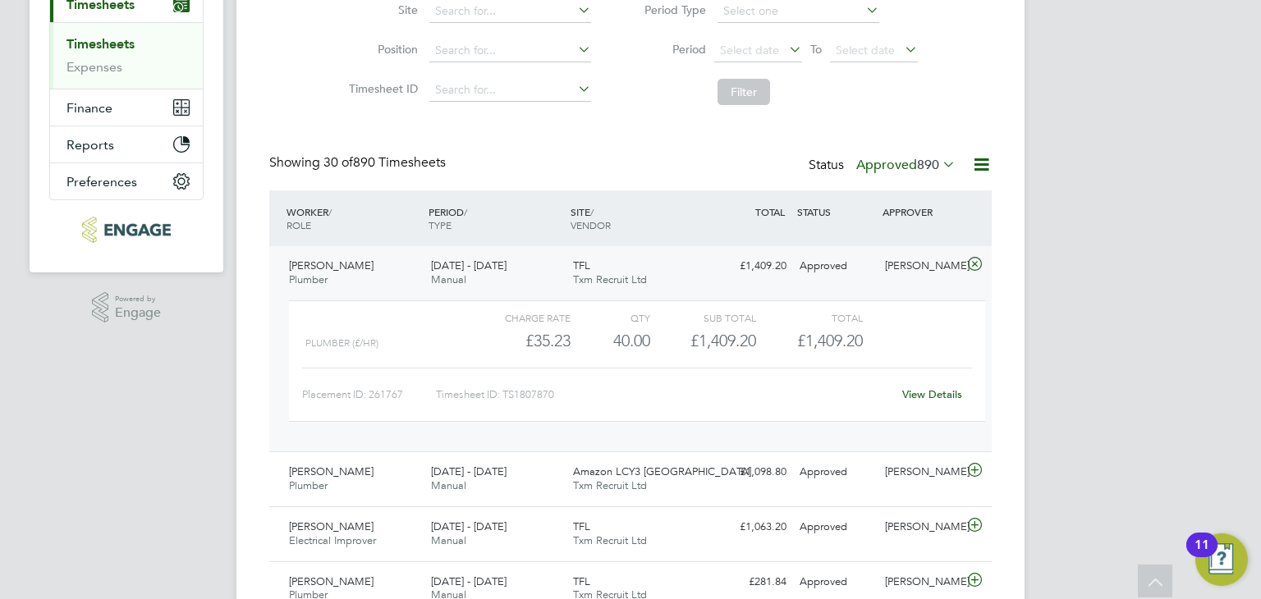
click at [925, 401] on div "View Details" at bounding box center [932, 395] width 80 height 26
click at [929, 390] on link "View Details" at bounding box center [932, 394] width 60 height 14
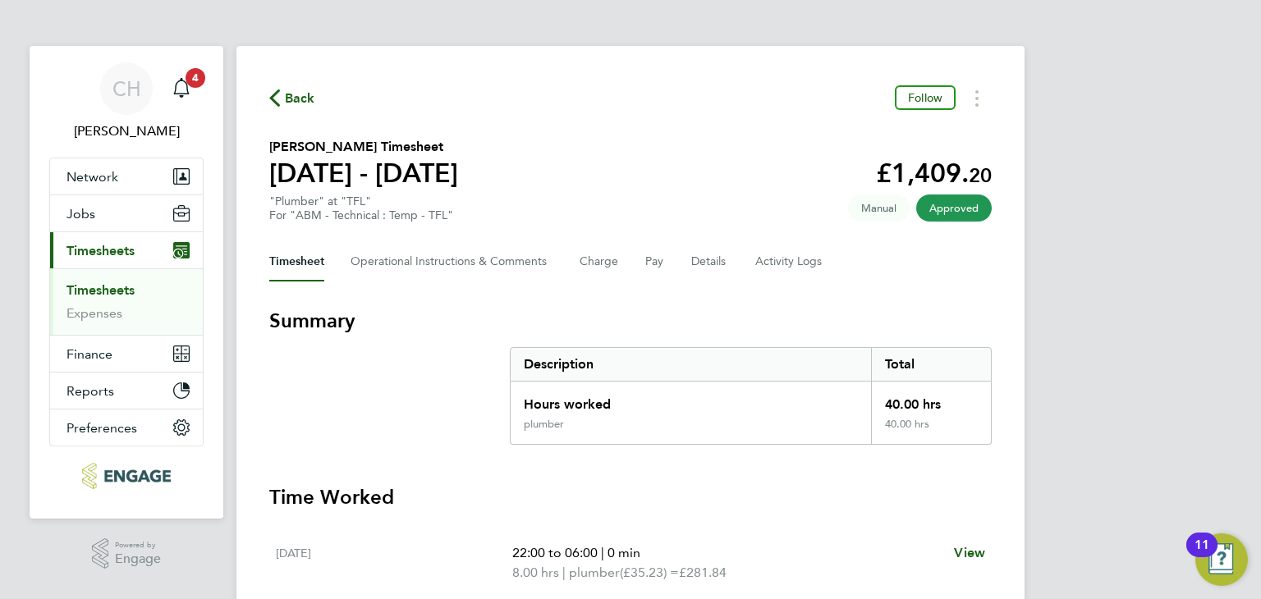
click at [305, 271] on button "Timesheet" at bounding box center [296, 261] width 55 height 39
click at [105, 291] on link "Timesheets" at bounding box center [100, 290] width 68 height 16
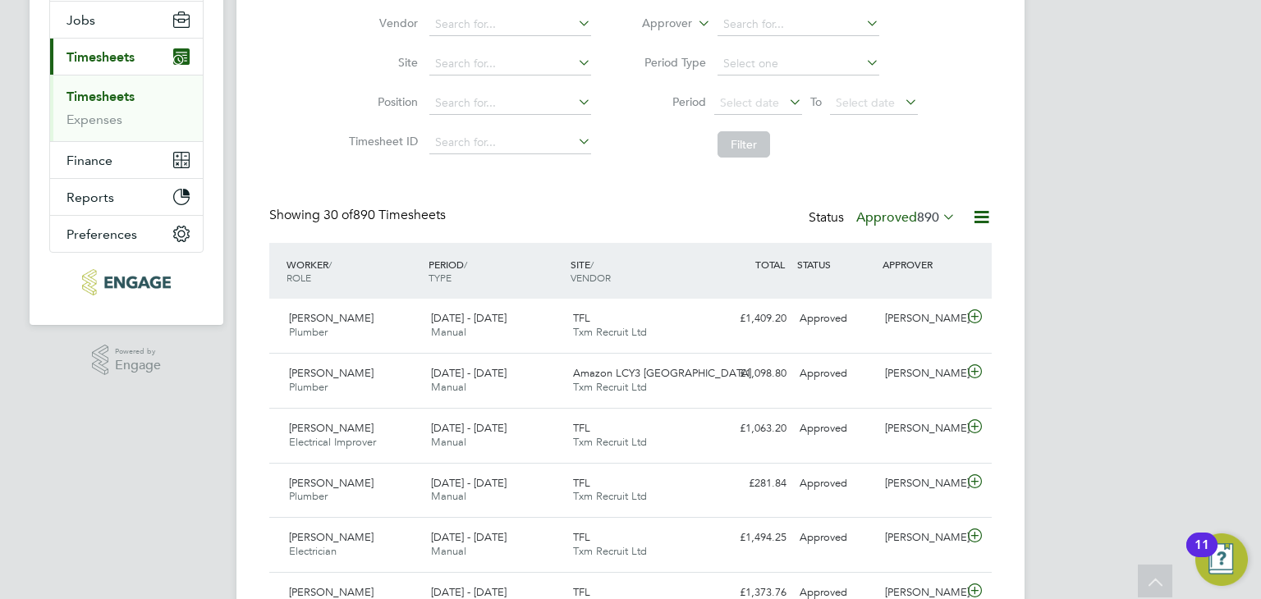
click at [921, 218] on span "890" at bounding box center [928, 217] width 22 height 16
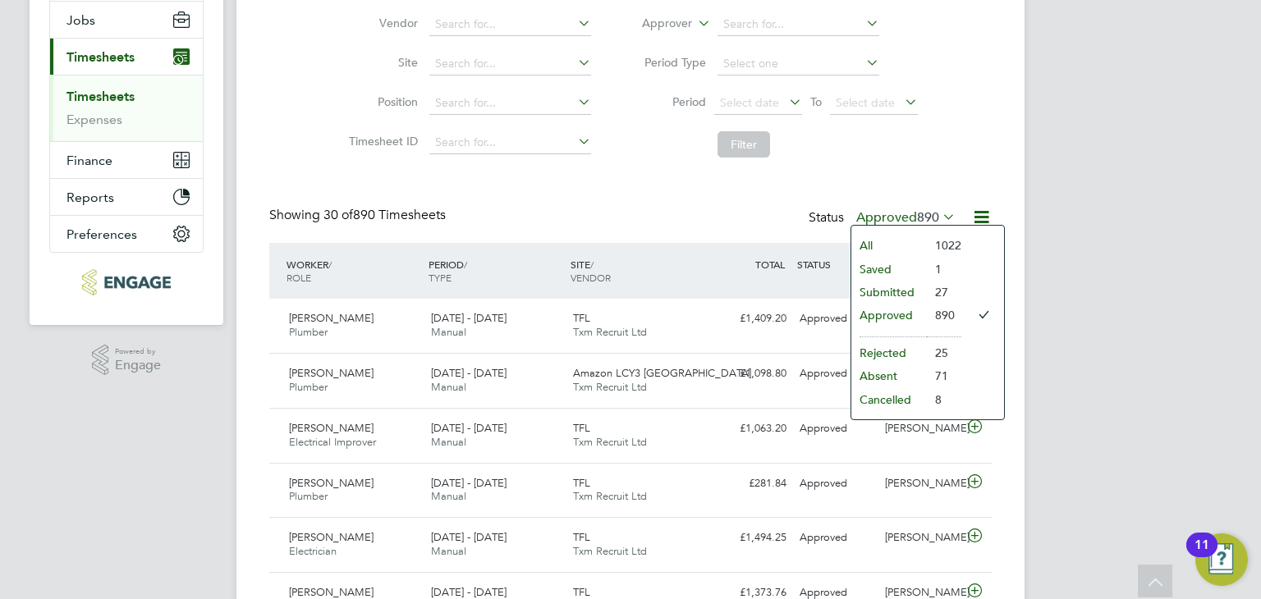
click at [924, 293] on li "Submitted" at bounding box center [889, 292] width 76 height 23
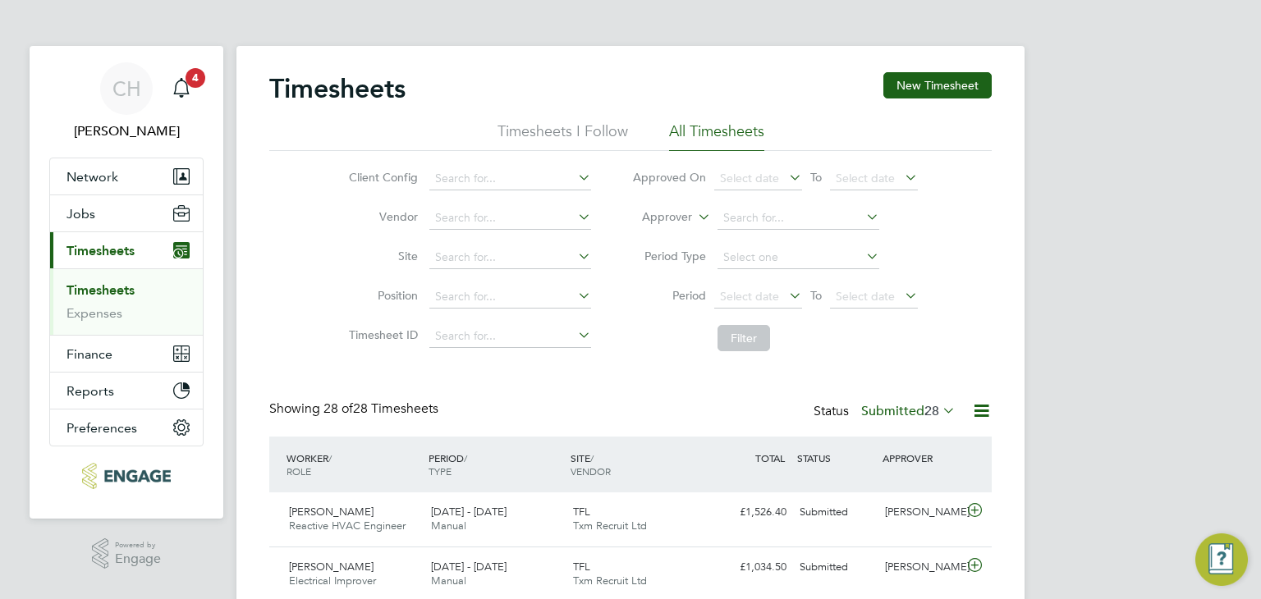
click at [919, 410] on label "Submitted 28" at bounding box center [908, 411] width 94 height 16
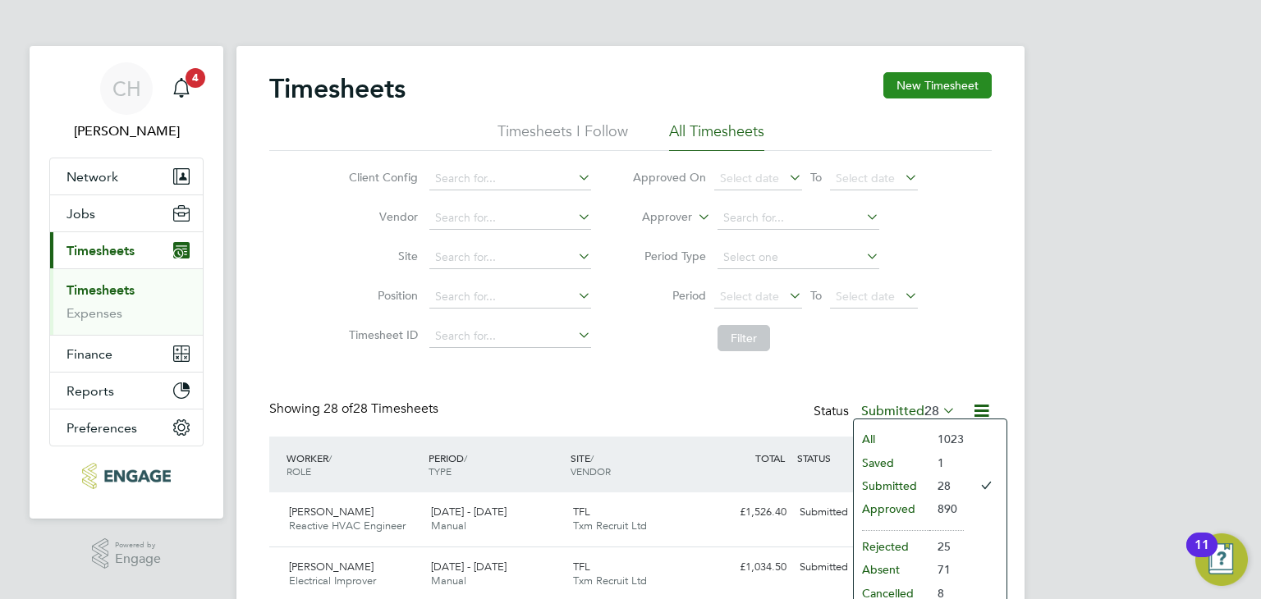
click at [956, 84] on button "New Timesheet" at bounding box center [937, 85] width 108 height 26
